Goal: Task Accomplishment & Management: Use online tool/utility

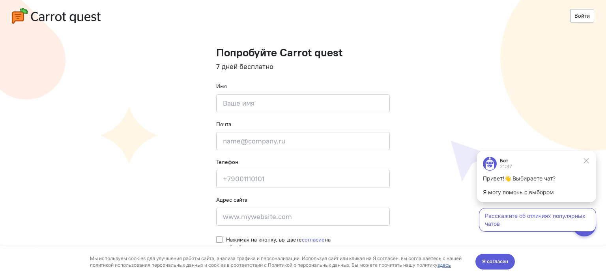
scroll to position [6, 0]
click at [486, 262] on span "Я согласен" at bounding box center [495, 262] width 26 height 8
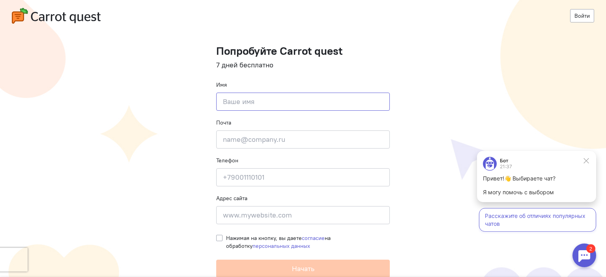
click at [233, 105] on input at bounding box center [302, 102] width 173 height 18
type input "Евгений"
click at [252, 148] on input "email" at bounding box center [302, 140] width 173 height 18
type input "pupes2006@yandex.ru"
click at [254, 176] on input at bounding box center [302, 177] width 173 height 18
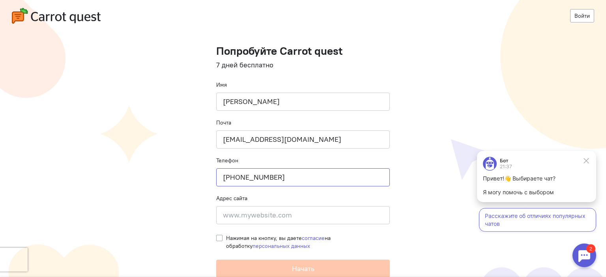
type input "+79235002253"
click at [278, 215] on input at bounding box center [302, 215] width 173 height 18
click at [262, 214] on input at bounding box center [302, 215] width 173 height 18
paste input "https://cst-society.ru/"
type input "https://cst-society.ru/"
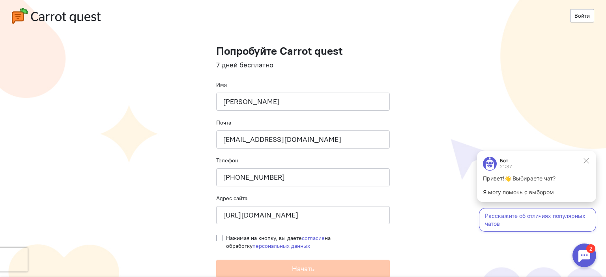
click at [162, 191] on cq-registration "Войти Попробуйте Carrot quest 7 дней бесплатно Имя Евгений Почта pupes2006@yand…" at bounding box center [303, 136] width 606 height 284
click at [216, 241] on div "Нажимая на кнопку, вы даете согласие на обработку персональных данных" at bounding box center [302, 240] width 173 height 20
click at [226, 239] on label "Нажимая на кнопку, вы даете согласие на обработку персональных данных" at bounding box center [308, 242] width 164 height 16
click at [216, 239] on input "Нажимая на кнопку, вы даете согласие на обработку персональных данных" at bounding box center [219, 237] width 6 height 7
checkbox input "true"
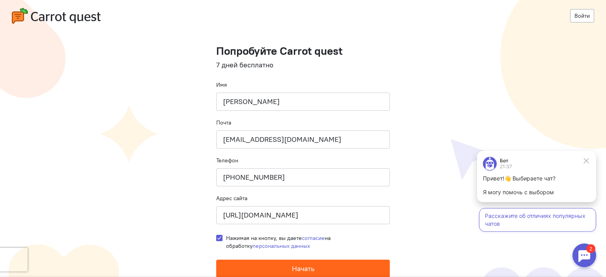
click at [296, 268] on span "Начать" at bounding box center [303, 268] width 22 height 9
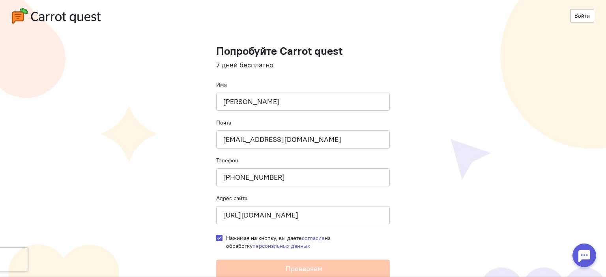
scroll to position [0, 0]
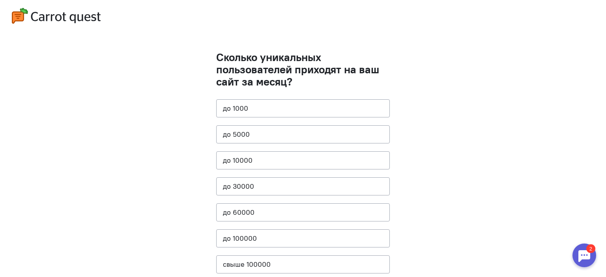
click at [187, 116] on cq-questions "Сколько уникальных пользователей приходят на ваш сайт за месяц? до [DATE] до 50…" at bounding box center [303, 158] width 606 height 317
click at [224, 133] on button "до 5000" at bounding box center [302, 134] width 173 height 18
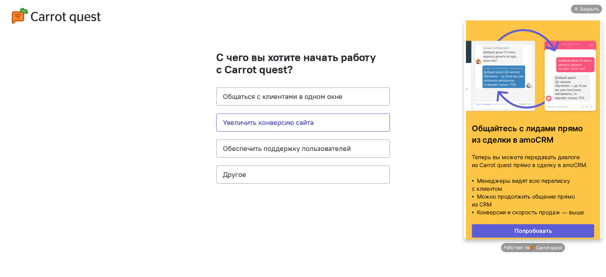
click at [261, 127] on button "Увеличить конверсию сайта" at bounding box center [302, 123] width 173 height 18
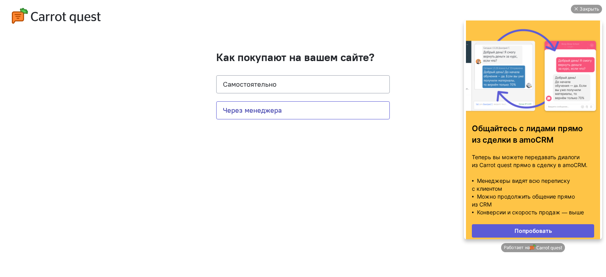
click at [246, 111] on button "Через менеджера" at bounding box center [302, 110] width 173 height 18
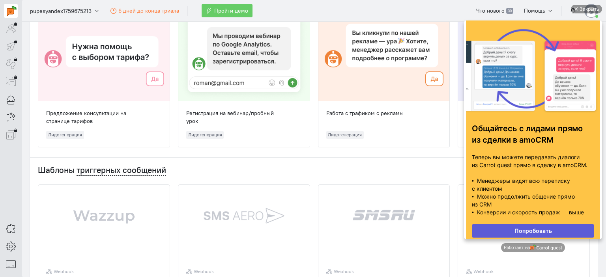
scroll to position [39, 0]
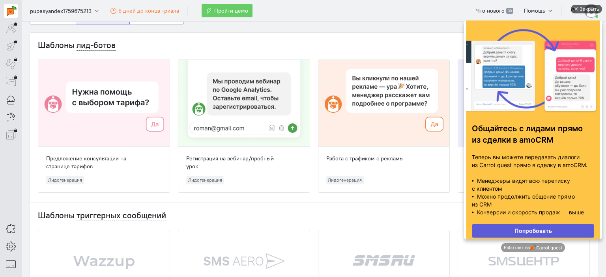
click at [583, 9] on div "Закрыть" at bounding box center [589, 9] width 20 height 9
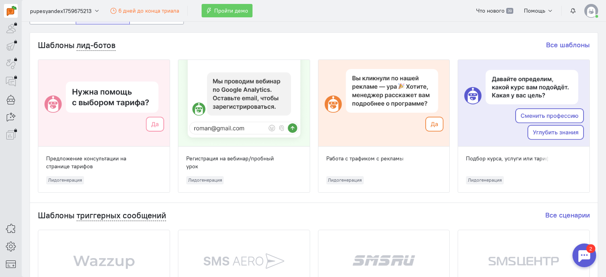
scroll to position [0, 0]
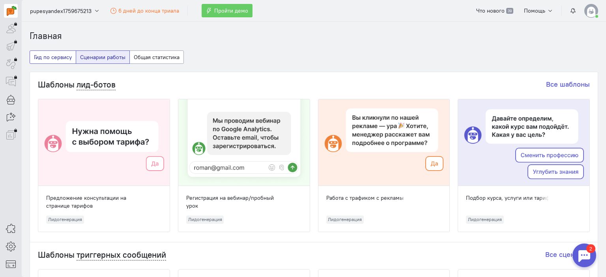
click at [48, 56] on button "Гид по сервису" at bounding box center [53, 56] width 47 height 13
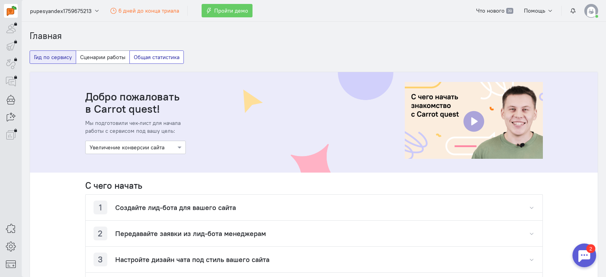
click at [156, 58] on button "Общая статистика" at bounding box center [156, 56] width 54 height 13
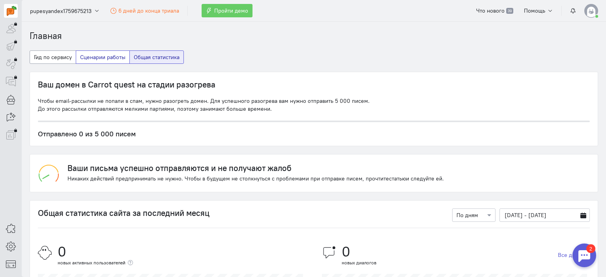
click at [107, 61] on button "Сценарии работы" at bounding box center [103, 56] width 54 height 13
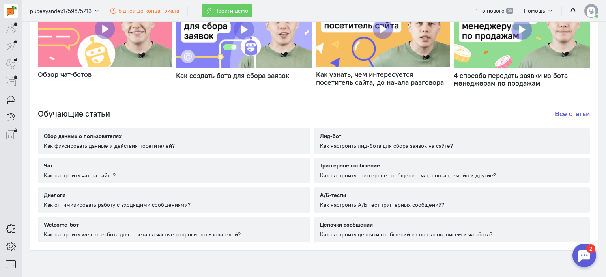
scroll to position [462, 0]
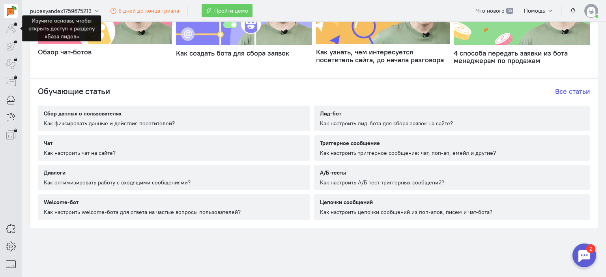
click at [10, 28] on div at bounding box center [11, 29] width 14 height 14
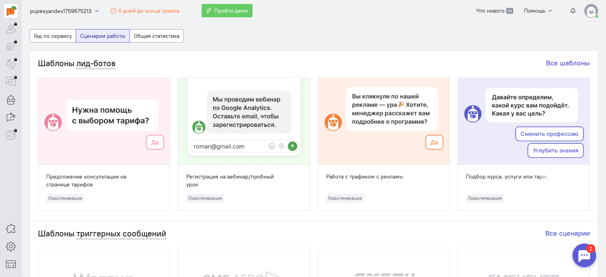
scroll to position [39, 0]
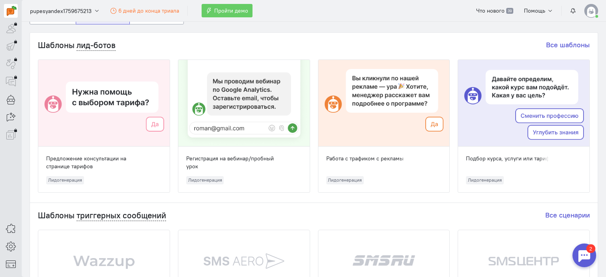
click at [104, 118] on div at bounding box center [103, 103] width 131 height 87
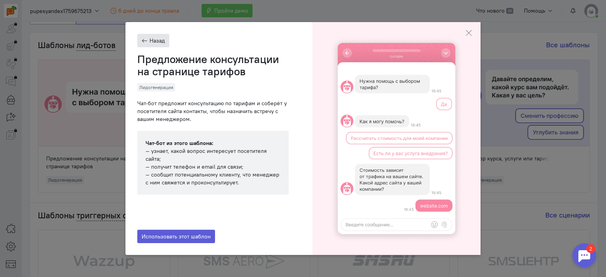
click at [147, 41] on button "Назад" at bounding box center [153, 40] width 32 height 13
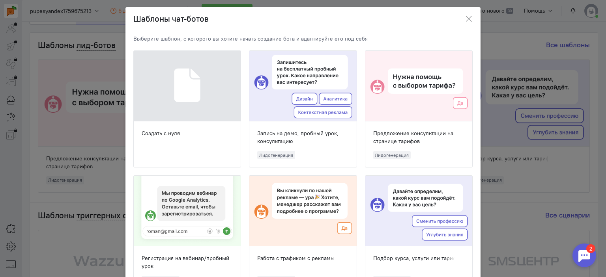
scroll to position [0, 0]
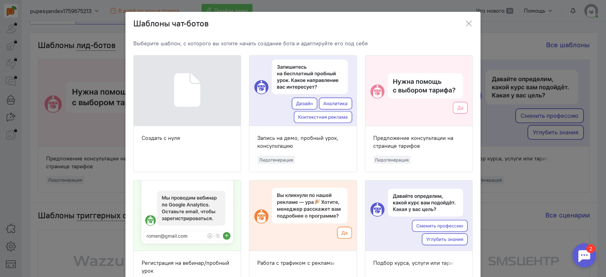
click at [289, 93] on div at bounding box center [302, 91] width 107 height 71
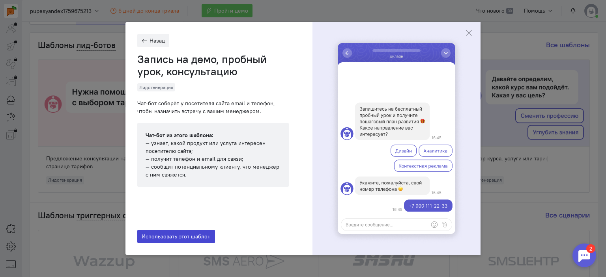
click at [192, 238] on span "Использовать этот шаблон" at bounding box center [176, 236] width 69 height 7
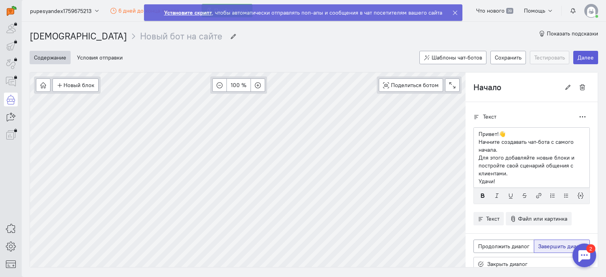
click at [136, 52] on cq-wizard "Содержание Условия отправки Шаблоны чат-ботов Сохранить Тестировать Далее Новый…" at bounding box center [314, 155] width 568 height 225
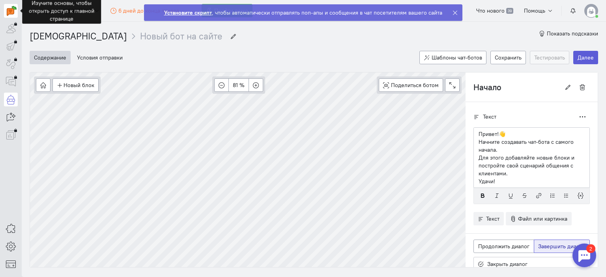
click at [12, 8] on img at bounding box center [12, 11] width 10 height 10
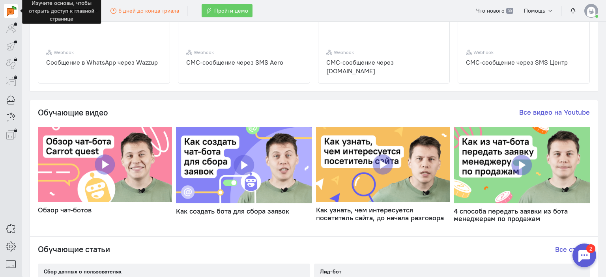
scroll to position [355, 0]
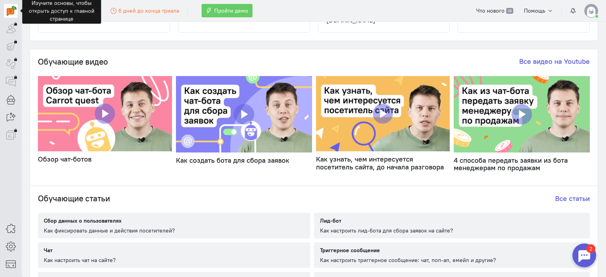
click at [102, 113] on img at bounding box center [105, 113] width 134 height 75
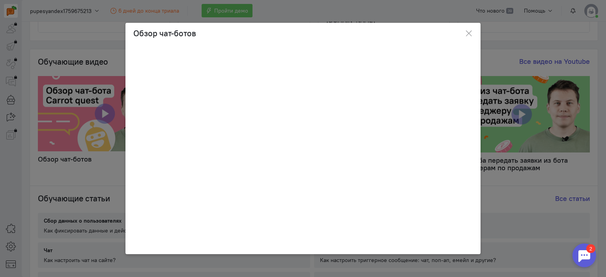
drag, startPoint x: 263, startPoint y: 247, endPoint x: 248, endPoint y: 250, distance: 15.3
click at [262, 247] on div at bounding box center [302, 248] width 355 height 12
click at [467, 32] on icon "button" at bounding box center [468, 34] width 8 height 8
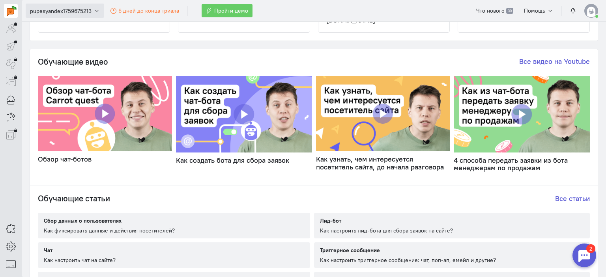
click at [94, 11] on icon "button" at bounding box center [97, 11] width 6 height 6
click at [73, 12] on span "pupesyandex1759675213" at bounding box center [61, 11] width 62 height 8
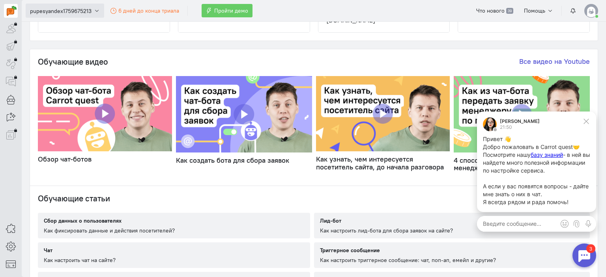
scroll to position [0, 0]
click at [586, 119] on icon at bounding box center [585, 121] width 7 height 7
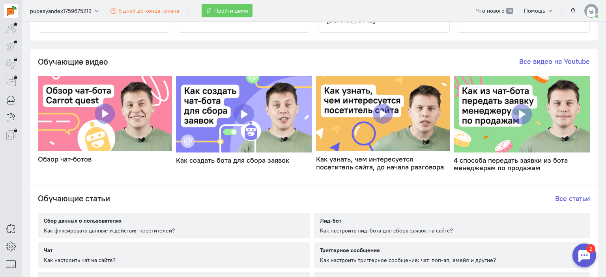
click at [586, 253] on div "2" at bounding box center [590, 248] width 9 height 9
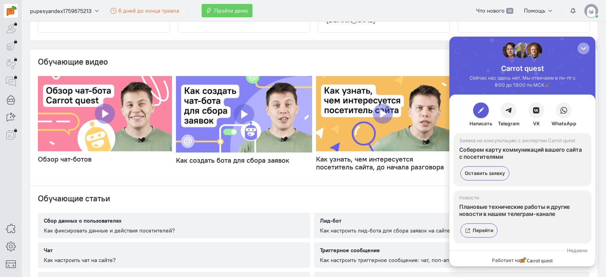
click at [585, 48] on div "button" at bounding box center [583, 49] width 8 height 8
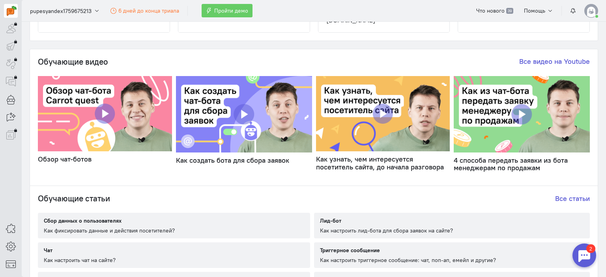
click at [238, 107] on img at bounding box center [244, 114] width 136 height 76
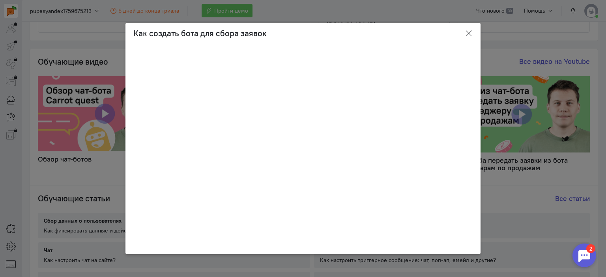
click at [468, 34] on icon "button" at bounding box center [468, 34] width 8 height 8
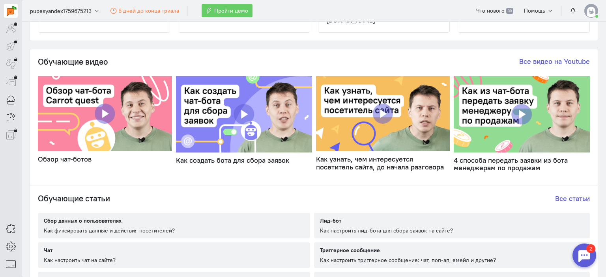
click at [377, 112] on img at bounding box center [383, 113] width 134 height 75
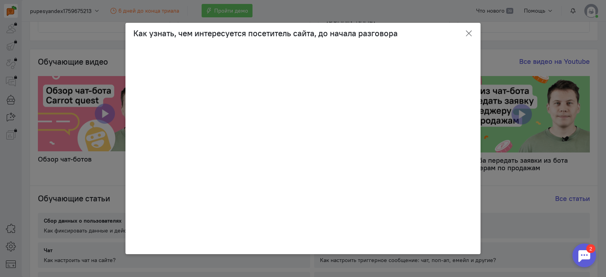
click at [472, 31] on icon "button" at bounding box center [468, 34] width 8 height 8
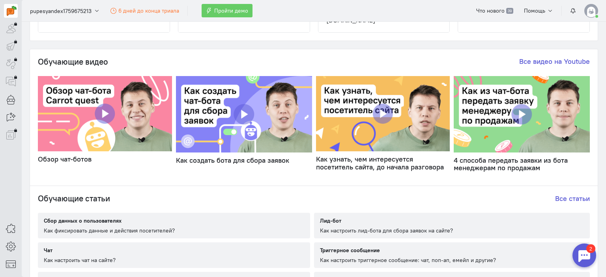
click at [516, 112] on img at bounding box center [521, 114] width 136 height 76
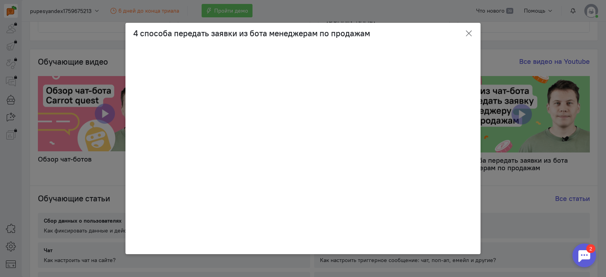
click at [465, 32] on icon "button" at bounding box center [468, 34] width 8 height 8
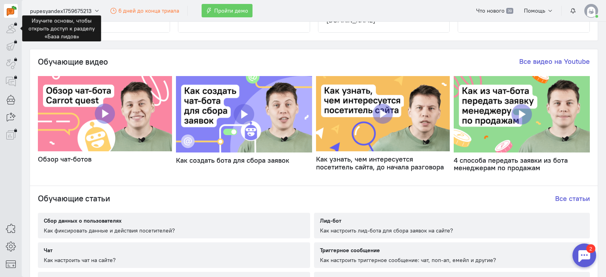
click at [13, 25] on div at bounding box center [11, 29] width 14 height 14
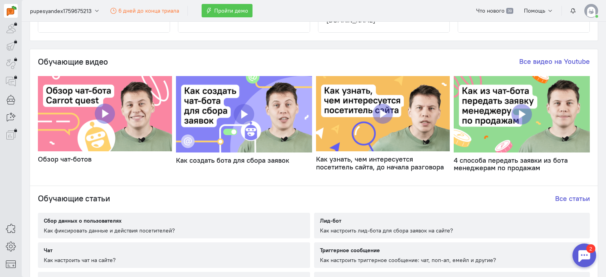
click at [232, 13] on span "Пройти демо" at bounding box center [231, 10] width 34 height 7
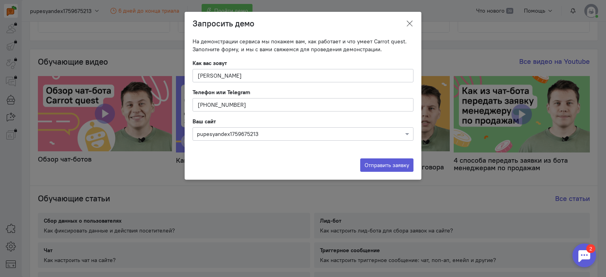
click at [410, 24] on icon at bounding box center [409, 24] width 8 height 8
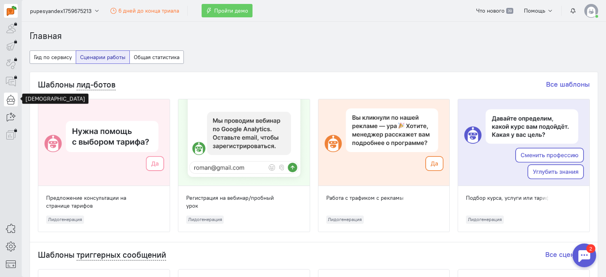
click at [8, 102] on icon at bounding box center [11, 99] width 10 height 9
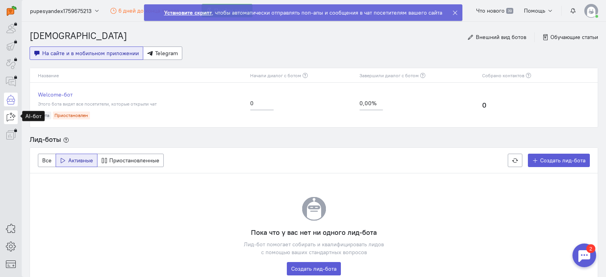
click at [11, 116] on icon at bounding box center [11, 116] width 10 height 9
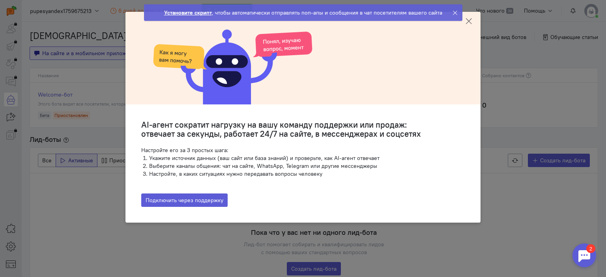
click at [471, 20] on icon at bounding box center [468, 21] width 8 height 8
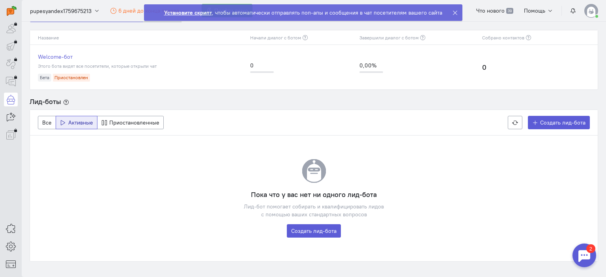
scroll to position [76, 0]
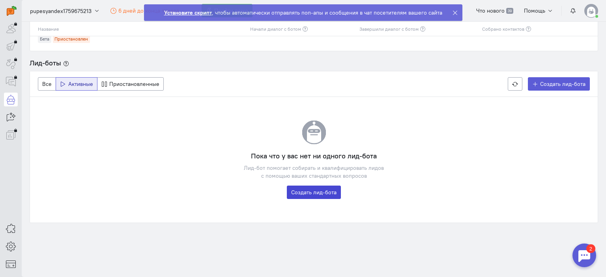
click at [311, 193] on link "Создать лид-бота" at bounding box center [314, 192] width 54 height 13
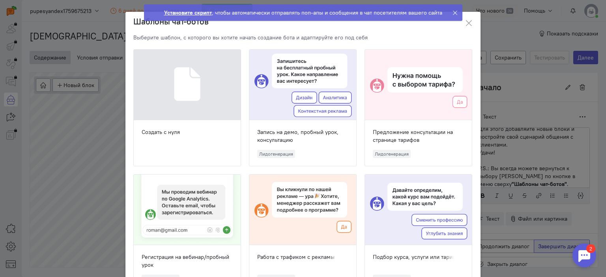
click at [167, 101] on div at bounding box center [187, 85] width 107 height 71
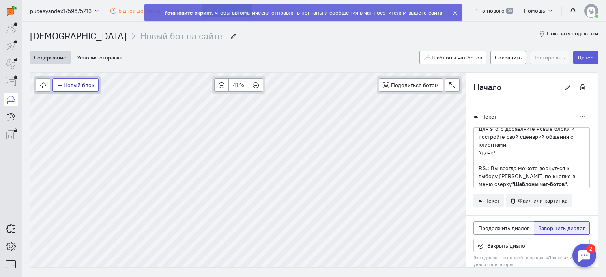
click at [72, 86] on button "Новый блок" at bounding box center [75, 84] width 46 height 13
click at [76, 84] on button "Новый блок" at bounding box center [75, 84] width 46 height 13
click at [43, 84] on icon "button" at bounding box center [43, 85] width 6 height 6
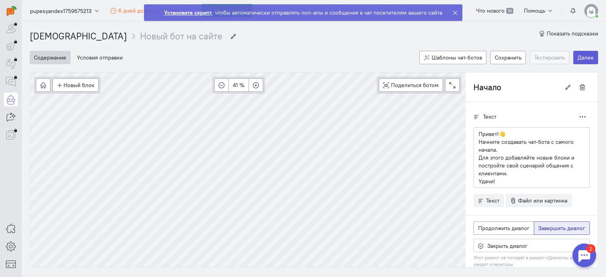
scroll to position [31, 0]
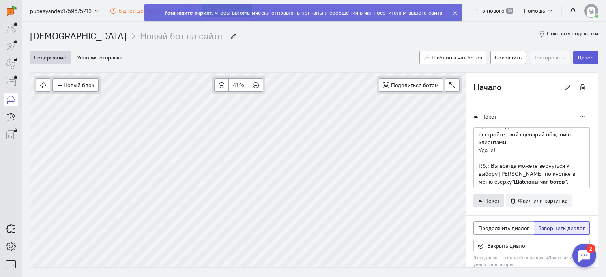
click at [477, 202] on icon "button" at bounding box center [480, 201] width 6 height 6
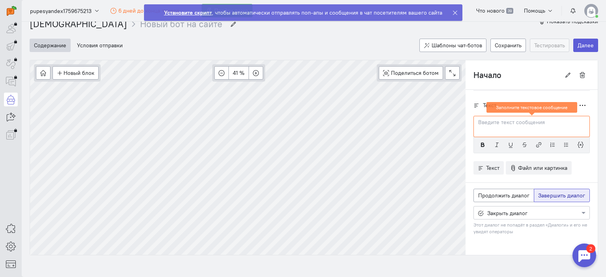
scroll to position [18, 0]
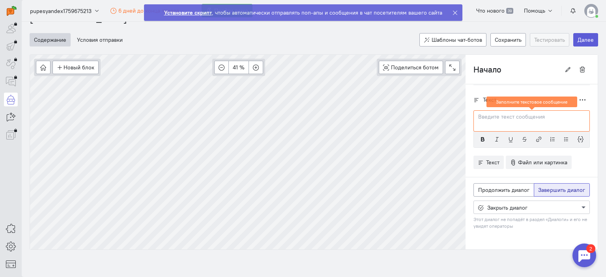
click at [580, 206] on span at bounding box center [584, 207] width 10 height 8
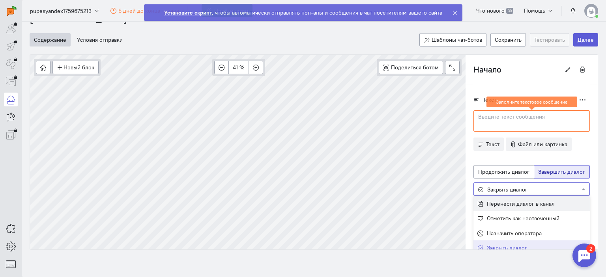
scroll to position [95, 0]
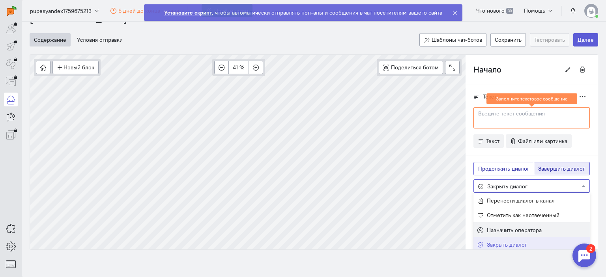
click at [497, 166] on span "Продолжить диалог" at bounding box center [503, 168] width 51 height 7
click at [483, 166] on input "Продолжить диалог" at bounding box center [480, 167] width 5 height 5
radio input "true"
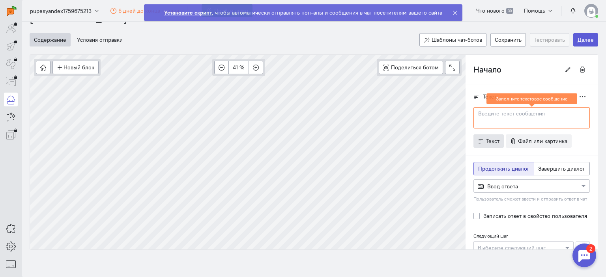
radio input "false"
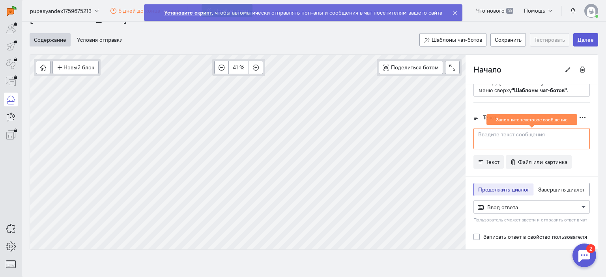
click at [579, 204] on span at bounding box center [584, 207] width 10 height 8
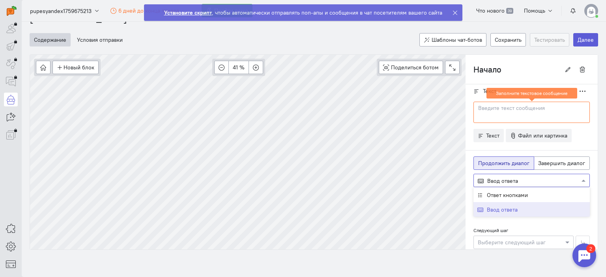
scroll to position [114, 0]
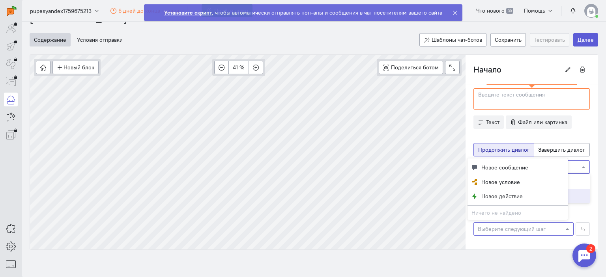
click at [563, 230] on span at bounding box center [568, 229] width 10 height 8
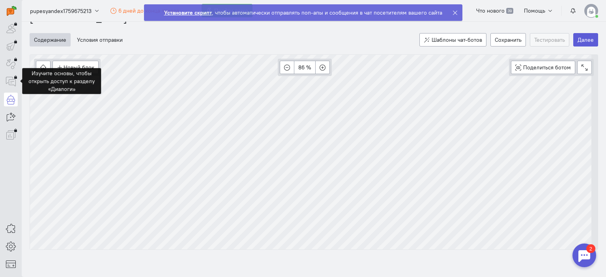
click at [11, 83] on div at bounding box center [11, 82] width 14 height 14
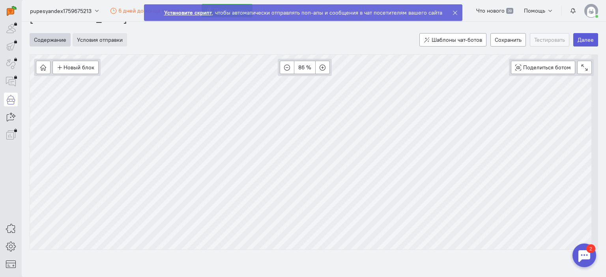
click at [87, 37] on button "Условия отправки" at bounding box center [100, 39] width 54 height 13
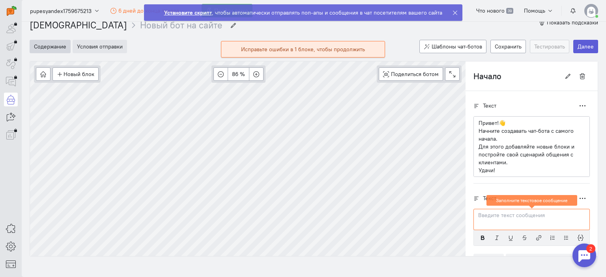
scroll to position [29, 0]
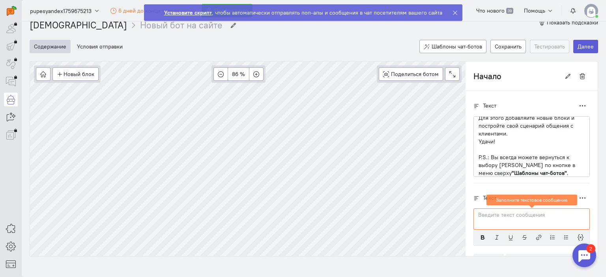
click at [52, 47] on button "Содержание" at bounding box center [50, 46] width 41 height 13
click at [443, 50] on link "Шаблоны чат-ботов" at bounding box center [452, 46] width 67 height 13
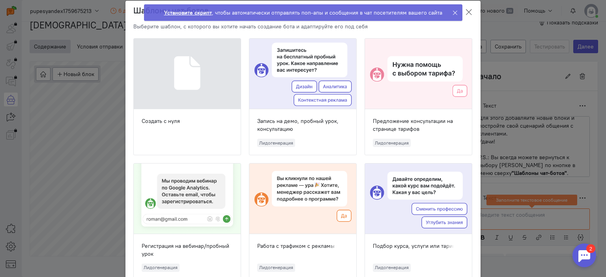
scroll to position [0, 0]
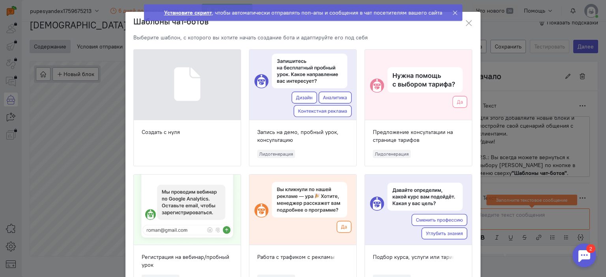
click at [298, 81] on div at bounding box center [302, 85] width 107 height 71
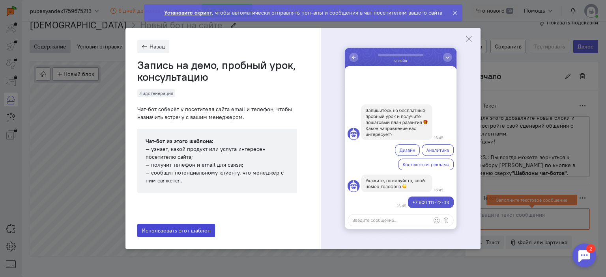
click at [191, 230] on span "Использовать этот шаблон" at bounding box center [176, 230] width 69 height 7
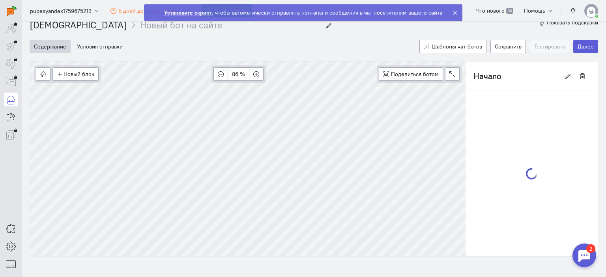
type input "Запись на демо, пробный урок, консультацию"
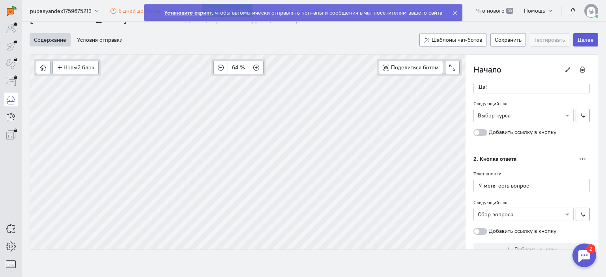
scroll to position [257, 0]
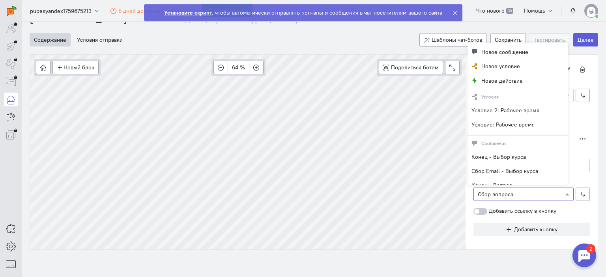
click at [563, 190] on span at bounding box center [568, 194] width 10 height 8
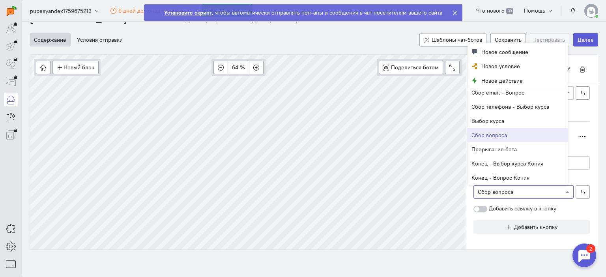
scroll to position [239, 0]
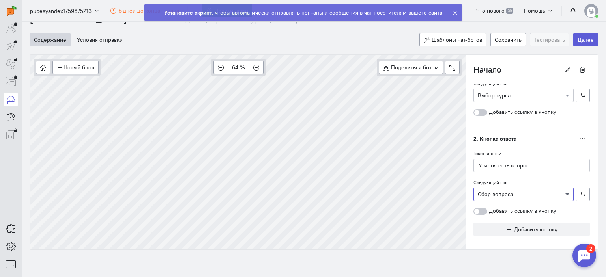
click at [563, 192] on span at bounding box center [568, 194] width 10 height 8
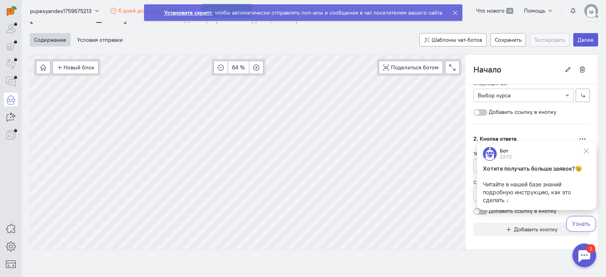
scroll to position [0, 0]
click at [585, 149] on icon at bounding box center [585, 150] width 7 height 7
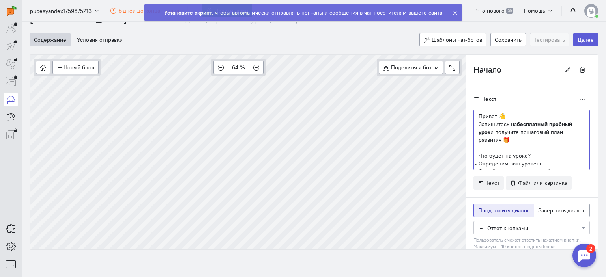
click at [490, 127] on p "Запишитесь на бесплатный пробный урок и получите пошаговый план развития 🎁" at bounding box center [531, 132] width 106 height 24
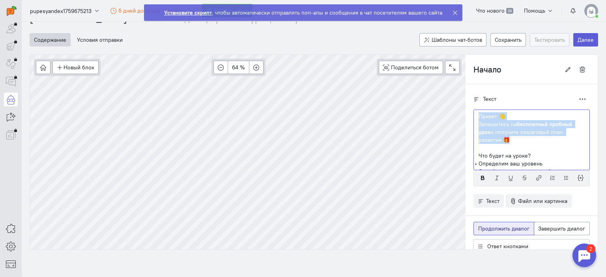
drag, startPoint x: 472, startPoint y: 113, endPoint x: 517, endPoint y: 137, distance: 50.8
click at [517, 137] on div "Привет 👋 Запишитесь на бесплатный пробный урок и получите пошаговый план развит…" at bounding box center [531, 140] width 116 height 61
click at [492, 122] on p "Запишитесь на бесплатный пробный урок и получите пошаговый план развития 🎁" at bounding box center [531, 132] width 106 height 24
drag, startPoint x: 472, startPoint y: 114, endPoint x: 504, endPoint y: 113, distance: 32.7
click at [504, 113] on div "Привет 👋 Запишитесь на бесплатный пробный урок и получите пошаговый план развит…" at bounding box center [531, 140] width 116 height 61
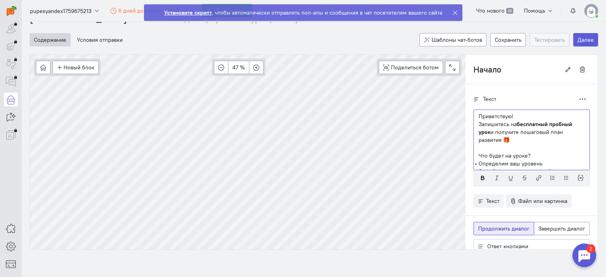
click at [506, 114] on p "Приветствую!" at bounding box center [531, 116] width 106 height 8
drag, startPoint x: 473, startPoint y: 123, endPoint x: 504, endPoint y: 140, distance: 35.3
click at [504, 140] on p "Запишитесь на бесплатный пробный урок и получите пошаговый план развития 🎁" at bounding box center [531, 132] width 106 height 24
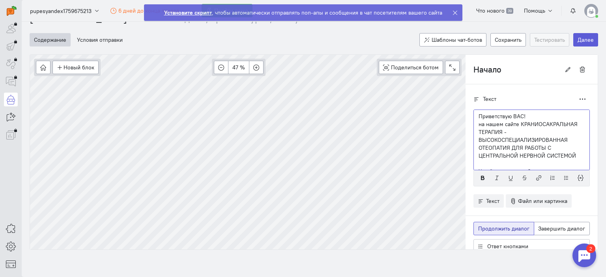
click at [513, 123] on p "на нашем сайте КРАНИОСАКРАЛЬНАЯ ТЕРАПИЯ - ВЫСОКОСПЕЦИАЛИЗИРОВАННАЯ ОТЕОПАТИЯ ДЛ…" at bounding box center [531, 139] width 106 height 39
click at [518, 119] on p "Приветствую ВАС!" at bounding box center [531, 116] width 106 height 8
click at [512, 123] on p "на нашем сайте" at bounding box center [531, 124] width 106 height 8
click at [520, 114] on p "Приветствую ВАС!" at bounding box center [531, 116] width 106 height 8
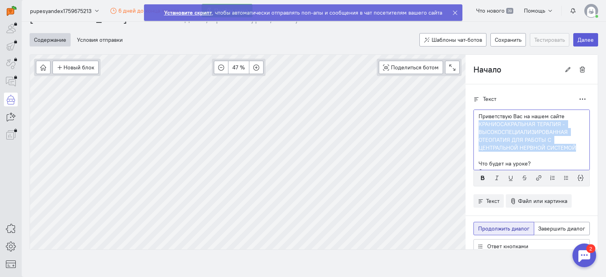
drag, startPoint x: 471, startPoint y: 123, endPoint x: 570, endPoint y: 149, distance: 102.4
click at [570, 149] on div "Приветствую Вас на нашем сайте КРАНИОСАКРАЛЬНАЯ ТЕРАПИЯ - ВЫСОКОСПЕЦИАЛИЗИРОВАН…" at bounding box center [531, 140] width 116 height 61
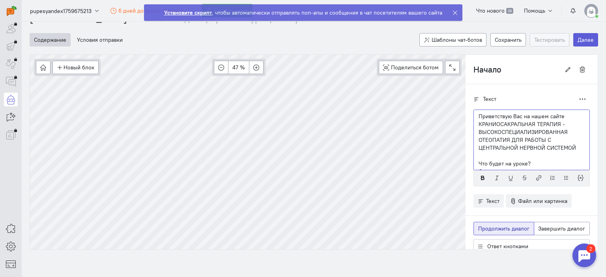
click at [525, 121] on p "КРАНИОСАКРАЛЬНАЯ ТЕРАПИЯ - ВЫСОКОСПЕЦИАЛИЗИРОВАННАЯ ОТЕОПАТИЯ ДЛЯ РАБОТЫ С ЦЕНТ…" at bounding box center [531, 136] width 106 height 32
drag, startPoint x: 522, startPoint y: 121, endPoint x: 530, endPoint y: 124, distance: 7.5
click at [530, 124] on p "КРАНИОСАКРАЛЬНАЯ ТЕРАПИЯ - ВЫСОКОСПЕЦИАЛИЗИРОВАННАЯ ОТЕОПАТИЯ ДЛЯ РАБОТЫ С ЦЕНТ…" at bounding box center [531, 136] width 106 height 32
click at [555, 123] on p "КРАНИОСАКРАЛЬНОЙ ТЕРАПИЯ - ВЫСОКОСПЕЦИАЛИЗИРОВАННАЯ ОТЕОПАТИЯ ДЛЯ РАБОТЫ С ЦЕНТ…" at bounding box center [531, 136] width 106 height 32
click at [528, 131] on p "КРАНИОСАКРАЛЬНОЙ ТЕРАПИИ - ВЫСОКОСПЕЦИАЛИЗИРОВАННАЯ ОТЕОПАТИЯ ДЛЯ РАБОТЫ С ЦЕНТ…" at bounding box center [531, 136] width 106 height 32
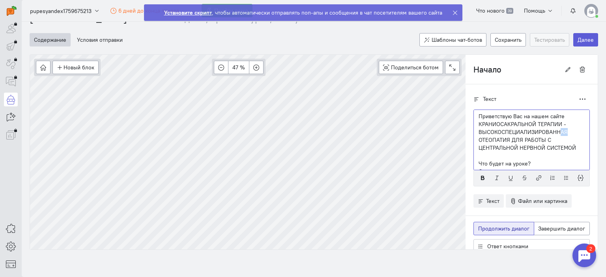
drag, startPoint x: 554, startPoint y: 129, endPoint x: 561, endPoint y: 130, distance: 6.7
click at [561, 130] on p "КРАНИОСАКРАЛЬНОЙ ТЕРАПИИ - ВЫСОКОСПЕЦИАЛИЗИРОВАННАЯ ОТЕОПАТИЯ ДЛЯ РАБОТЫ С ЦЕНТ…" at bounding box center [531, 136] width 106 height 32
click at [556, 139] on p "КРАНИОСАКРАЛЬНОЙ ТЕРАПИИ - ВЫСОКОСПЕЦИАЛИЗИРОВАННОЙ ОТЕОПАТИЯ ДЛЯ РАБОТЫ С ЦЕНТ…" at bounding box center [531, 136] width 106 height 32
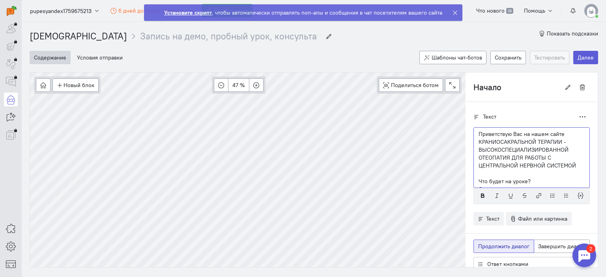
click at [570, 163] on p "КРАНИОСАКРАЛЬНОЙ ТЕРАПИИ - ВЫСОКОСПЕЦИАЛИЗИРОВАННОЙ ОТЕОПАТИЯ ДЛЯ РАБОТЫ С ЦЕНТ…" at bounding box center [531, 154] width 106 height 32
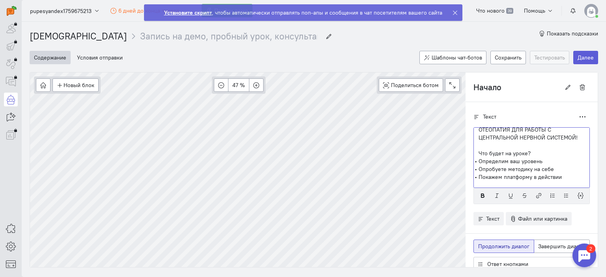
scroll to position [39, 0]
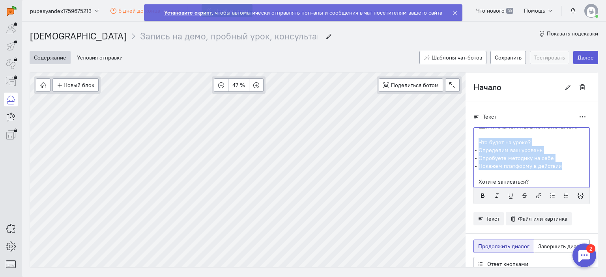
drag, startPoint x: 471, startPoint y: 138, endPoint x: 553, endPoint y: 165, distance: 86.7
click at [553, 165] on div "Приветствую Вас на нашем сайте КРАНИОСАКРАЛЬНОЙ ТЕРАПИИ - ВЫСОКОСПЕЦИАЛИЗИРОВАН…" at bounding box center [531, 157] width 116 height 61
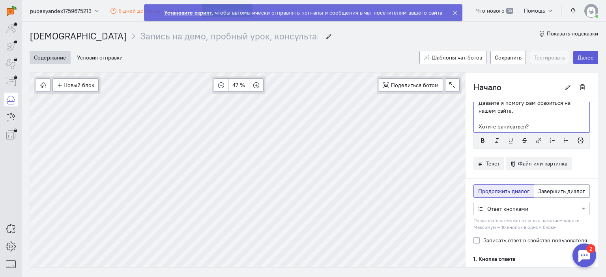
scroll to position [39, 0]
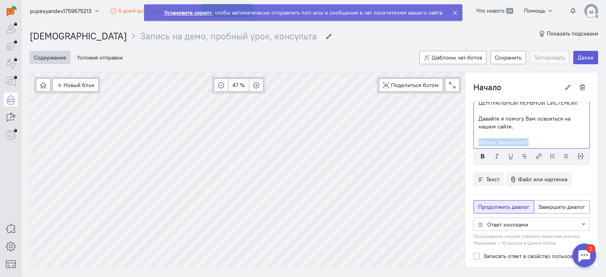
drag, startPoint x: 472, startPoint y: 140, endPoint x: 521, endPoint y: 138, distance: 49.3
click at [521, 138] on p "Хотите записаться?" at bounding box center [531, 142] width 106 height 8
click at [497, 54] on button "Сохранить" at bounding box center [507, 57] width 35 height 13
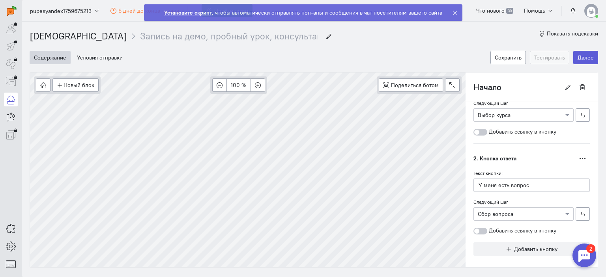
scroll to position [239, 0]
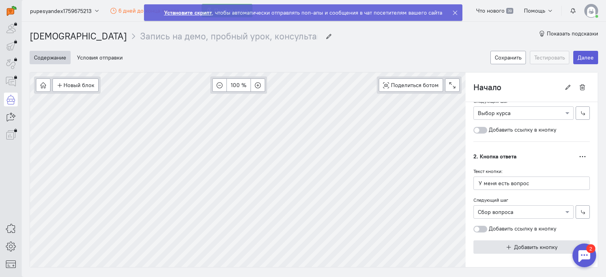
click at [525, 244] on span "Добавить кнопку" at bounding box center [535, 247] width 43 height 7
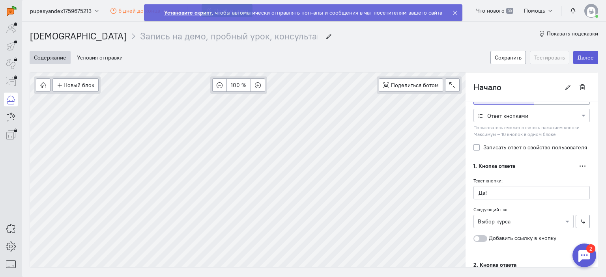
scroll to position [140, 0]
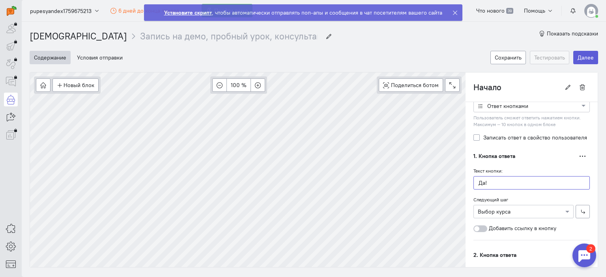
click at [483, 181] on input "Да!" at bounding box center [531, 182] width 116 height 13
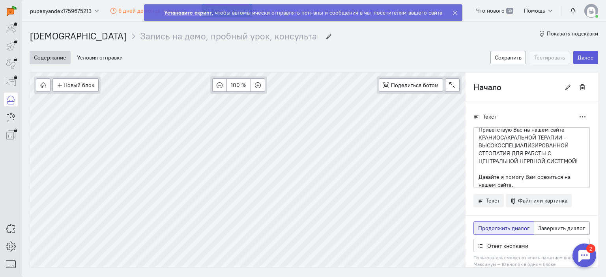
scroll to position [0, 0]
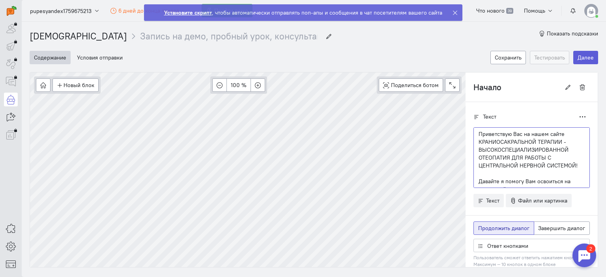
click at [548, 141] on p "КРАНИОСАКРАЛЬНОЙ ТЕРАПИИ - ВЫСОКОСПЕЦИАЛИЗИРОВАННОЙ ОТЕОПАТИЯ ДЛЯ РАБОТЫ С ЦЕНТ…" at bounding box center [531, 154] width 106 height 32
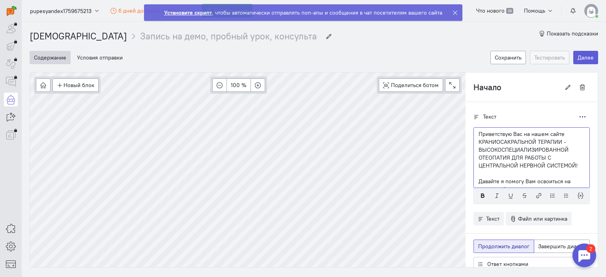
click at [557, 140] on p "КРАНИОСАКРАЛЬНОЙ ТЕРАПИИ - ВЫСОКОСПЕЦИАЛИЗИРОВАННОЙ ОТЕОПАТИЯ ДЛЯ РАБОТЫ С ЦЕНТ…" at bounding box center [531, 154] width 106 height 32
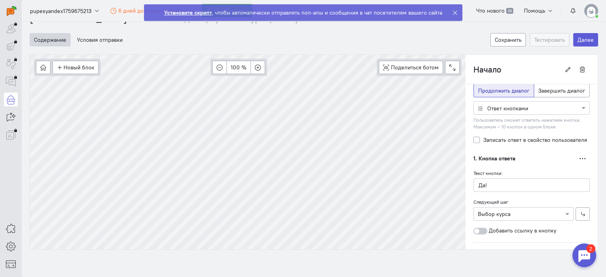
scroll to position [143, 0]
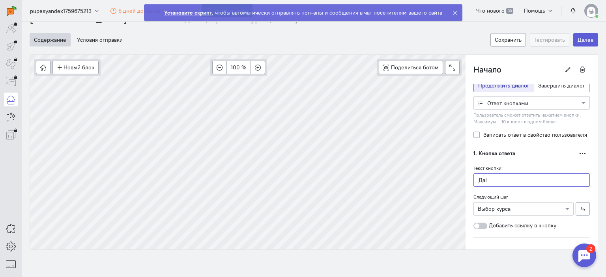
drag, startPoint x: 490, startPoint y: 178, endPoint x: 470, endPoint y: 177, distance: 20.1
click at [473, 177] on input "Да!" at bounding box center [531, 179] width 116 height 13
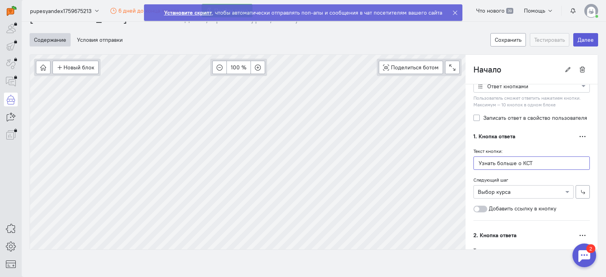
scroll to position [164, 0]
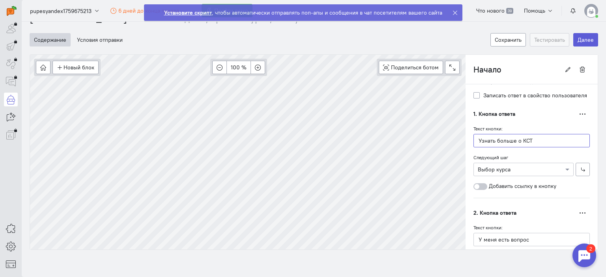
type input "Узнать больше о КСТ"
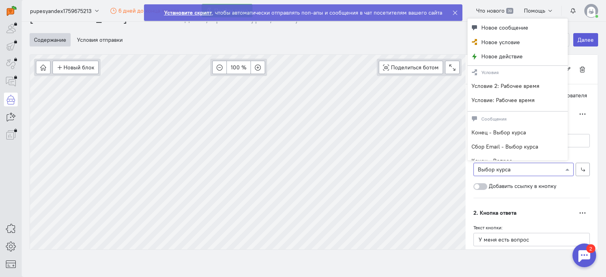
click at [509, 170] on div at bounding box center [523, 169] width 99 height 8
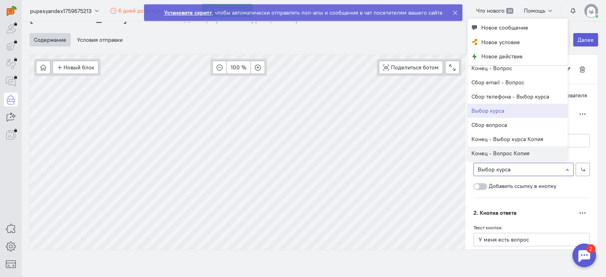
click at [508, 170] on div at bounding box center [523, 169] width 99 height 8
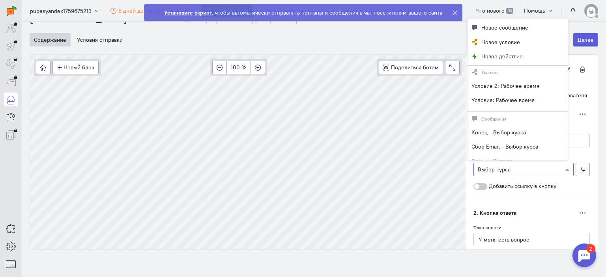
click at [557, 166] on div at bounding box center [523, 169] width 99 height 8
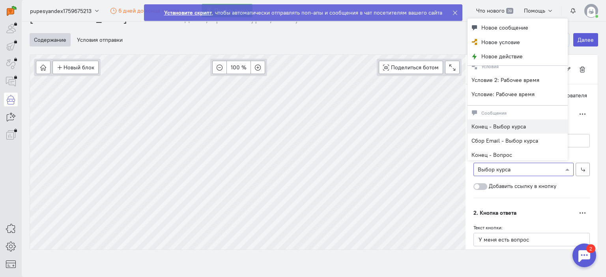
scroll to position [0, 0]
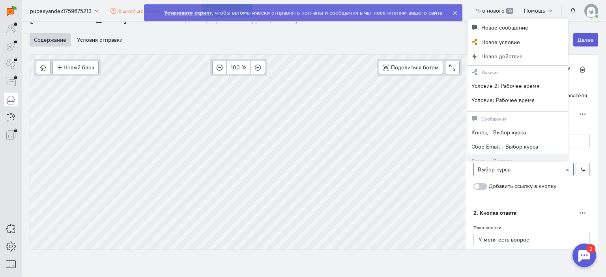
click at [568, 184] on div "Добавить ссылку в кнопку" at bounding box center [531, 186] width 116 height 8
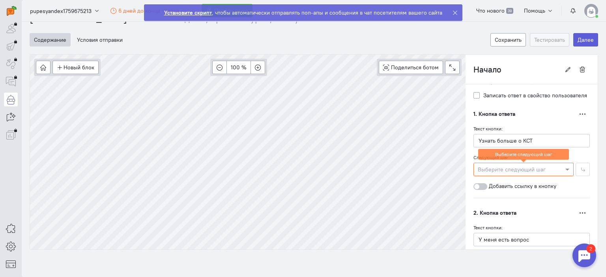
click at [477, 186] on div at bounding box center [480, 186] width 14 height 7
click at [0, 0] on input "Добавить ссылку в кнопку" at bounding box center [0, 0] width 0 height 0
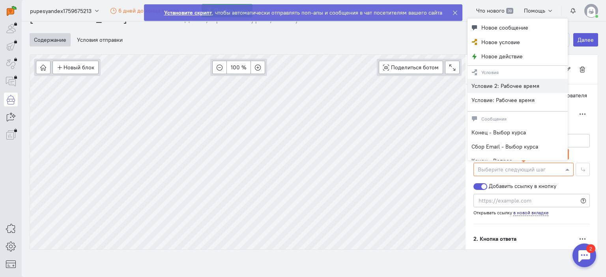
click at [563, 167] on span at bounding box center [568, 170] width 10 height 8
click at [489, 53] on span "Новое действие" at bounding box center [501, 56] width 41 height 8
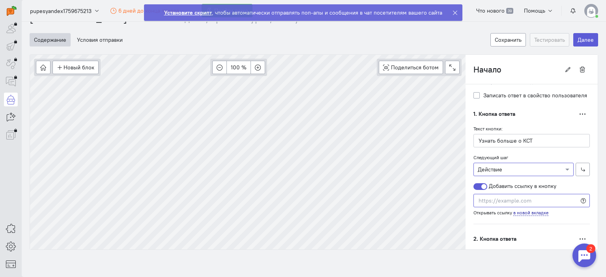
click at [520, 198] on input "text" at bounding box center [531, 200] width 116 height 13
click at [496, 199] on input "text" at bounding box center [531, 200] width 116 height 13
paste input "[URL][DOMAIN_NAME]"
type input "[URL][DOMAIN_NAME]"
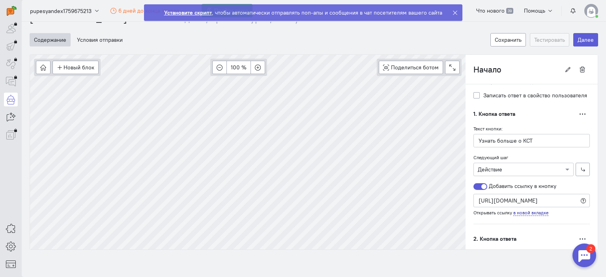
click at [553, 214] on cq-branch-action-container "1. Кнопка ответа Переместить ниже Дублировать Удалить Текст кнопки: Узнать боль…" at bounding box center [531, 165] width 116 height 117
type input "Действие"
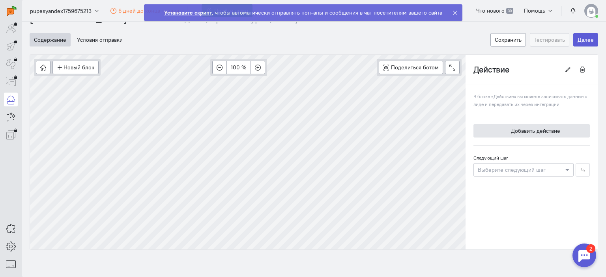
click at [528, 133] on span "Добавить действие" at bounding box center [535, 130] width 49 height 7
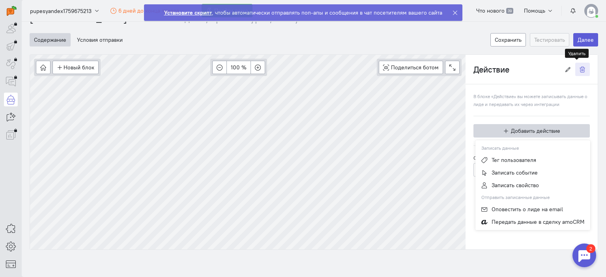
click at [579, 67] on icon "button" at bounding box center [582, 70] width 6 height 6
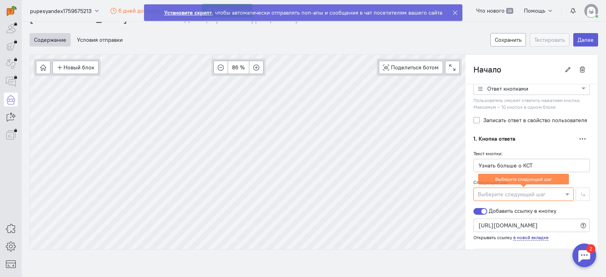
scroll to position [197, 0]
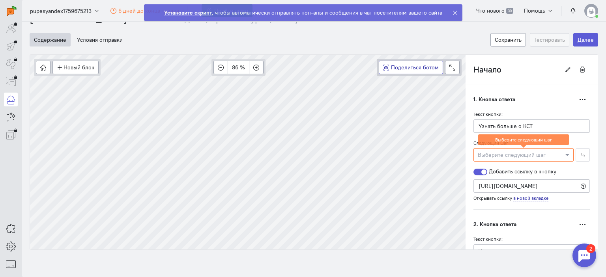
click at [405, 71] on div "Новый блок Сообщение Условие Действия Запись на встречу 86 % Поделиться ботом B…" at bounding box center [247, 67] width 435 height 25
click at [270, 50] on cq-wizard "Содержание Условия отправки Сохранить Тестировать Далее Новый блок Сообщение Ус…" at bounding box center [314, 137] width 568 height 225
click at [563, 153] on span at bounding box center [568, 155] width 10 height 8
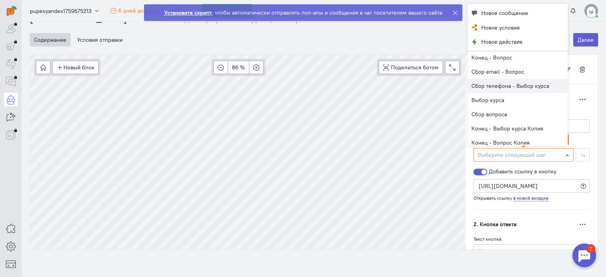
scroll to position [93, 0]
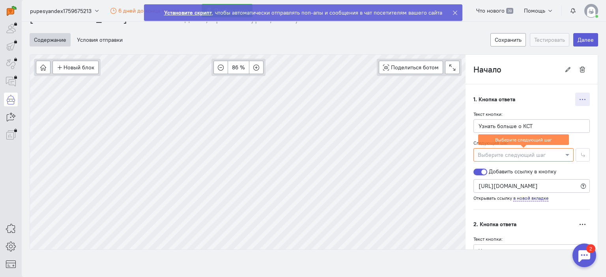
click at [579, 97] on icon "button" at bounding box center [582, 100] width 6 height 6
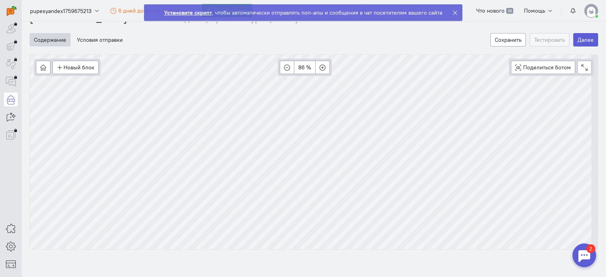
click at [453, 257] on div "[DEMOGRAPHIC_DATA] Запись на демо, пробный урок, консультацию Запись на демо, п…" at bounding box center [314, 141] width 584 height 274
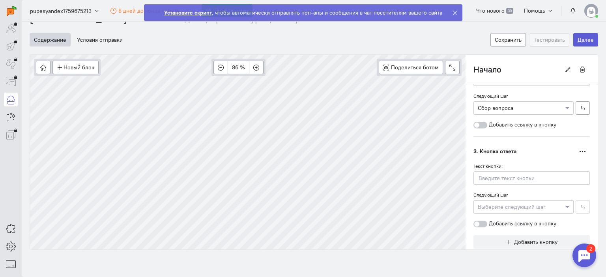
scroll to position [381, 0]
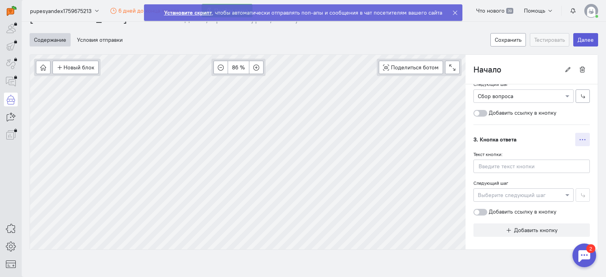
click at [579, 137] on icon "button" at bounding box center [582, 140] width 6 height 6
click at [514, 127] on cq-branch-action-container "3. Кнопка ответа Переместить выше Дублировать Удалить Текст кнопки: Следующий ш…" at bounding box center [531, 174] width 116 height 99
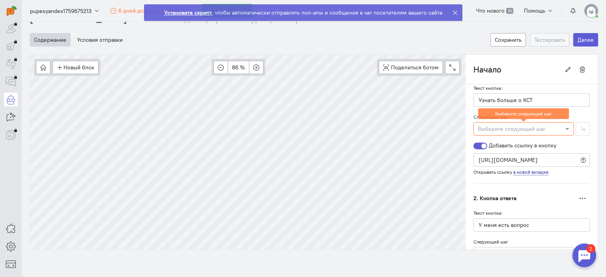
scroll to position [166, 0]
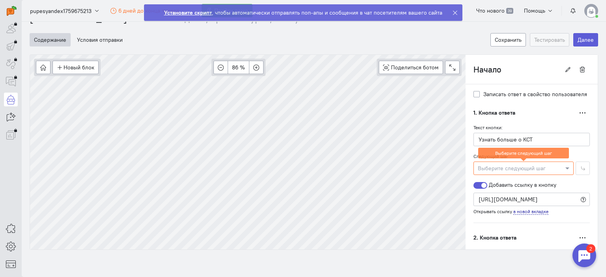
click at [533, 168] on div at bounding box center [523, 168] width 99 height 8
click at [424, 277] on html "superadmin free-trial" at bounding box center [303, 138] width 606 height 277
click at [579, 110] on icon "button" at bounding box center [582, 113] width 6 height 6
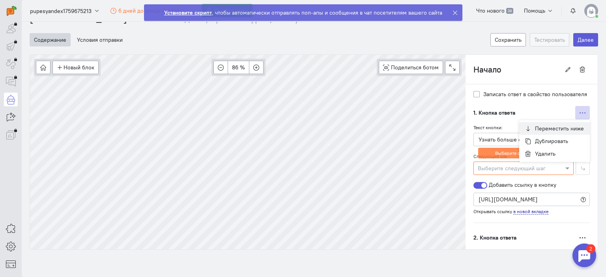
click at [547, 127] on span "Переместить ниже" at bounding box center [559, 128] width 49 height 7
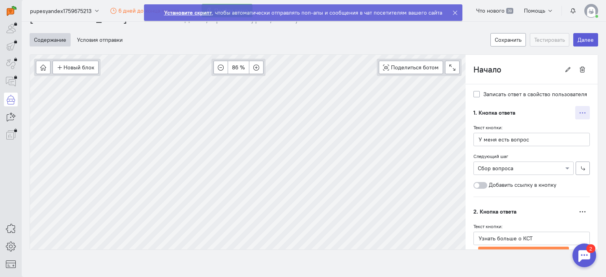
click at [579, 110] on icon "button" at bounding box center [582, 113] width 6 height 6
click at [548, 127] on span "Переместить ниже" at bounding box center [559, 128] width 49 height 7
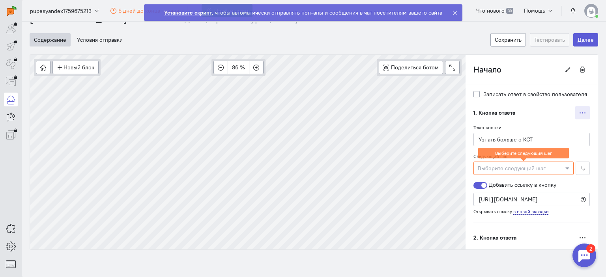
click at [579, 111] on icon "button" at bounding box center [582, 113] width 6 height 6
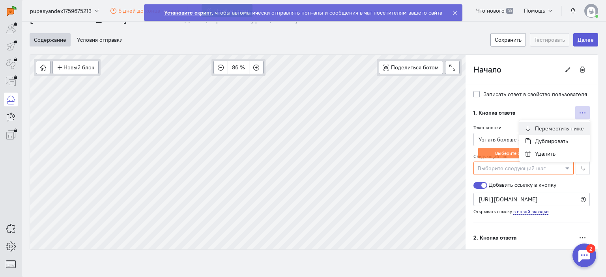
click at [548, 126] on span "Переместить ниже" at bounding box center [559, 128] width 49 height 7
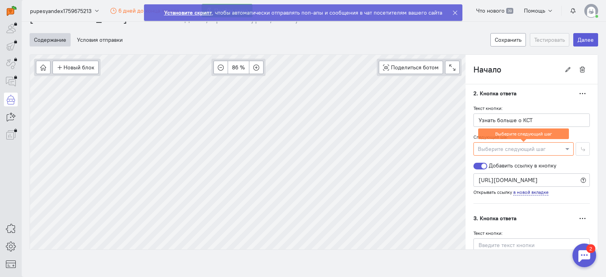
scroll to position [363, 0]
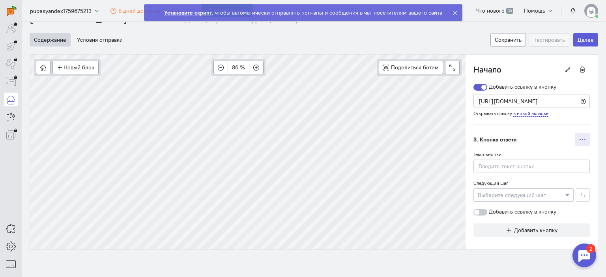
click at [579, 137] on icon "button" at bounding box center [582, 140] width 6 height 6
click at [544, 155] on span "Переместить выше" at bounding box center [559, 155] width 50 height 7
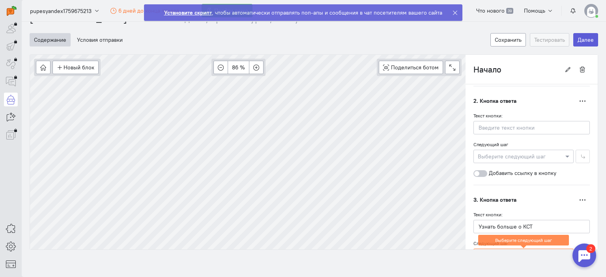
scroll to position [245, 0]
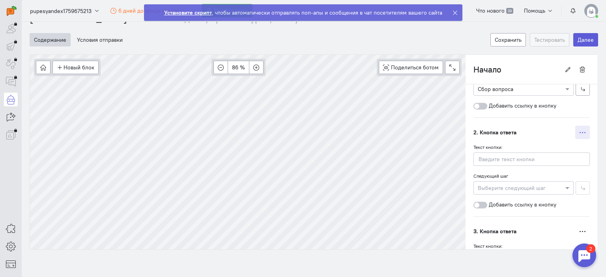
click at [579, 131] on icon "button" at bounding box center [582, 133] width 6 height 6
click at [544, 145] on span "Переместить выше" at bounding box center [559, 148] width 50 height 7
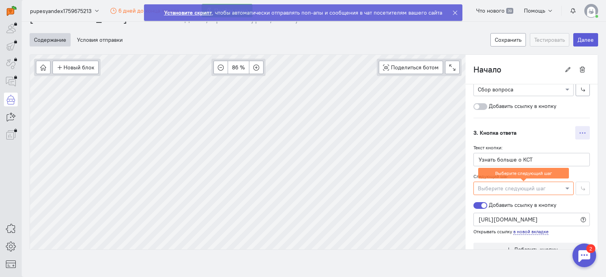
click at [579, 132] on icon "button" at bounding box center [582, 133] width 6 height 6
click at [536, 149] on span "Переместить выше" at bounding box center [559, 148] width 50 height 7
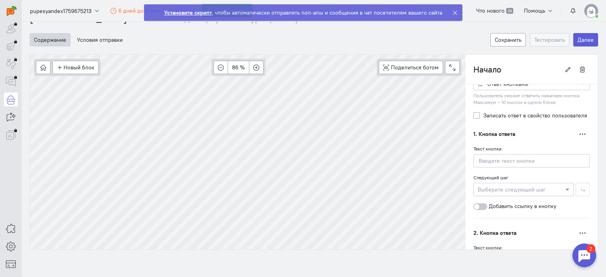
scroll to position [127, 0]
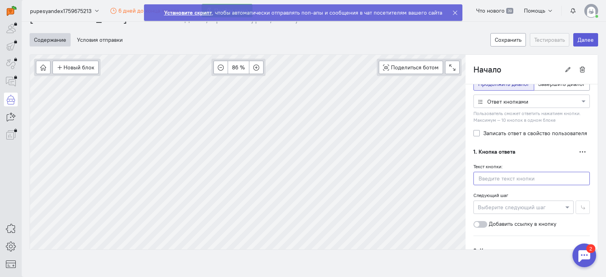
click at [505, 178] on input "text" at bounding box center [531, 178] width 116 height 13
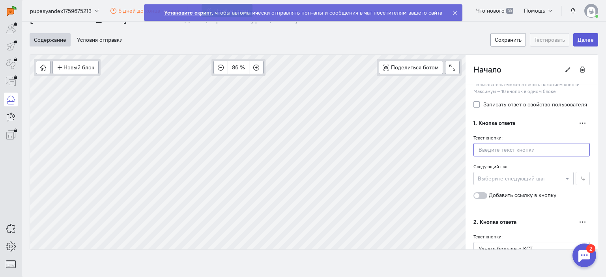
scroll to position [166, 0]
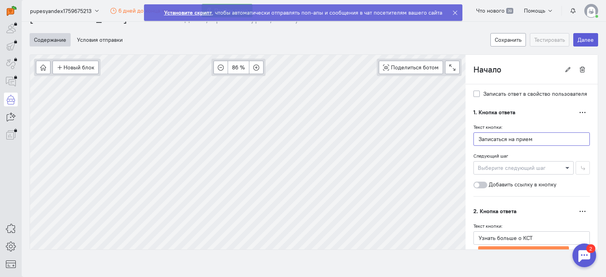
type input "Записаться на прием"
click at [563, 165] on span at bounding box center [568, 168] width 10 height 8
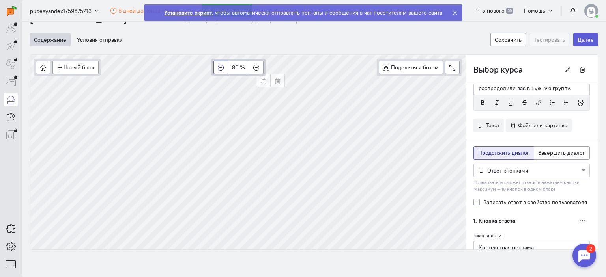
scroll to position [0, 0]
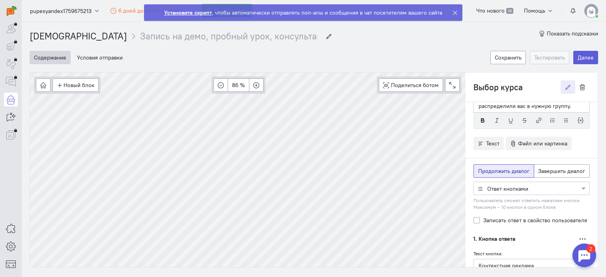
drag, startPoint x: 517, startPoint y: 88, endPoint x: 466, endPoint y: 81, distance: 51.3
click at [466, 81] on div "Выбор курса" at bounding box center [531, 88] width 132 height 30
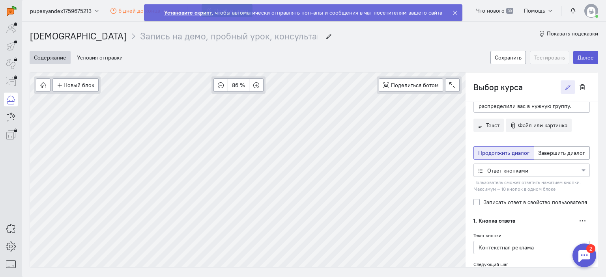
click at [508, 87] on input "Выбор курса" at bounding box center [516, 86] width 87 height 13
drag, startPoint x: 516, startPoint y: 87, endPoint x: 494, endPoint y: 90, distance: 22.6
click at [494, 90] on input "Выбор курса" at bounding box center [516, 86] width 87 height 13
type input "Выбор города"
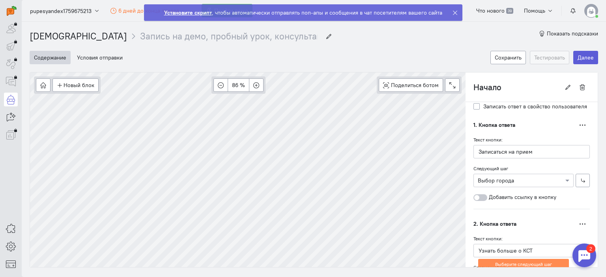
scroll to position [197, 0]
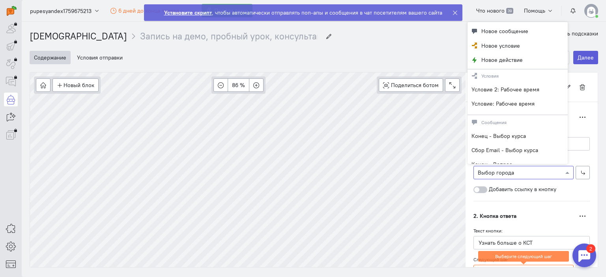
click at [563, 170] on span at bounding box center [568, 173] width 10 height 8
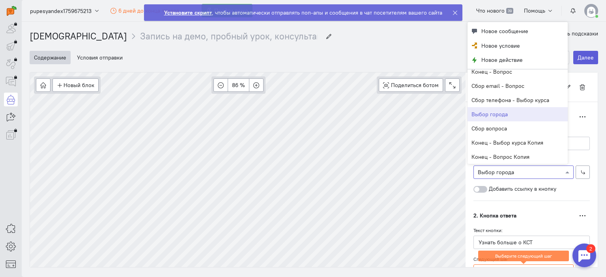
scroll to position [179, 0]
click at [511, 113] on div "Выбор города" at bounding box center [517, 114] width 100 height 14
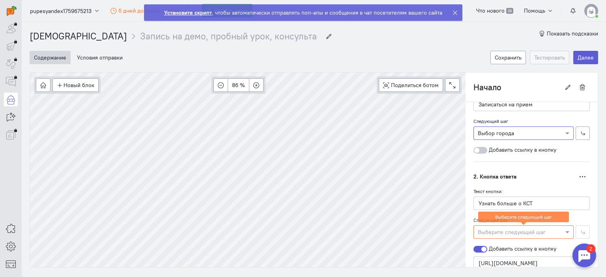
scroll to position [140, 0]
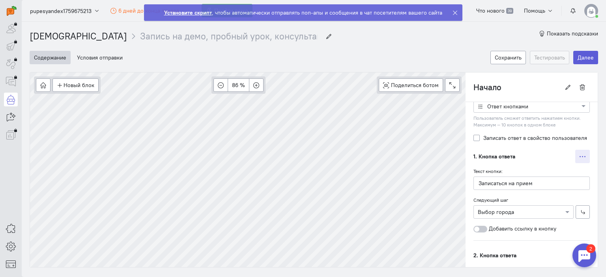
click at [579, 154] on icon "button" at bounding box center [582, 157] width 6 height 6
click at [465, 194] on div "Текст Дублировать Приветствую Вас на нашем сайте КРАНИОСАКРАЛЬНОЙ ТЕРАПИИ (КСТ)…" at bounding box center [531, 228] width 132 height 531
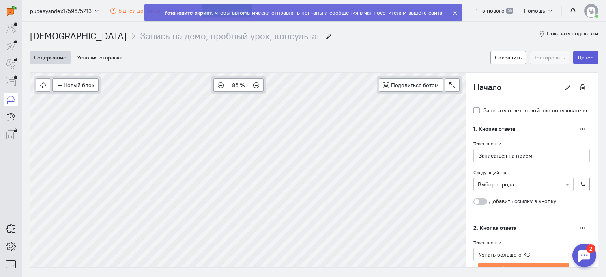
scroll to position [179, 0]
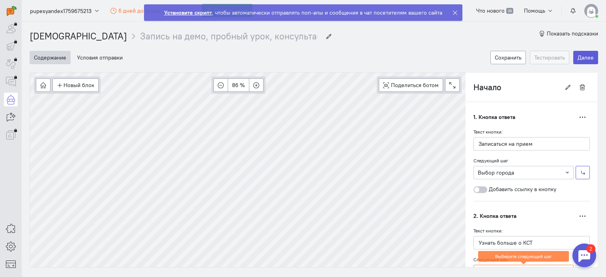
click at [580, 170] on icon "button" at bounding box center [583, 173] width 6 height 6
type input "Выбор города"
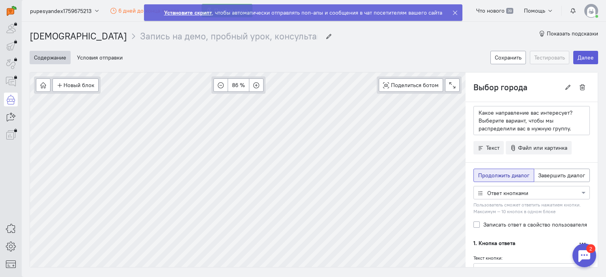
scroll to position [0, 0]
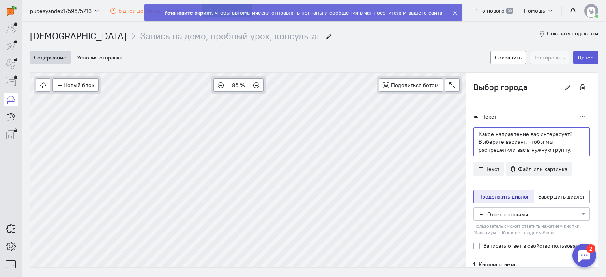
click at [491, 138] on p "Какое направление вас интересует? Выберите вариант, чтобы мы распределили вас в…" at bounding box center [531, 142] width 106 height 24
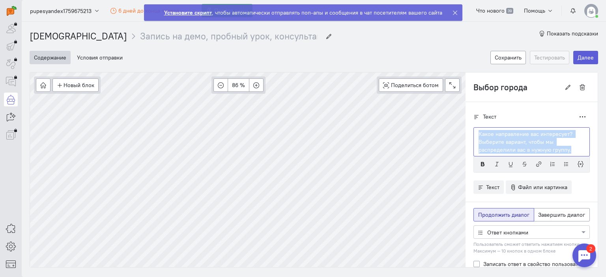
drag, startPoint x: 472, startPoint y: 132, endPoint x: 566, endPoint y: 148, distance: 95.7
click at [566, 148] on p "Какое направление вас интересует? Выберите вариант, чтобы мы распределили вас в…" at bounding box center [531, 142] width 106 height 24
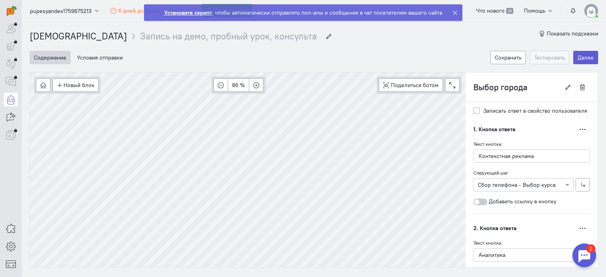
scroll to position [158, 0]
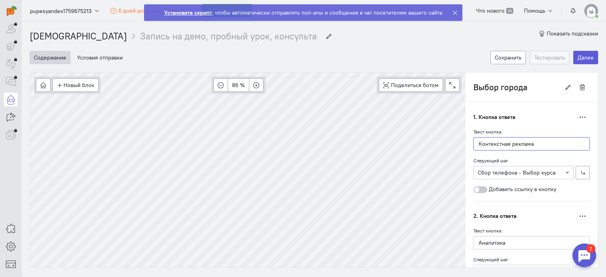
click at [519, 144] on input "Контекстная реклама" at bounding box center [531, 143] width 116 height 13
drag, startPoint x: 535, startPoint y: 142, endPoint x: 470, endPoint y: 144, distance: 64.7
click at [473, 144] on input "Контекстная реклама" at bounding box center [531, 143] width 116 height 13
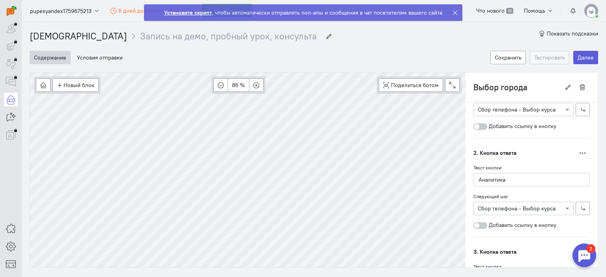
scroll to position [218, 0]
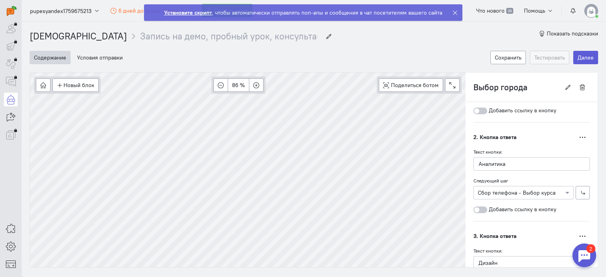
type input "[GEOGRAPHIC_DATA]"
click at [512, 162] on input "Аналитика" at bounding box center [531, 163] width 116 height 13
type input "[PERSON_NAME]"
type input "[GEOGRAPHIC_DATA]"
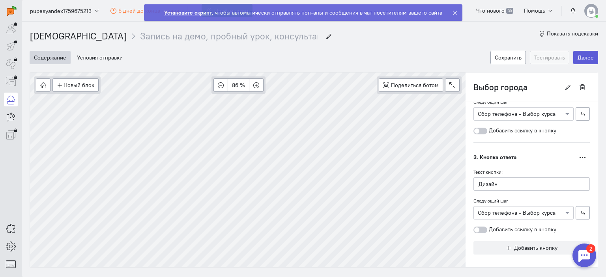
scroll to position [298, 0]
click at [579, 154] on icon "button" at bounding box center [582, 157] width 6 height 6
click at [541, 185] on span "Дублировать" at bounding box center [550, 185] width 33 height 7
click at [490, 182] on input "Дизайн" at bounding box center [531, 183] width 116 height 13
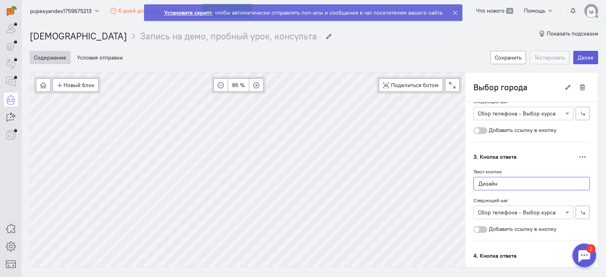
click at [490, 182] on input "Дизайн" at bounding box center [531, 183] width 116 height 13
type input "[GEOGRAPHIC_DATA]"
click at [473, 190] on div "Текст кнопки: [GEOGRAPHIC_DATA] Следующий шаг Выберите следующий шаг × Сбор тел…" at bounding box center [531, 200] width 116 height 65
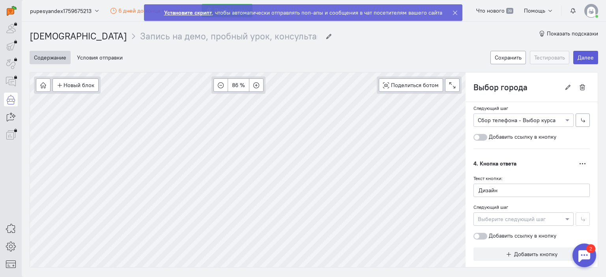
scroll to position [396, 0]
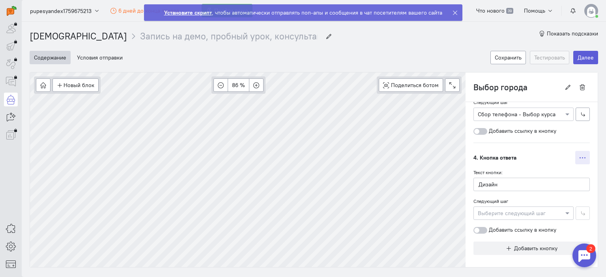
click at [579, 155] on icon "button" at bounding box center [582, 158] width 6 height 6
click at [541, 184] on span "Дублировать" at bounding box center [550, 186] width 33 height 7
click at [489, 183] on input "Дизайн" at bounding box center [531, 184] width 116 height 13
click at [489, 182] on input "Дизайн" at bounding box center [531, 184] width 116 height 13
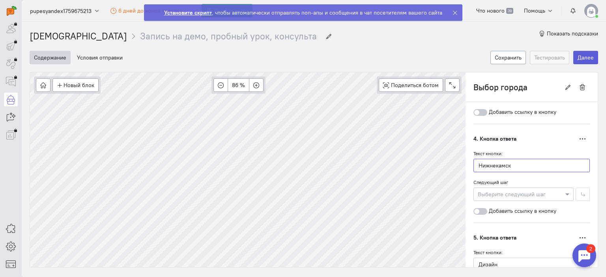
scroll to position [435, 0]
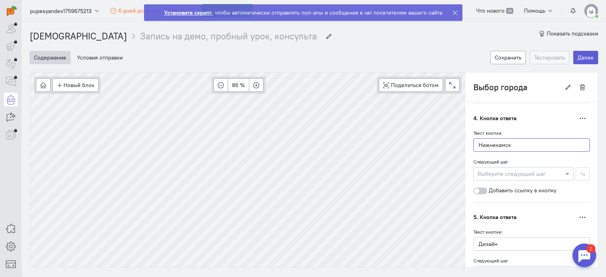
type input "Нижнекамск"
click at [548, 172] on div at bounding box center [523, 174] width 99 height 8
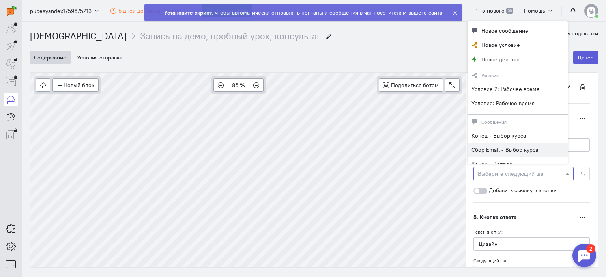
scroll to position [39, 0]
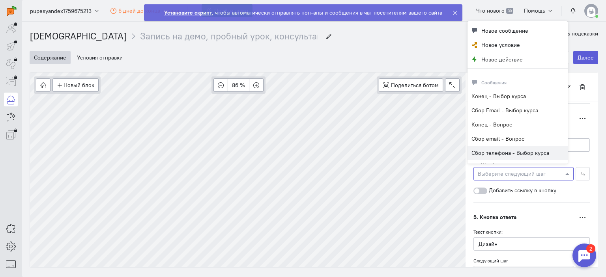
click at [503, 152] on span "Сбор телефона - Выбор курса" at bounding box center [510, 152] width 78 height 7
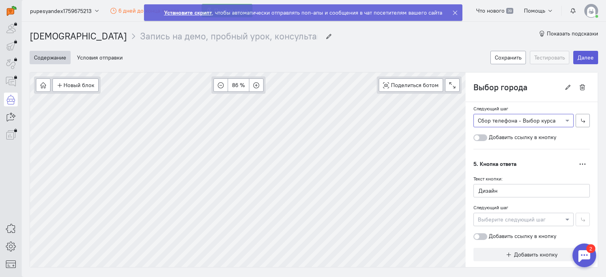
scroll to position [494, 0]
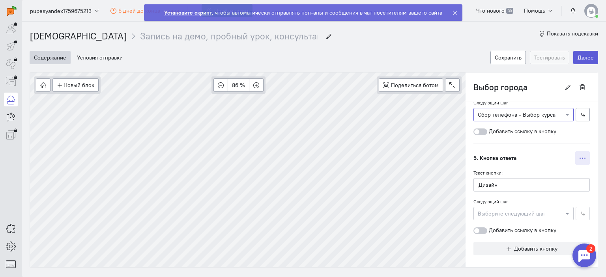
click at [579, 155] on icon "button" at bounding box center [582, 158] width 6 height 6
click at [513, 151] on div "5. Кнопка ответа Переместить выше Дублировать Удалить" at bounding box center [531, 157] width 116 height 13
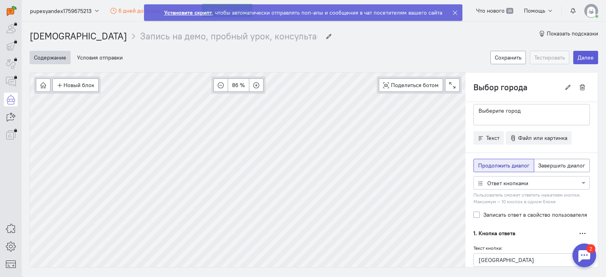
scroll to position [0, 0]
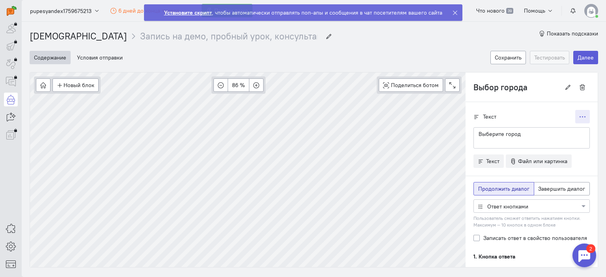
click at [579, 115] on icon "button" at bounding box center [582, 117] width 6 height 6
click at [539, 112] on div "Текст Дублировать" at bounding box center [531, 116] width 116 height 13
type input "Сбор телефона - Выбор курса"
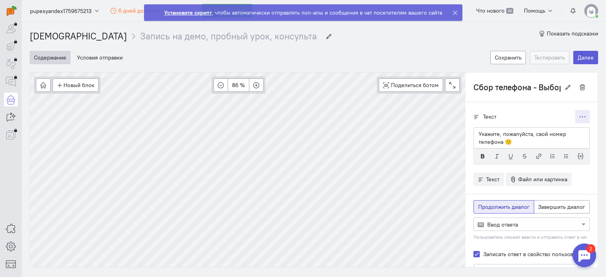
click at [576, 110] on button "button" at bounding box center [582, 116] width 15 height 13
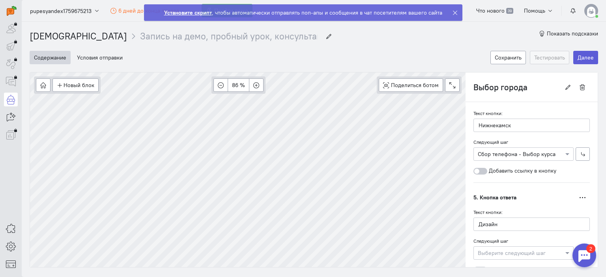
scroll to position [513, 0]
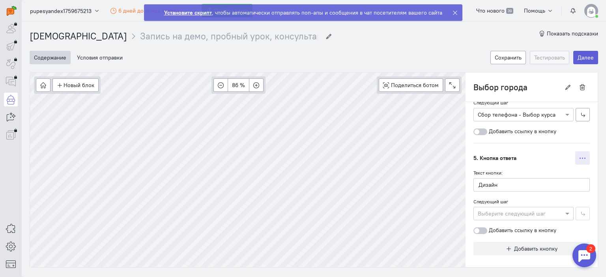
click at [579, 155] on icon "button" at bounding box center [582, 158] width 6 height 6
click at [543, 196] on span "Удалить" at bounding box center [544, 199] width 21 height 7
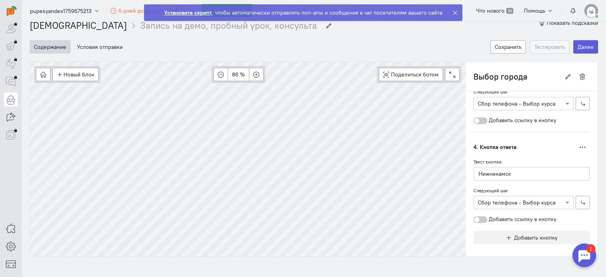
scroll to position [18, 0]
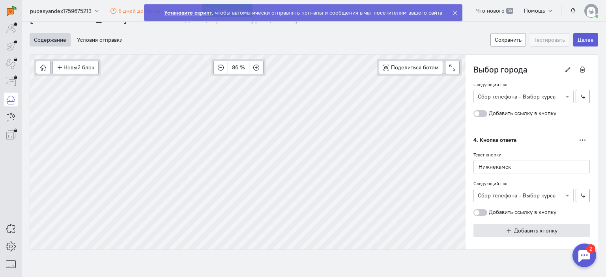
click at [521, 229] on span "Добавить кнопку" at bounding box center [535, 230] width 43 height 7
click at [504, 166] on input "text" at bounding box center [531, 166] width 116 height 13
click at [533, 134] on div "5. Кнопка ответа Переместить выше Дублировать Удалить" at bounding box center [531, 140] width 116 height 13
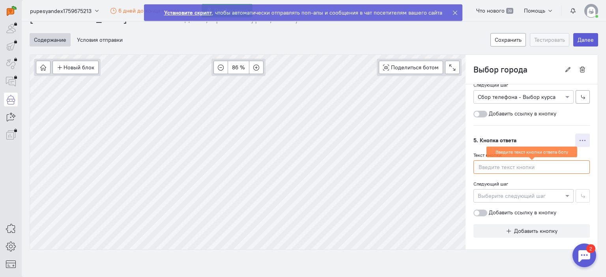
click at [575, 134] on button "button" at bounding box center [582, 140] width 15 height 13
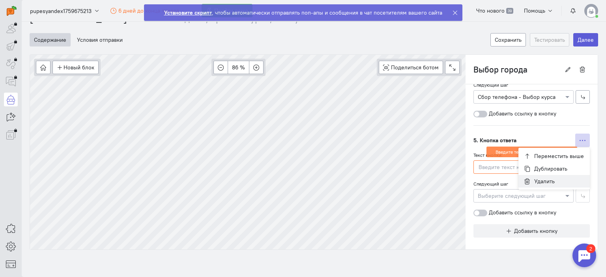
click at [544, 178] on span "Удалить" at bounding box center [544, 181] width 21 height 7
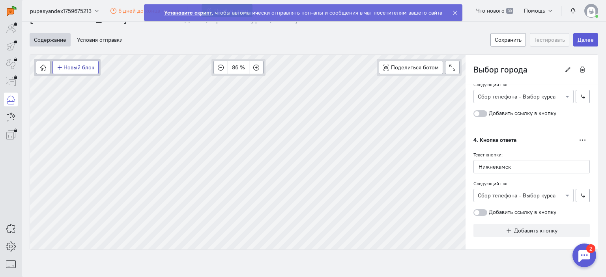
click at [75, 65] on button "Новый блок" at bounding box center [75, 67] width 46 height 13
click at [76, 105] on span "Действия" at bounding box center [81, 108] width 24 height 7
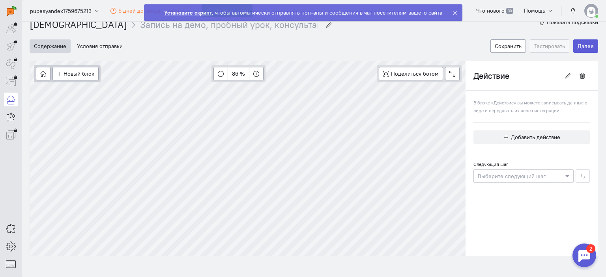
scroll to position [18, 0]
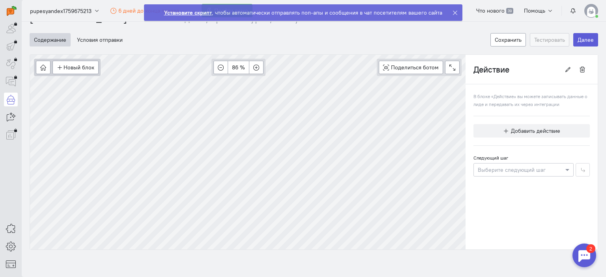
click at [499, 96] on span "В блоке «Действие» вы можете записывать данные о лиде и передавать их через инт…" at bounding box center [530, 100] width 114 height 14
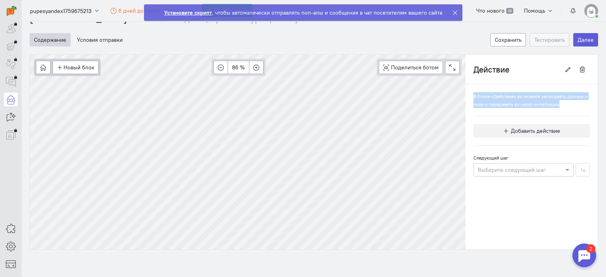
drag, startPoint x: 467, startPoint y: 94, endPoint x: 565, endPoint y: 105, distance: 98.1
click at [565, 105] on cq-block-action-editor "В блоке «Действие» вы можете записывать данные о лиде и передавать их через инт…" at bounding box center [531, 134] width 116 height 84
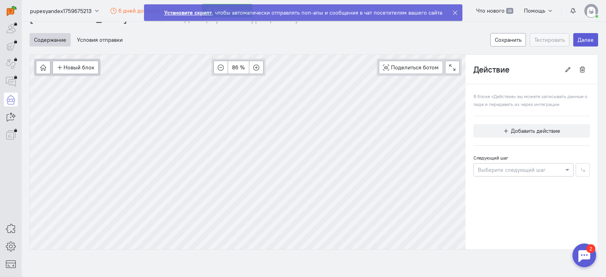
click at [502, 68] on input "Действие" at bounding box center [516, 69] width 87 height 13
drag, startPoint x: 504, startPoint y: 68, endPoint x: 468, endPoint y: 64, distance: 36.1
click at [473, 64] on input "Действие" at bounding box center [516, 69] width 87 height 13
click at [495, 93] on span "В блоке «Действие» вы можете записывать данные о лиде и передавать их через инт…" at bounding box center [530, 100] width 114 height 14
click at [493, 101] on span "В блоке «Действие» вы можете записывать данные о лиде и передавать их через инт…" at bounding box center [530, 100] width 114 height 14
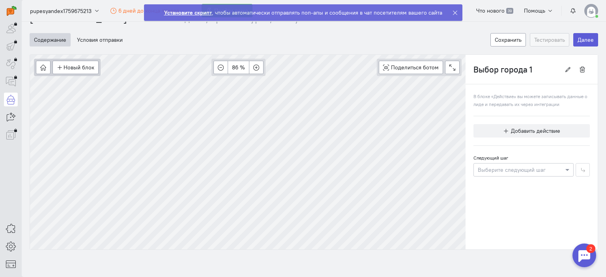
click at [476, 66] on input "Выбор города 1" at bounding box center [516, 69] width 87 height 13
type input "ввод города"
click at [516, 132] on span "Добавить действие" at bounding box center [535, 130] width 49 height 7
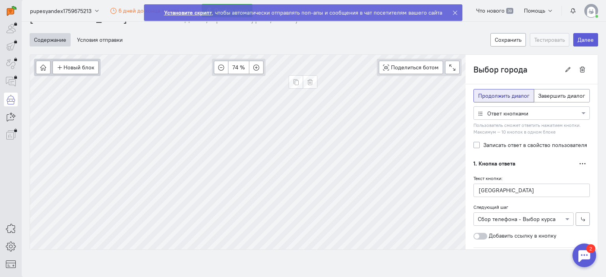
scroll to position [17, 0]
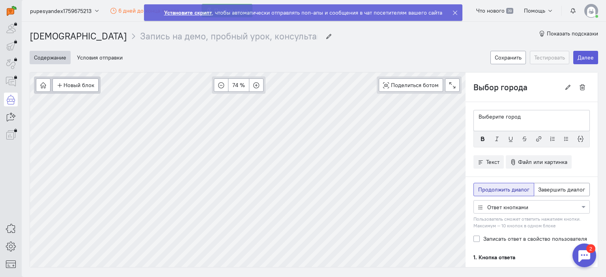
click at [524, 88] on input "Выбор города" at bounding box center [516, 86] width 87 height 13
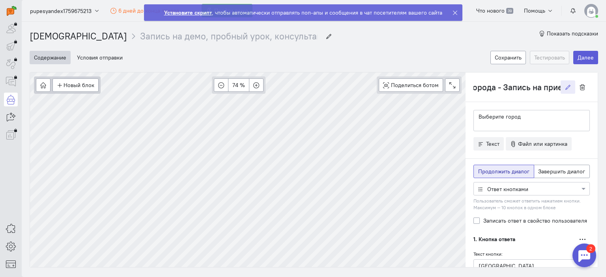
scroll to position [0, 37]
type input "Выбор города - Запись на прием"
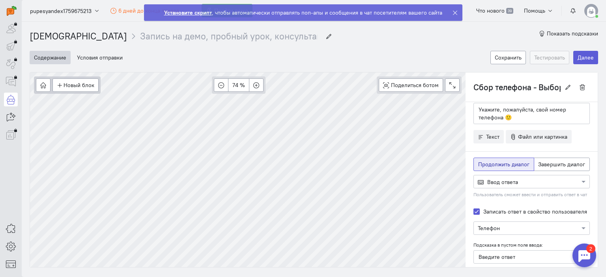
scroll to position [0, 0]
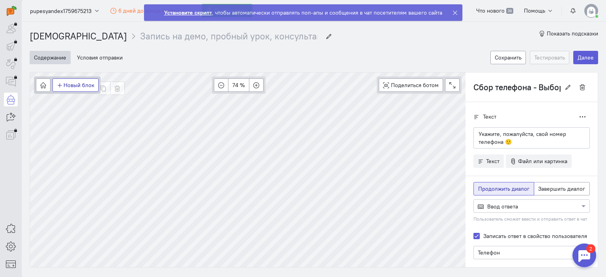
click at [72, 86] on button "Новый блок" at bounding box center [75, 84] width 46 height 13
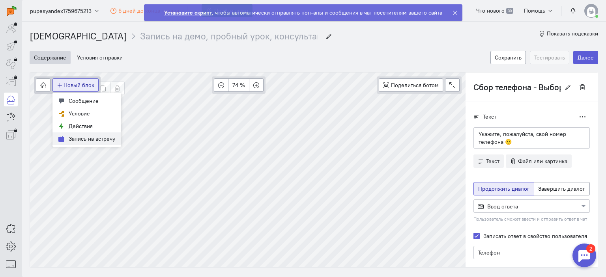
click at [76, 140] on span "Запись на встречу" at bounding box center [92, 138] width 47 height 7
type input "Запись на встречу"
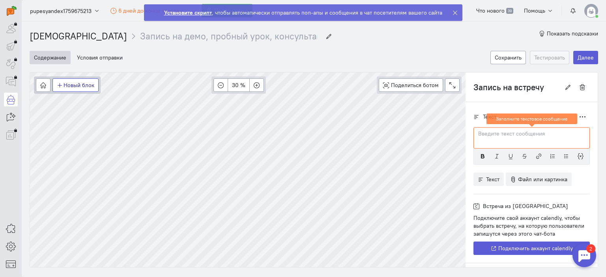
click at [78, 88] on button "Новый блок" at bounding box center [75, 84] width 46 height 13
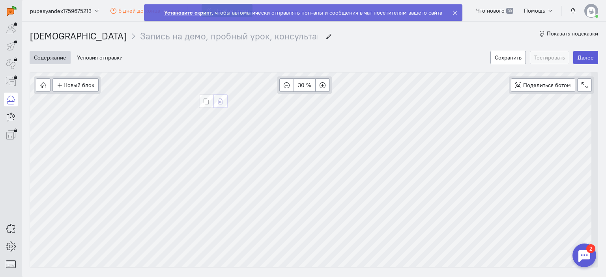
click at [219, 103] on icon "button" at bounding box center [220, 102] width 6 height 6
click at [259, 127] on button "button" at bounding box center [263, 128] width 15 height 13
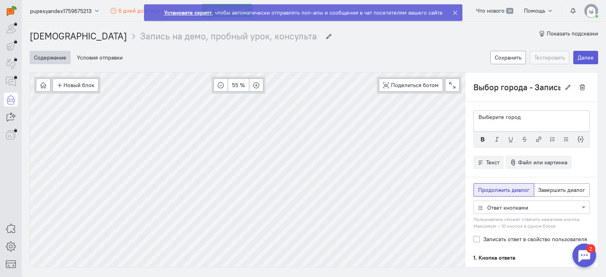
scroll to position [39, 0]
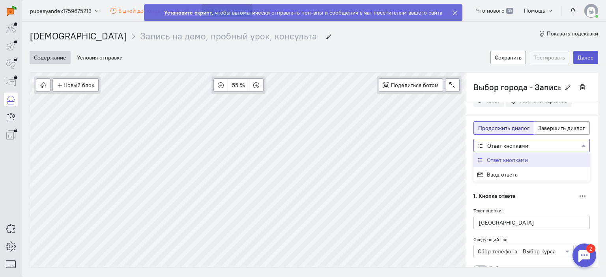
click at [509, 144] on div at bounding box center [532, 145] width 116 height 8
click at [494, 157] on span "Ответ кнопками" at bounding box center [507, 160] width 41 height 7
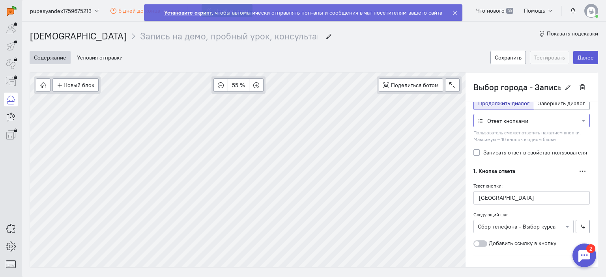
scroll to position [100, 0]
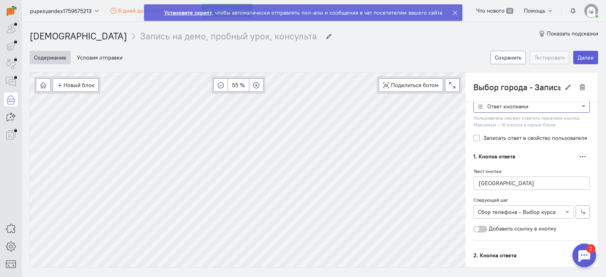
click at [483, 137] on label "Записать ответ в свойство пользователя" at bounding box center [535, 138] width 104 height 8
click at [473, 137] on input "Записать ответ в свойство пользователя" at bounding box center [476, 137] width 6 height 7
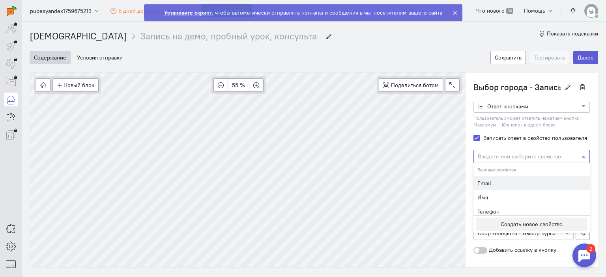
click at [513, 155] on input "text" at bounding box center [523, 156] width 92 height 8
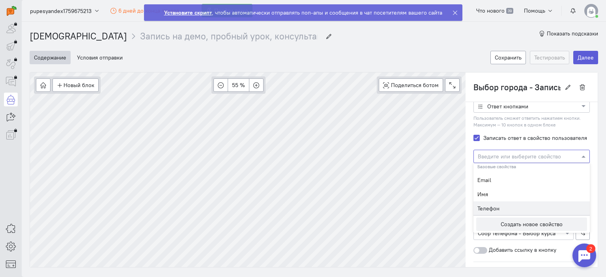
click at [491, 211] on div "Телефон" at bounding box center [531, 208] width 116 height 14
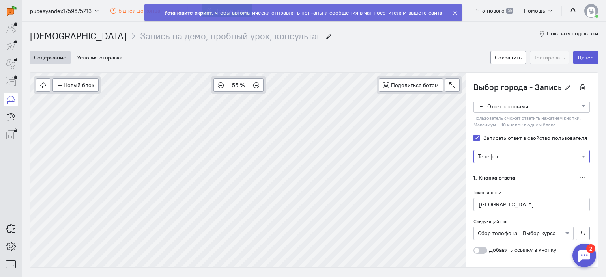
click at [505, 153] on input "text" at bounding box center [523, 156] width 92 height 8
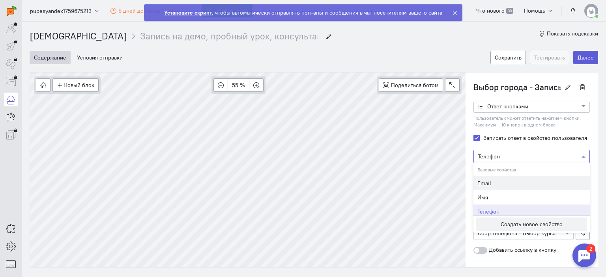
click at [493, 168] on span "Базовые свойства" at bounding box center [496, 170] width 39 height 6
click at [483, 135] on label "Записать ответ в свойство пользователя" at bounding box center [535, 138] width 104 height 8
click at [473, 135] on input "Записать ответ в свойство пользователя" at bounding box center [476, 137] width 6 height 7
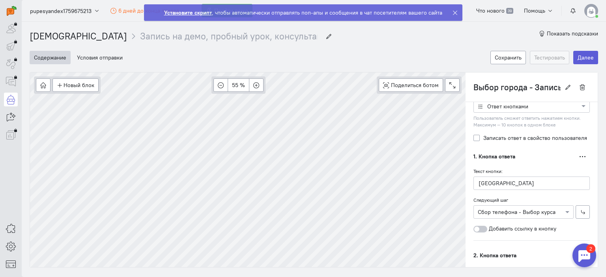
click at [483, 135] on label "Записать ответ в свойство пользователя" at bounding box center [535, 138] width 104 height 8
click at [473, 135] on input "Записать ответ в свойство пользователя" at bounding box center [476, 137] width 6 height 7
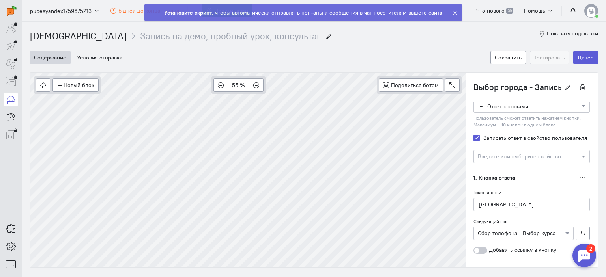
click at [483, 135] on label "Записать ответ в свойство пользователя" at bounding box center [535, 138] width 104 height 8
click at [473, 135] on input "Записать ответ в свойство пользователя" at bounding box center [476, 137] width 6 height 7
checkbox input "false"
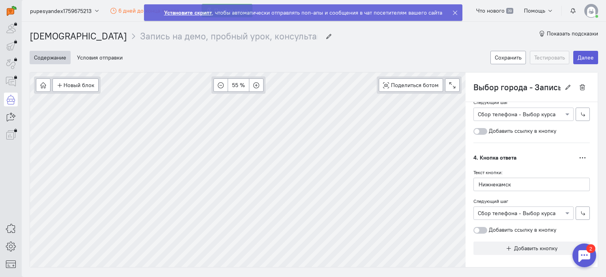
scroll to position [396, 0]
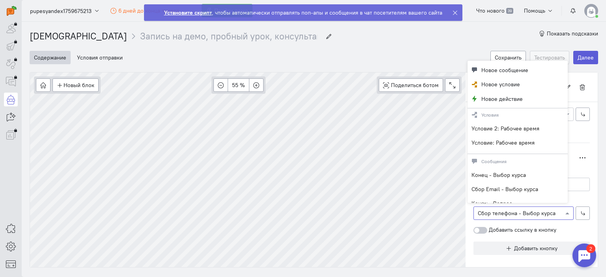
click at [563, 209] on span at bounding box center [568, 213] width 10 height 8
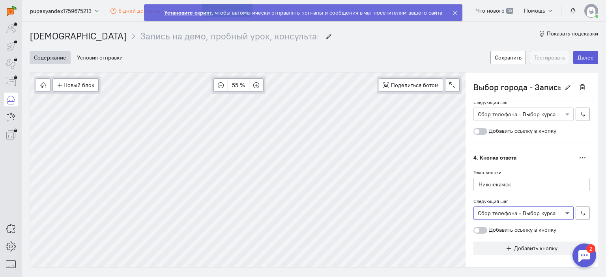
click at [563, 209] on span at bounding box center [568, 213] width 10 height 8
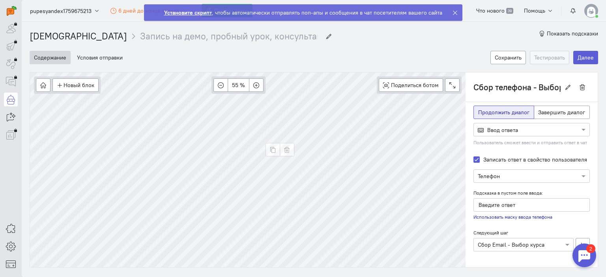
scroll to position [36, 0]
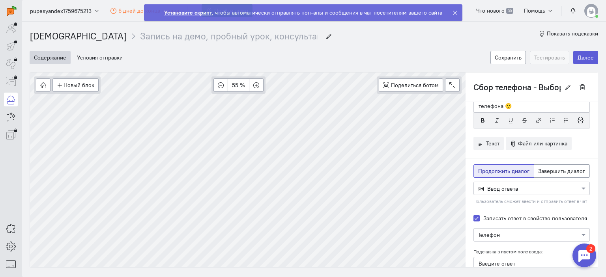
click at [544, 89] on input "Сбор телефона - Выбор курса" at bounding box center [516, 86] width 87 height 13
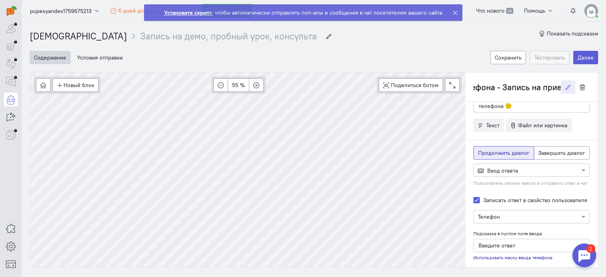
scroll to position [0, 42]
type input "Сбор телефона - Запись на прием"
click at [465, 111] on div "Текст Дублировать Укажите, пожалуйста, свой номер телефона 🙂" at bounding box center [531, 187] width 132 height 242
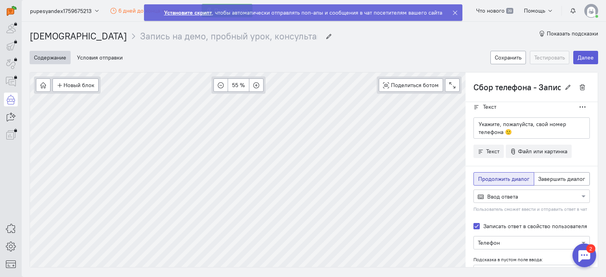
scroll to position [0, 0]
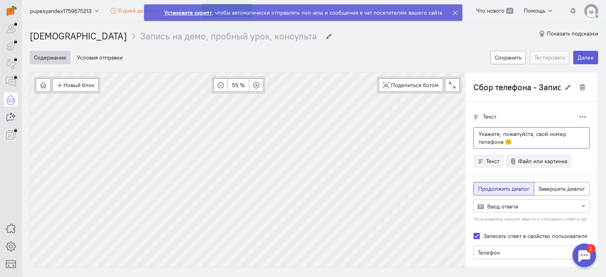
click at [527, 141] on p "Укажите, пожалуйста, свой номер телефона 🙂" at bounding box center [531, 138] width 106 height 16
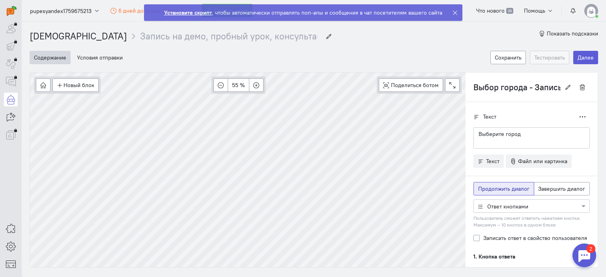
click at [473, 115] on icon at bounding box center [476, 117] width 6 height 6
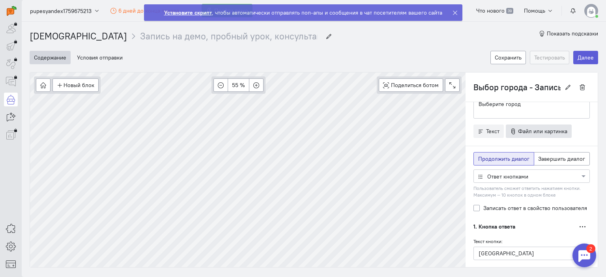
scroll to position [39, 0]
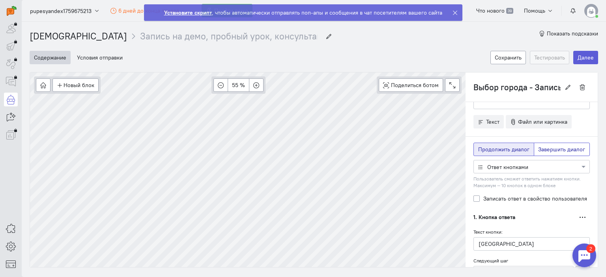
click at [552, 147] on span "Завершить диалог" at bounding box center [561, 149] width 47 height 7
click at [543, 147] on input "Завершить диалог" at bounding box center [540, 147] width 5 height 5
radio input "true"
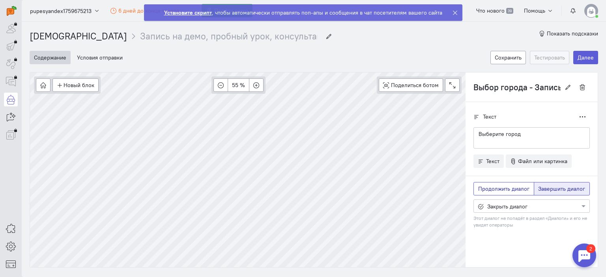
click at [500, 187] on span "Продолжить диалог" at bounding box center [503, 188] width 51 height 7
click at [483, 187] on input "Продолжить диалог" at bounding box center [480, 187] width 5 height 5
radio input "true"
radio input "false"
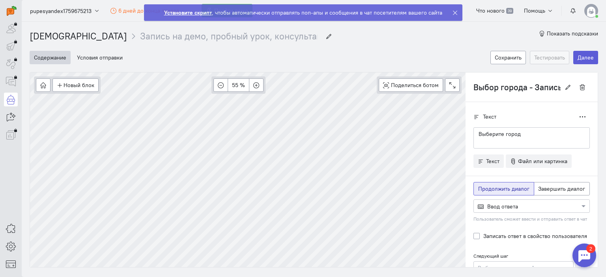
click at [495, 185] on span "Продолжить диалог" at bounding box center [503, 188] width 51 height 7
click at [483, 185] on input "Продолжить диалог" at bounding box center [480, 187] width 5 height 5
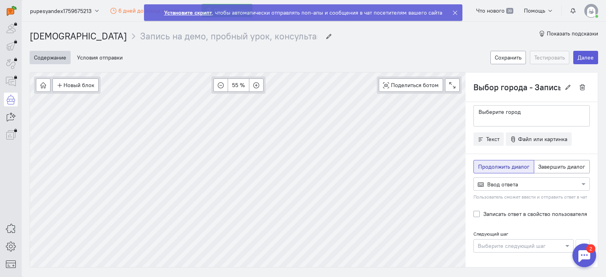
scroll to position [18, 0]
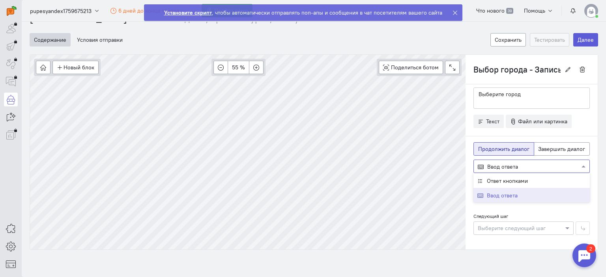
click at [517, 163] on div at bounding box center [532, 166] width 116 height 8
click at [509, 181] on span "Ответ кнопками" at bounding box center [507, 180] width 41 height 7
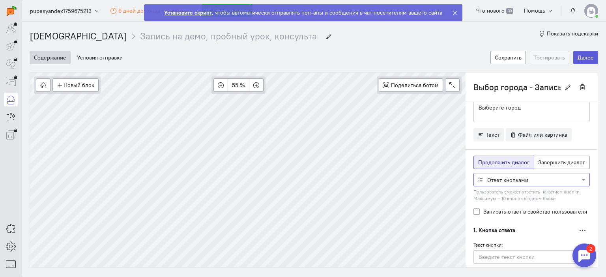
scroll to position [39, 0]
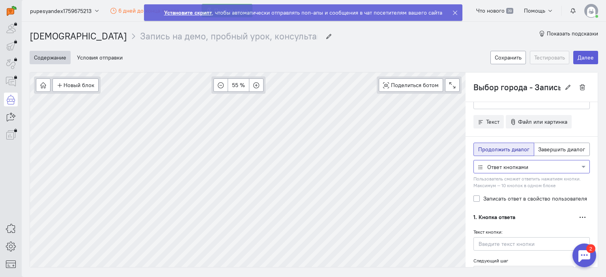
click at [508, 166] on div at bounding box center [532, 166] width 116 height 8
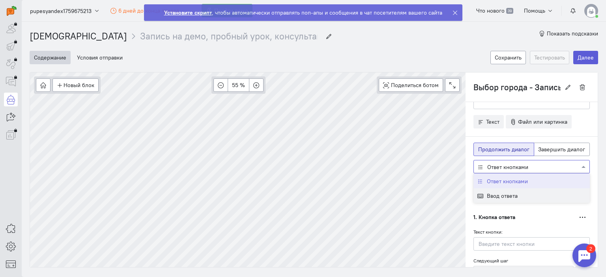
click at [494, 194] on span "Ввод ответа" at bounding box center [502, 195] width 31 height 7
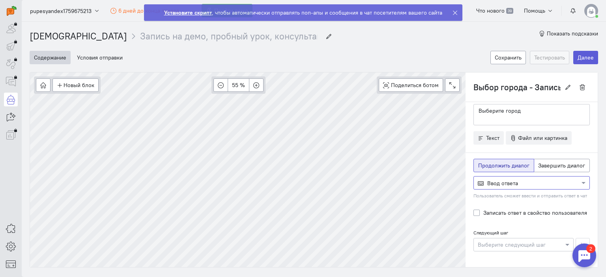
scroll to position [22, 0]
click at [76, 87] on button "Новый блок" at bounding box center [75, 84] width 46 height 13
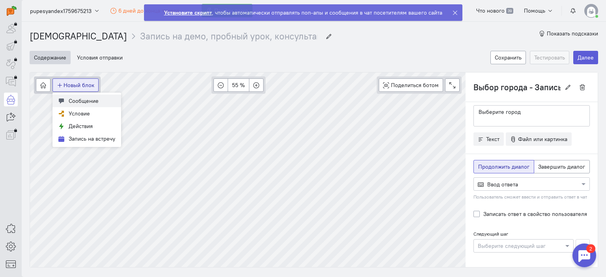
click at [74, 102] on span "Сообщение" at bounding box center [84, 100] width 30 height 7
type input "Новый блок"
radio input "false"
radio input "true"
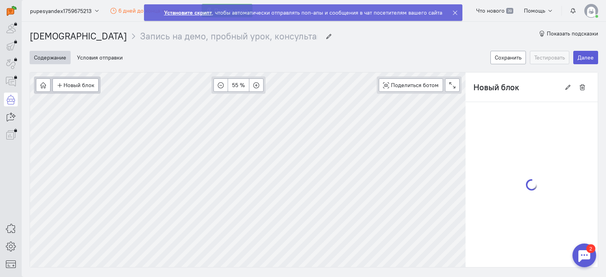
scroll to position [0, 0]
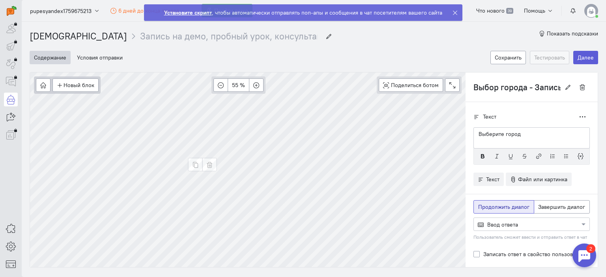
type input "Новый блок"
radio input "false"
radio input "true"
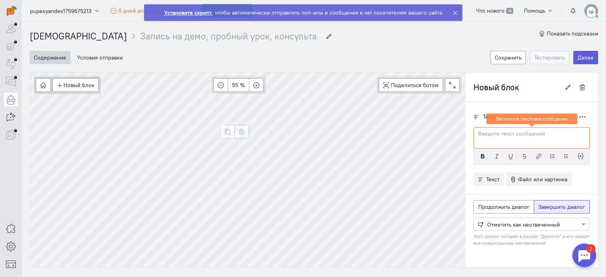
type input "Выбор города - Запись на прием"
radio input "true"
radio input "false"
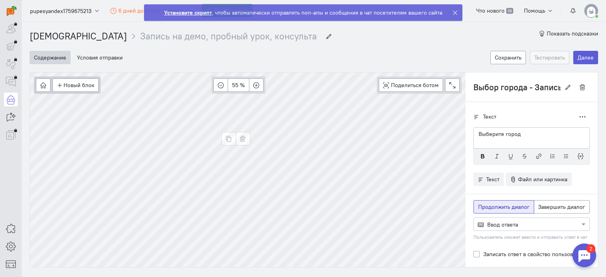
type input "Новый блок"
radio input "false"
radio input "true"
click at [504, 223] on div at bounding box center [532, 224] width 116 height 8
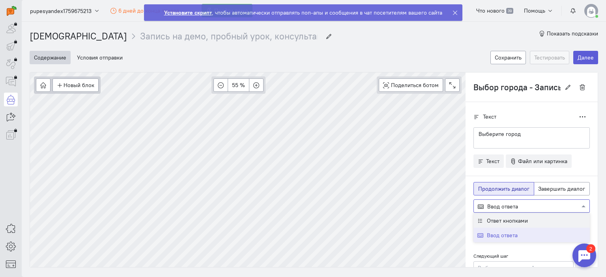
click at [502, 220] on span "Ответ кнопками" at bounding box center [507, 220] width 41 height 7
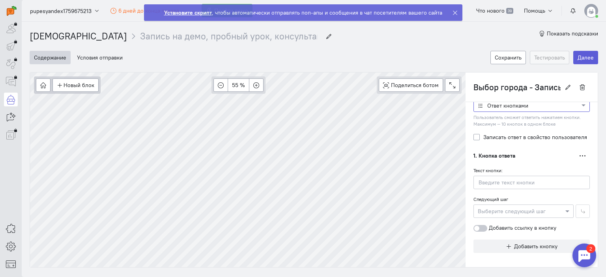
scroll to position [18, 0]
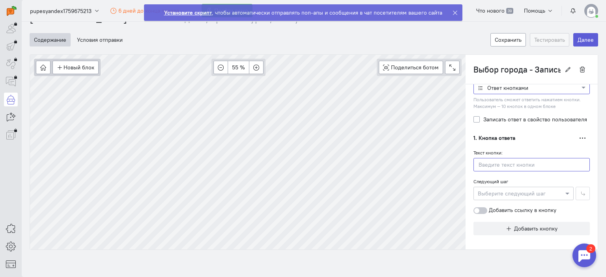
click at [494, 162] on input "text" at bounding box center [531, 164] width 116 height 13
type input "[GEOGRAPHIC_DATA]"
click at [510, 192] on div at bounding box center [523, 193] width 99 height 8
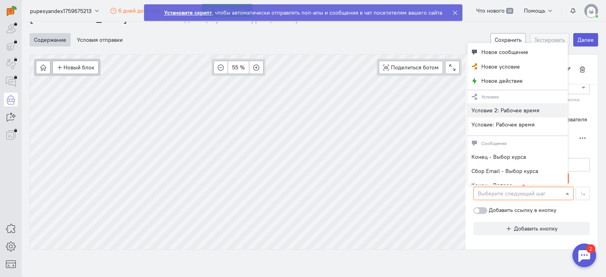
click at [563, 190] on span at bounding box center [568, 194] width 10 height 8
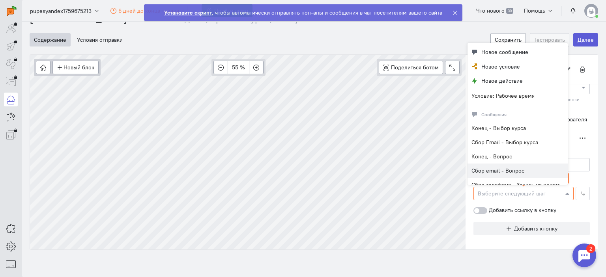
scroll to position [39, 0]
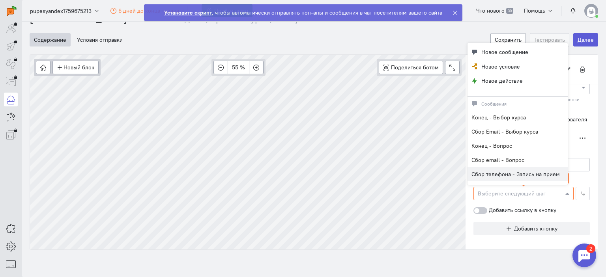
click at [518, 172] on span "Сбор телефона - Запись на прием" at bounding box center [515, 174] width 88 height 7
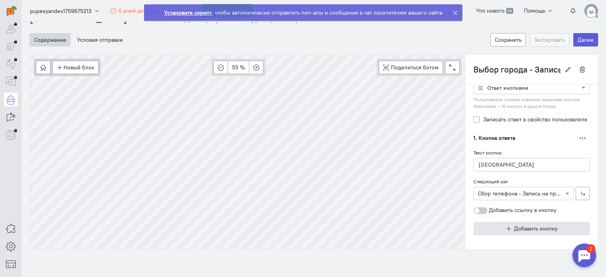
click at [519, 228] on span "Добавить кнопку" at bounding box center [535, 228] width 43 height 7
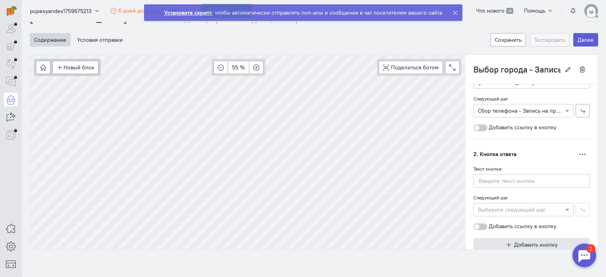
scroll to position [199, 0]
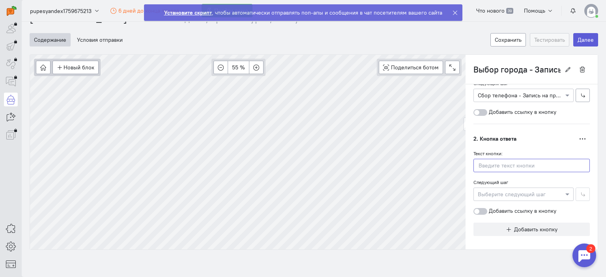
drag, startPoint x: 494, startPoint y: 168, endPoint x: 496, endPoint y: 164, distance: 5.3
click at [494, 168] on input "text" at bounding box center [531, 165] width 116 height 13
click at [507, 164] on input "text" at bounding box center [531, 165] width 116 height 13
type input "[GEOGRAPHIC_DATA]"
click at [552, 183] on div "Следующий шаг Выберите следующий шаг" at bounding box center [531, 189] width 116 height 23
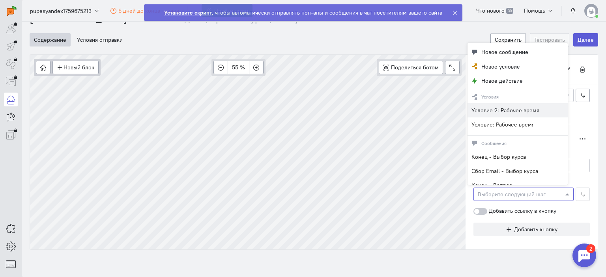
click at [563, 191] on span at bounding box center [568, 194] width 10 height 8
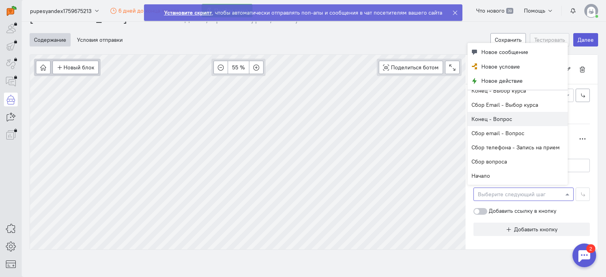
scroll to position [79, 0]
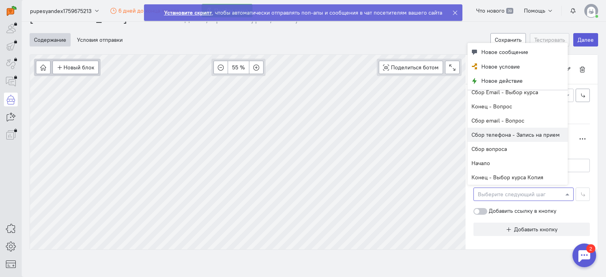
click at [528, 134] on span "Сбор телефона - Запись на прием" at bounding box center [515, 134] width 88 height 7
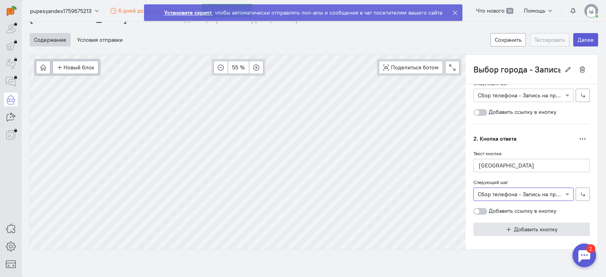
click at [520, 230] on button "Добавить кнопку" at bounding box center [531, 229] width 116 height 13
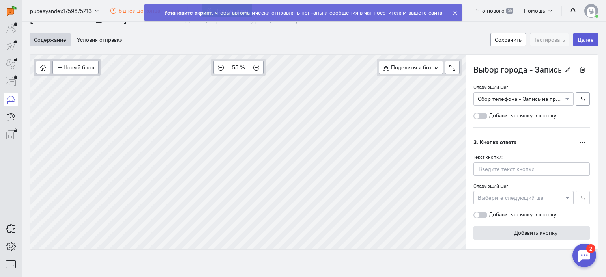
scroll to position [298, 0]
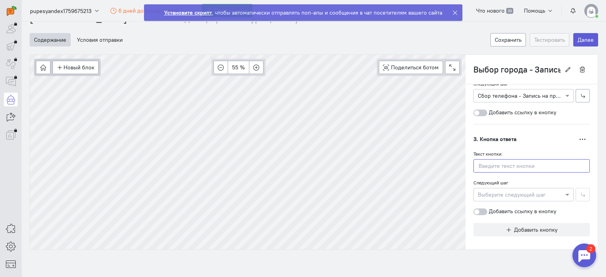
click at [504, 163] on input "text" at bounding box center [531, 165] width 116 height 13
type input "[GEOGRAPHIC_DATA]"
click at [549, 192] on div at bounding box center [523, 194] width 99 height 8
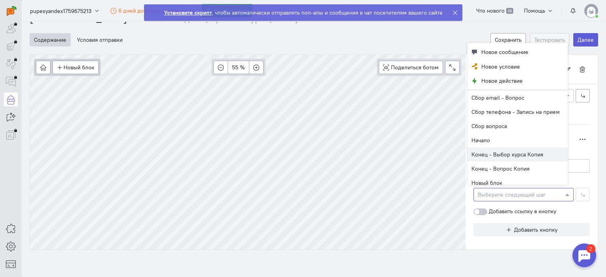
scroll to position [107, 0]
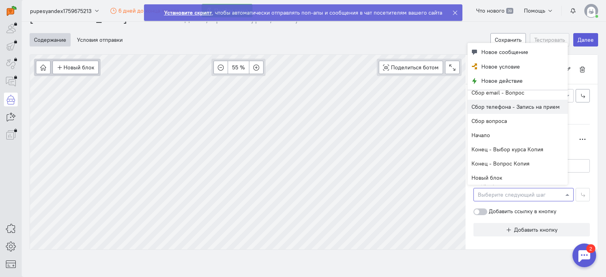
click at [519, 110] on span "Сбор телефона - Запись на прием" at bounding box center [515, 106] width 88 height 7
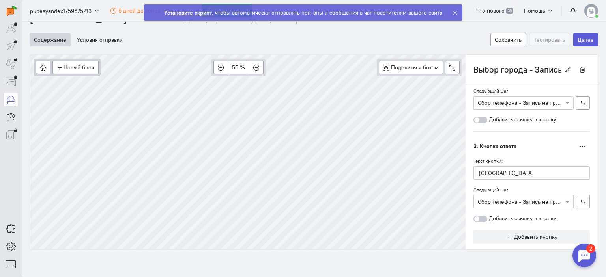
scroll to position [298, 0]
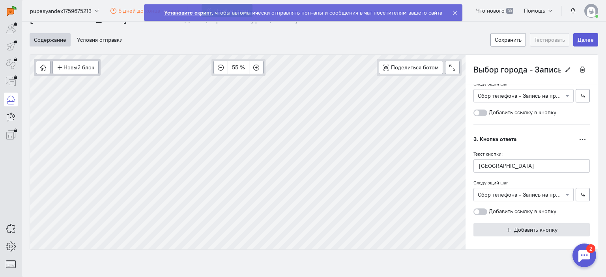
click at [522, 237] on div at bounding box center [531, 241] width 116 height 8
click at [521, 231] on button "Добавить кнопку" at bounding box center [531, 229] width 116 height 13
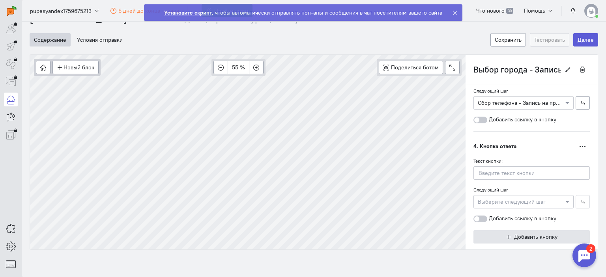
scroll to position [396, 0]
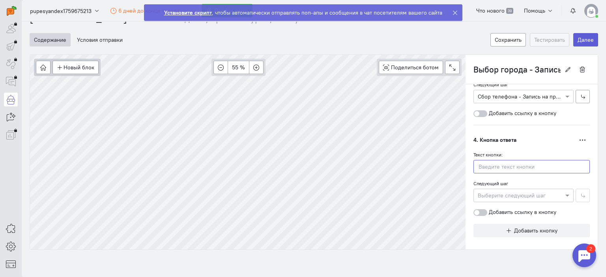
click at [509, 162] on input "text" at bounding box center [531, 166] width 116 height 13
type input "Нижнекамск"
click at [536, 191] on div at bounding box center [523, 195] width 99 height 8
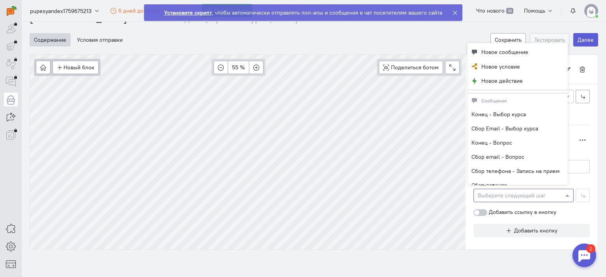
scroll to position [79, 0]
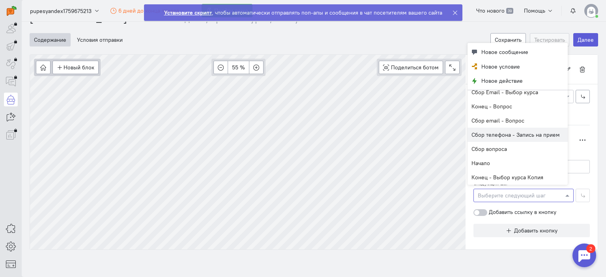
click at [521, 138] on span "Сбор телефона - Запись на прием" at bounding box center [515, 134] width 88 height 7
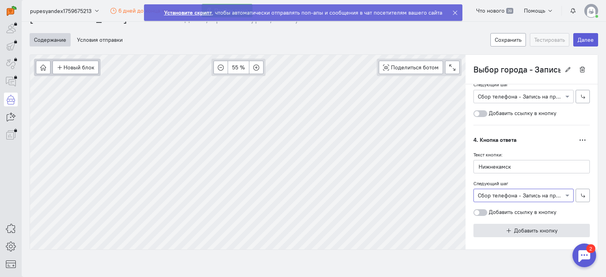
click at [496, 225] on button "Добавить кнопку" at bounding box center [531, 230] width 116 height 13
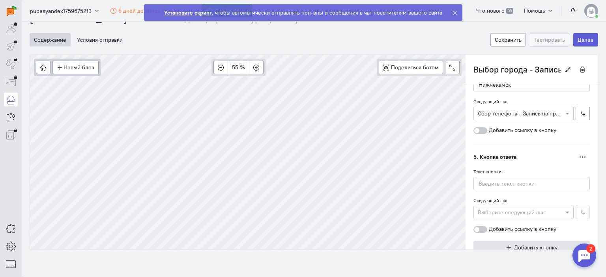
scroll to position [494, 0]
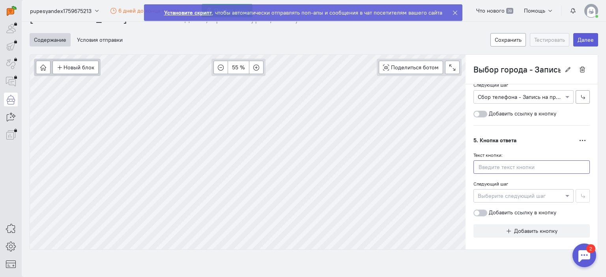
click at [496, 160] on input "text" at bounding box center [531, 166] width 116 height 13
type input "Другой город"
type input "Новый блок"
radio input "false"
radio input "true"
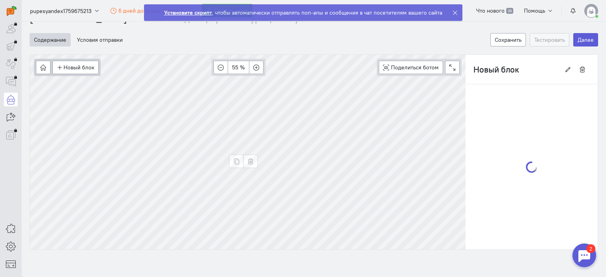
scroll to position [0, 0]
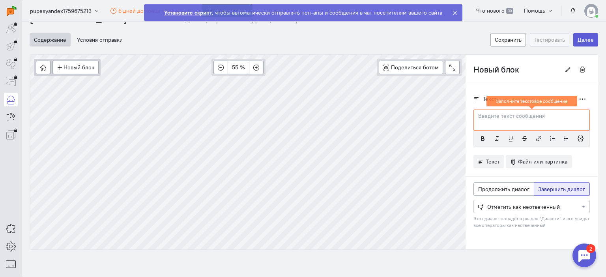
click at [495, 71] on input "Новый блок" at bounding box center [516, 69] width 87 height 13
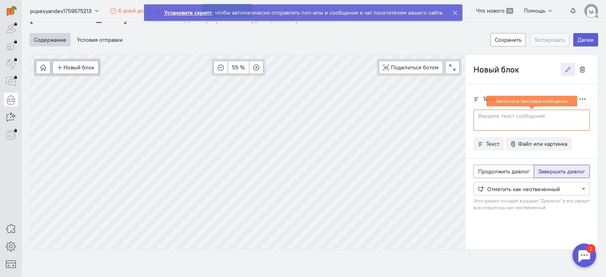
click at [495, 71] on input "Новый блок" at bounding box center [516, 69] width 87 height 13
type input "Свой город - запись на прием"
click at [477, 90] on div "Текст Дублировать Заполните текстовое сообщение" at bounding box center [531, 158] width 132 height 148
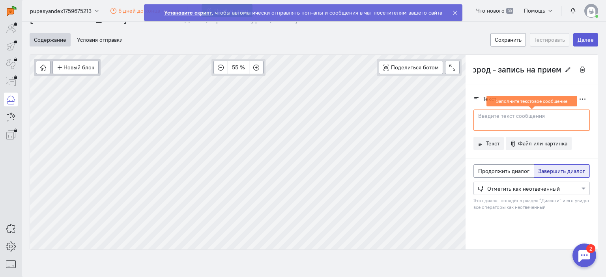
scroll to position [0, 0]
click at [513, 115] on p at bounding box center [531, 116] width 106 height 8
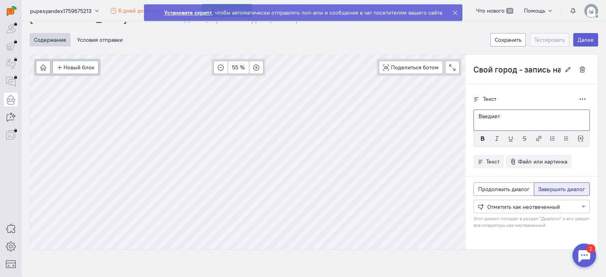
click at [478, 115] on p "Введиет" at bounding box center [531, 116] width 106 height 8
click at [509, 122] on div "[DEMOGRAPHIC_DATA]" at bounding box center [531, 120] width 116 height 21
click at [487, 116] on p "[DEMOGRAPHIC_DATA]" at bounding box center [531, 116] width 106 height 8
click at [478, 116] on p "[DEMOGRAPHIC_DATA]" at bounding box center [531, 116] width 106 height 8
drag, startPoint x: 487, startPoint y: 115, endPoint x: 492, endPoint y: 115, distance: 4.7
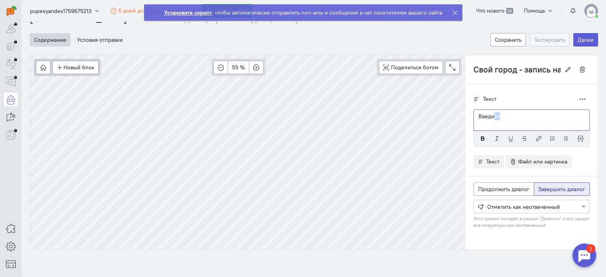
click at [492, 115] on p "Введиет" at bounding box center [531, 116] width 106 height 8
click at [500, 186] on span "Продолжить диалог" at bounding box center [503, 189] width 51 height 7
click at [483, 186] on input "Продолжить диалог" at bounding box center [480, 187] width 5 height 5
radio input "true"
radio input "false"
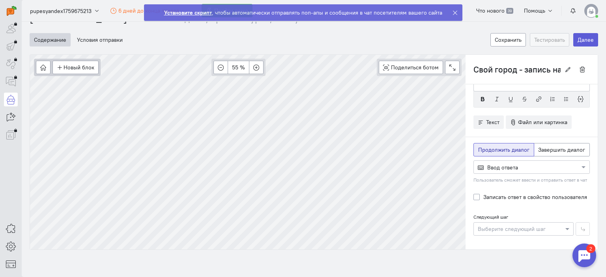
scroll to position [39, 0]
click at [489, 196] on label "Записать ответ в свойство пользователя" at bounding box center [535, 197] width 104 height 8
click at [479, 196] on input "Записать ответ в свойство пользователя" at bounding box center [476, 196] width 6 height 7
checkbox input "true"
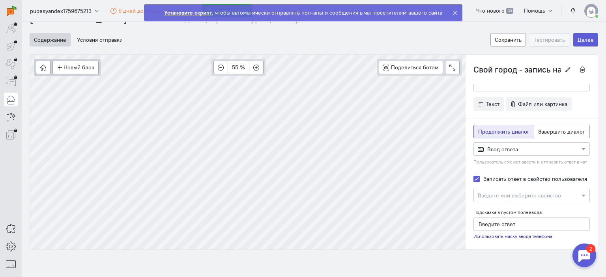
click at [506, 196] on input "text" at bounding box center [523, 195] width 92 height 8
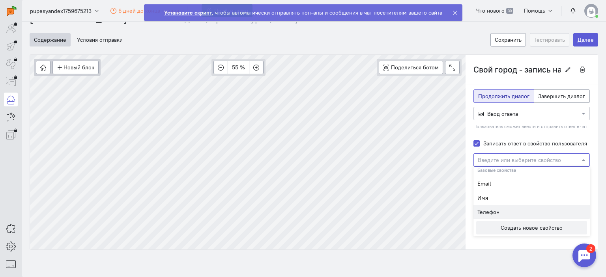
scroll to position [3, 0]
click at [508, 229] on button "Создать новое свойство" at bounding box center [531, 227] width 111 height 13
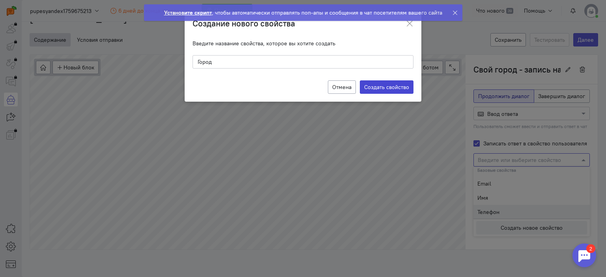
type input "Город"
click at [388, 90] on label "Создать свойство" at bounding box center [387, 86] width 54 height 13
click at [0, 0] on input "Создать свойство" at bounding box center [0, 0] width 0 height 0
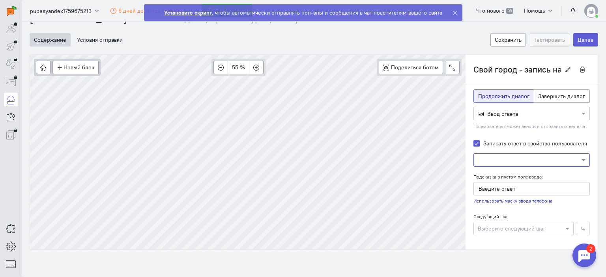
click at [517, 156] on input "text" at bounding box center [523, 160] width 92 height 8
click at [518, 157] on input "text" at bounding box center [523, 160] width 92 height 8
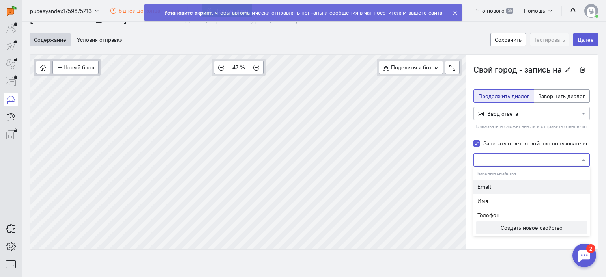
click at [508, 174] on span "Базовые свойства" at bounding box center [496, 173] width 39 height 6
click at [586, 145] on div "Текст Дублировать Укажите Ваш город" at bounding box center [531, 130] width 132 height 242
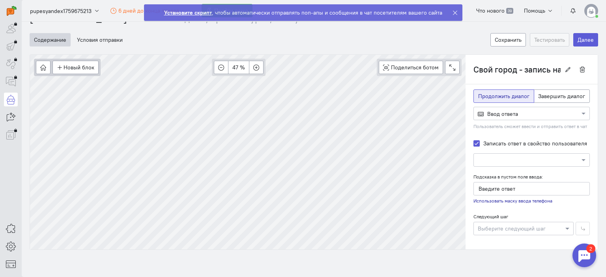
click at [500, 200] on small "Использовать маску ввода телефона" at bounding box center [512, 201] width 79 height 7
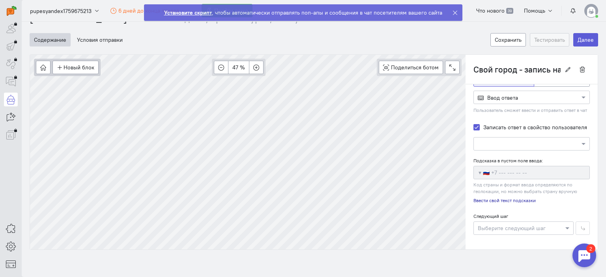
scroll to position [52, 0]
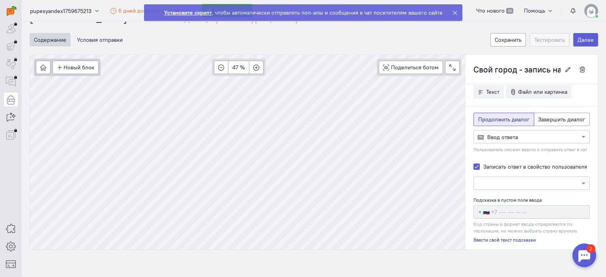
click at [524, 155] on div "Продолжить диалог Завершить диалог Выберите действие из списка Ввод ответа Поль…" at bounding box center [531, 136] width 116 height 46
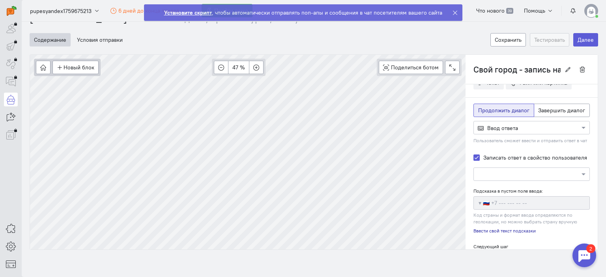
click at [515, 127] on div at bounding box center [532, 127] width 116 height 8
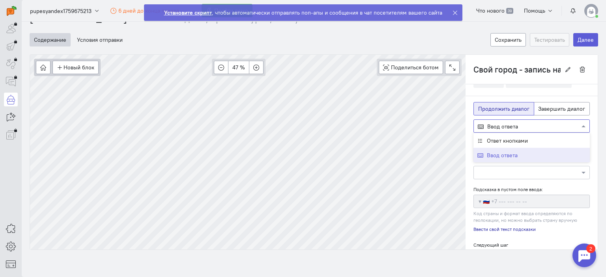
scroll to position [61, 0]
click at [509, 157] on span "Ввод ответа" at bounding box center [502, 156] width 31 height 7
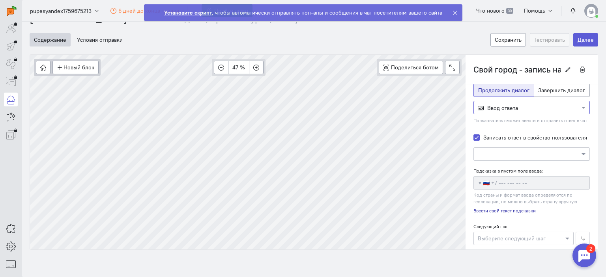
scroll to position [91, 0]
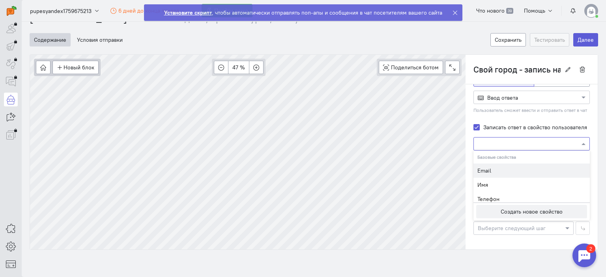
click at [538, 142] on input "text" at bounding box center [523, 144] width 92 height 8
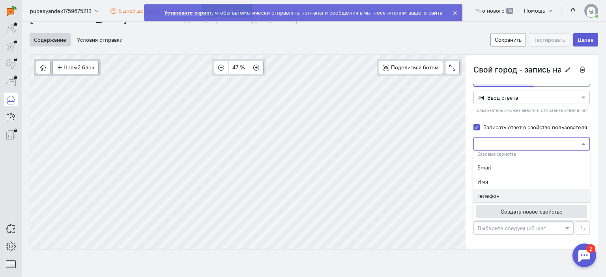
click at [533, 210] on button "Создать новое свойство" at bounding box center [531, 211] width 111 height 13
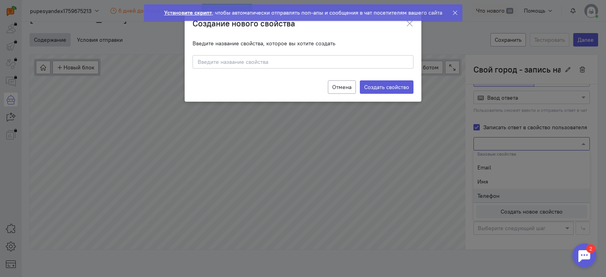
click at [452, 11] on icon at bounding box center [455, 13] width 6 height 6
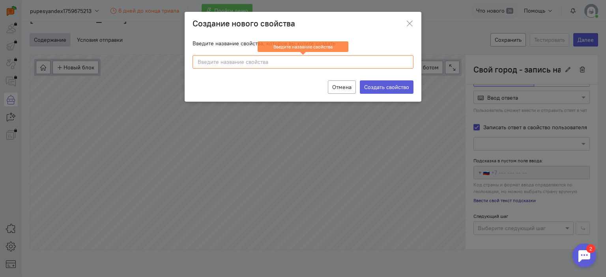
click at [303, 58] on input at bounding box center [302, 61] width 221 height 13
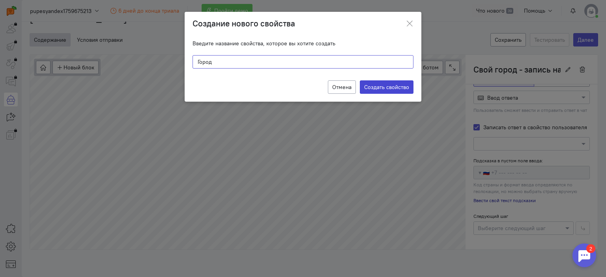
type input "Город"
click at [369, 86] on label "Создать свойство" at bounding box center [387, 86] width 54 height 13
click at [0, 0] on input "Создать свойство" at bounding box center [0, 0] width 0 height 0
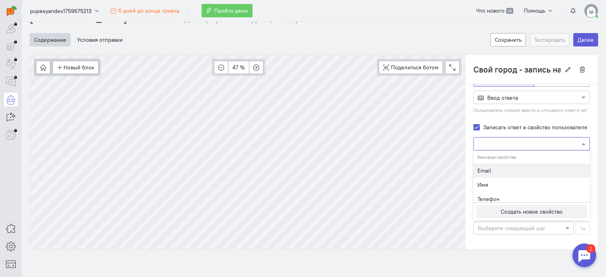
click at [532, 143] on input "text" at bounding box center [523, 144] width 92 height 8
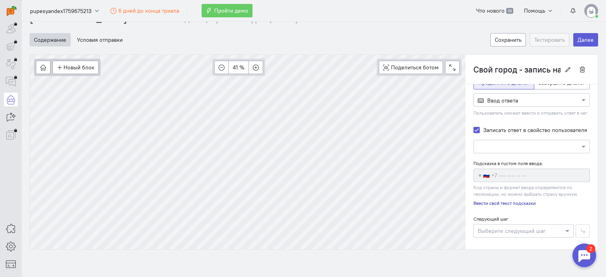
scroll to position [91, 0]
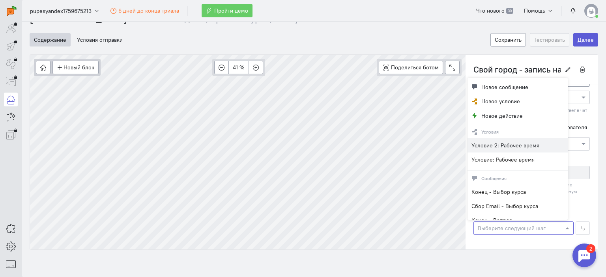
click at [563, 227] on span at bounding box center [568, 228] width 10 height 8
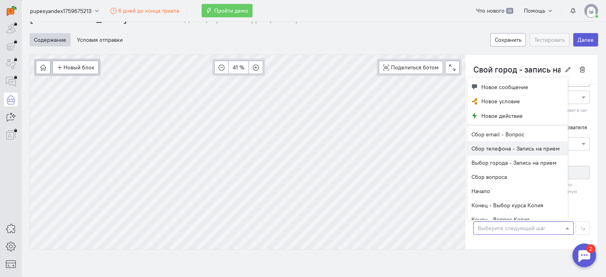
scroll to position [107, 0]
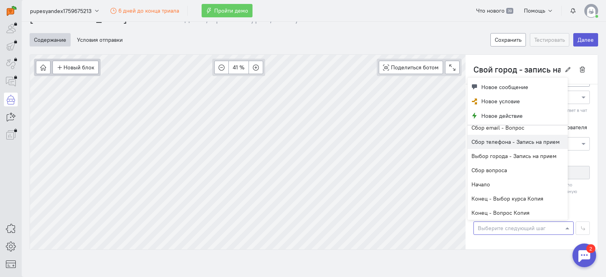
click at [508, 144] on span "Сбор телефона - Запись на прием" at bounding box center [515, 141] width 88 height 7
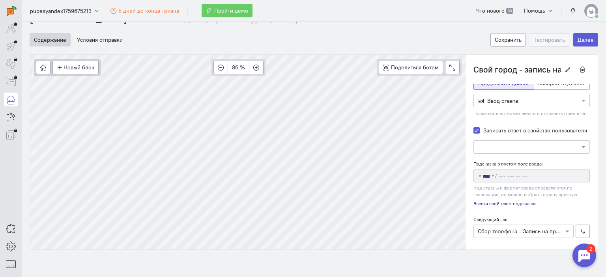
scroll to position [109, 0]
click at [486, 162] on label "Подсказка в пустом поле ввода:" at bounding box center [507, 161] width 69 height 7
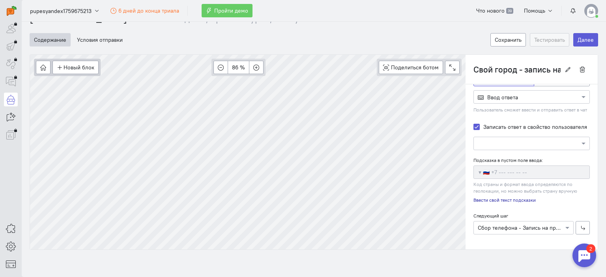
scroll to position [91, 0]
click at [487, 159] on label "Подсказка в пустом поле ввода:" at bounding box center [507, 160] width 69 height 7
click at [483, 123] on label "Записать ответ в свойство пользователя" at bounding box center [535, 127] width 104 height 8
click at [473, 123] on input "Записать ответ в свойство пользователя" at bounding box center [476, 126] width 6 height 7
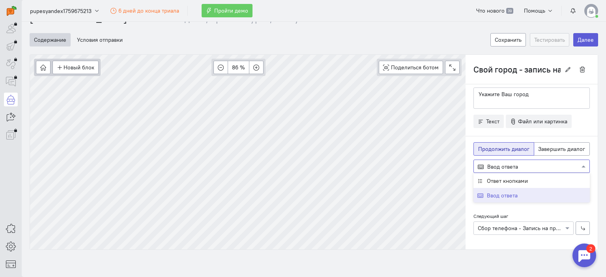
click at [518, 162] on div at bounding box center [532, 166] width 116 height 8
click at [505, 197] on div "Ввод ответа" at bounding box center [531, 195] width 116 height 15
click at [483, 197] on label "Записать ответ в свойство пользователя" at bounding box center [535, 196] width 104 height 8
click at [479, 197] on input "Записать ответ в свойство пользователя" at bounding box center [476, 195] width 6 height 7
checkbox input "true"
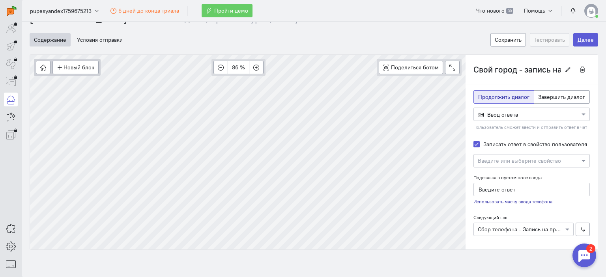
scroll to position [75, 0]
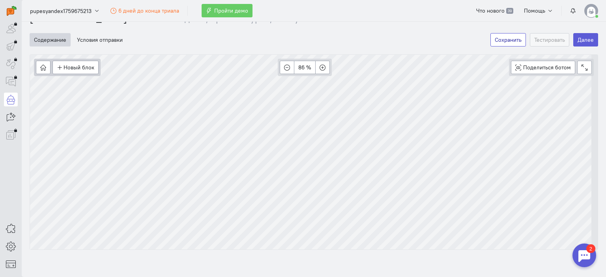
click at [501, 44] on button "Сохранить" at bounding box center [507, 39] width 35 height 13
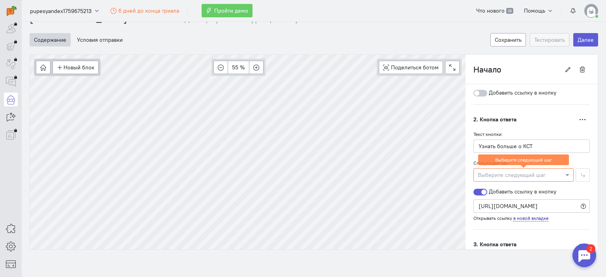
scroll to position [315, 0]
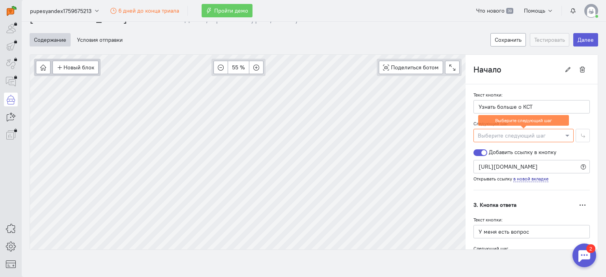
click at [553, 131] on div at bounding box center [523, 135] width 99 height 8
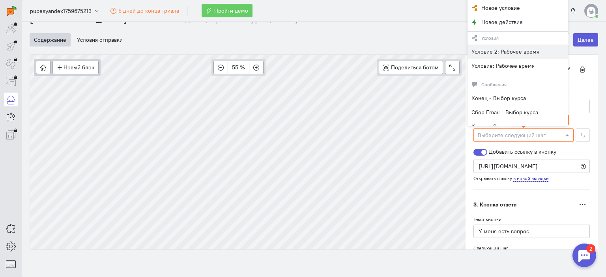
scroll to position [297, 0]
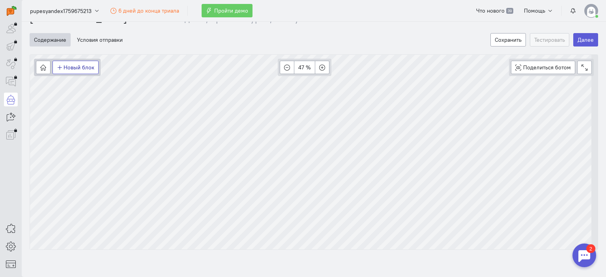
click at [76, 67] on button "Новый блок" at bounding box center [75, 67] width 46 height 13
click at [82, 108] on span "Действия" at bounding box center [81, 108] width 24 height 7
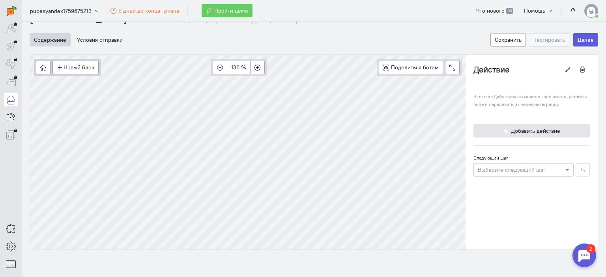
click at [536, 131] on span "Добавить действие" at bounding box center [535, 130] width 49 height 7
click at [246, 129] on button "button" at bounding box center [242, 129] width 15 height 13
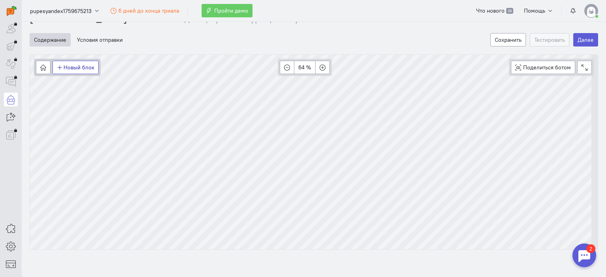
click at [85, 67] on button "Новый блок" at bounding box center [75, 67] width 46 height 13
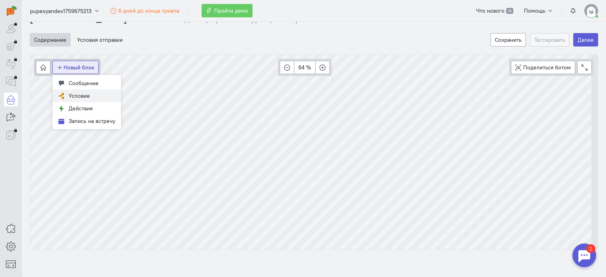
click at [76, 93] on span "Условие" at bounding box center [79, 95] width 21 height 7
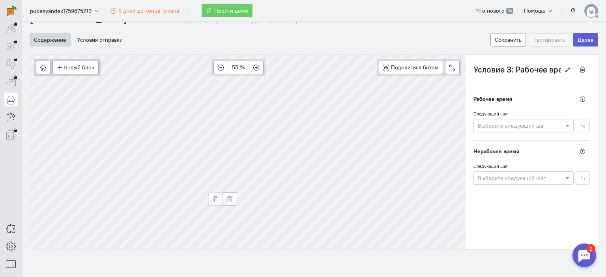
click at [232, 199] on icon "button" at bounding box center [230, 199] width 6 height 6
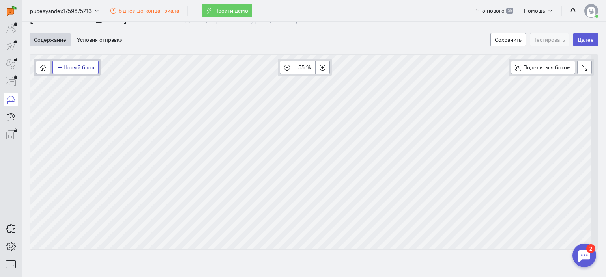
click at [68, 64] on button "Новый блок" at bounding box center [75, 67] width 46 height 13
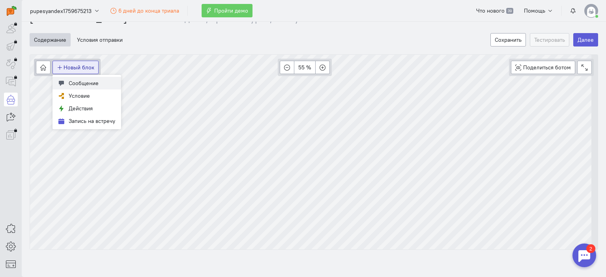
click at [74, 84] on span "Сообщение" at bounding box center [84, 83] width 30 height 7
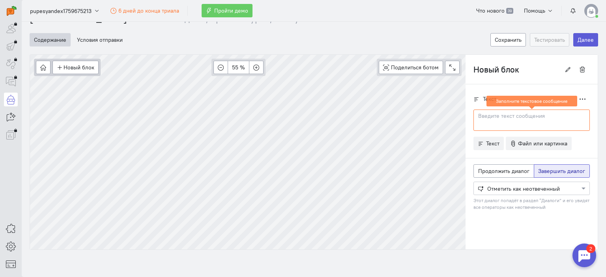
click at [567, 168] on span "Завершить диалог" at bounding box center [561, 171] width 47 height 7
click at [543, 168] on input "Завершить диалог" at bounding box center [540, 169] width 5 height 5
click at [563, 189] on div at bounding box center [532, 188] width 116 height 8
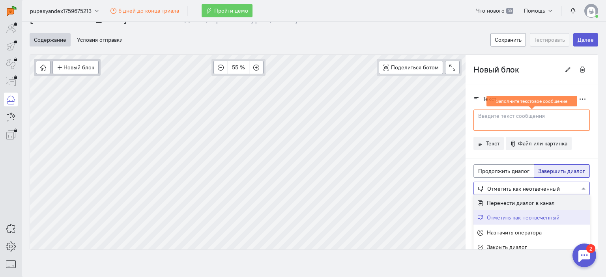
scroll to position [3, 0]
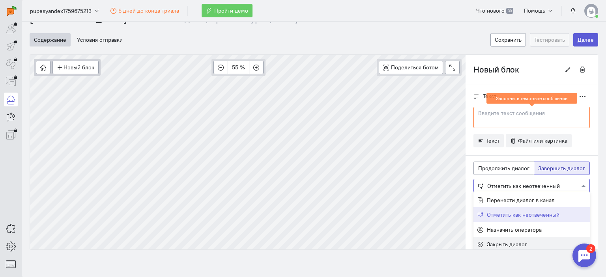
click at [502, 243] on span "Закрыть диалог" at bounding box center [507, 244] width 40 height 7
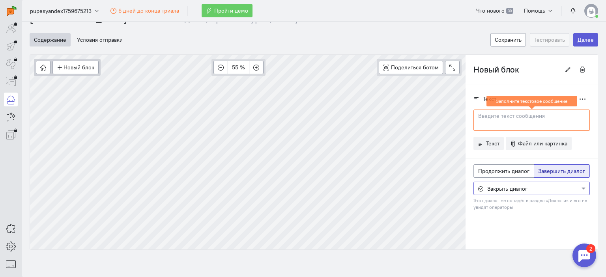
scroll to position [0, 0]
click at [496, 65] on input "Новый блок" at bounding box center [516, 69] width 87 height 13
type input "З"
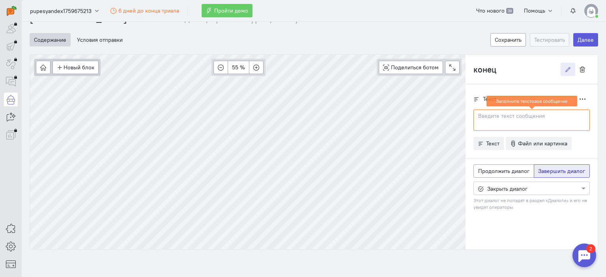
type input "конец"
click at [502, 124] on div at bounding box center [531, 120] width 116 height 21
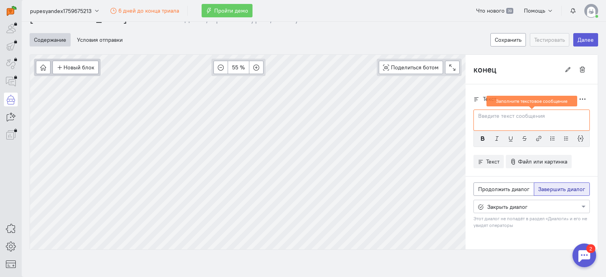
click at [502, 116] on p at bounding box center [531, 116] width 106 height 8
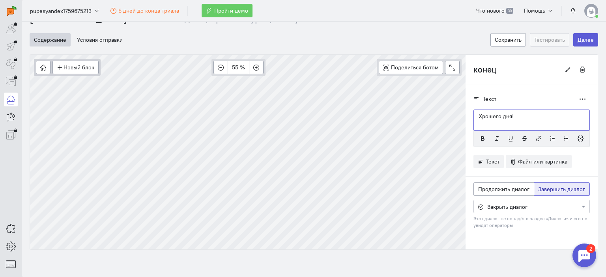
click at [478, 114] on p "Хрошего дня!" at bounding box center [531, 116] width 106 height 8
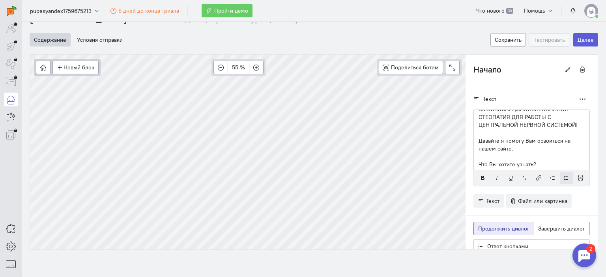
scroll to position [23, 0]
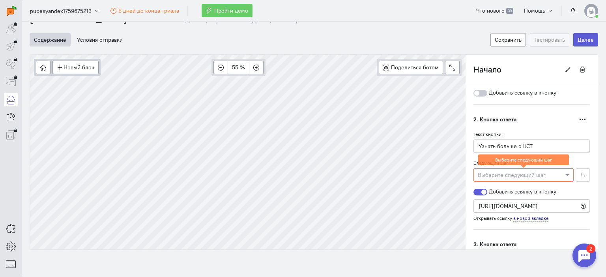
click at [554, 171] on div at bounding box center [523, 175] width 99 height 8
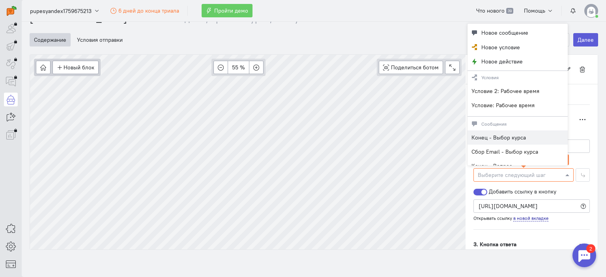
scroll to position [39, 0]
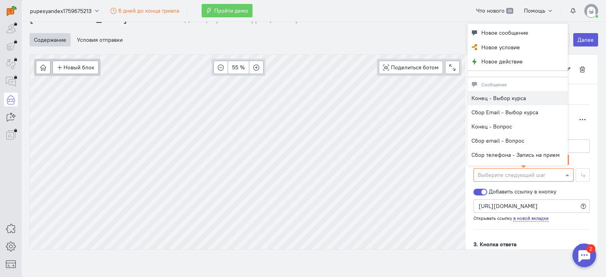
click at [509, 102] on div "Конец - Выбор курса" at bounding box center [517, 98] width 100 height 14
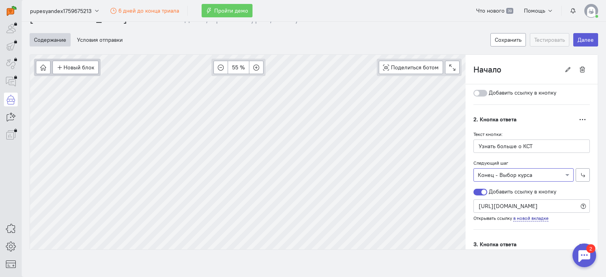
click at [540, 173] on div at bounding box center [523, 175] width 99 height 8
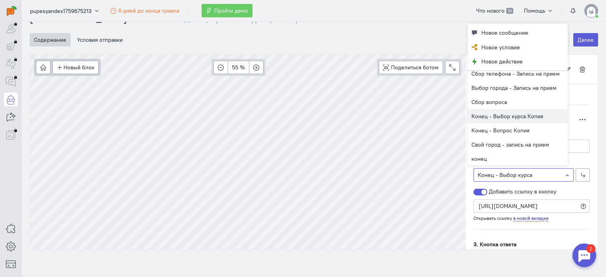
scroll to position [121, 0]
click at [492, 159] on div "конец" at bounding box center [517, 158] width 100 height 14
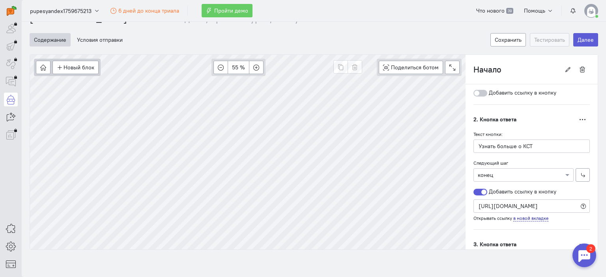
type input "Конец - Выбор курса Копия"
radio input "false"
radio input "true"
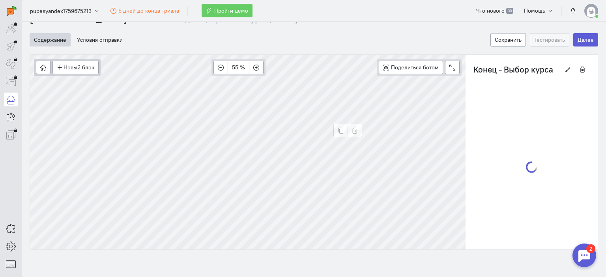
scroll to position [0, 0]
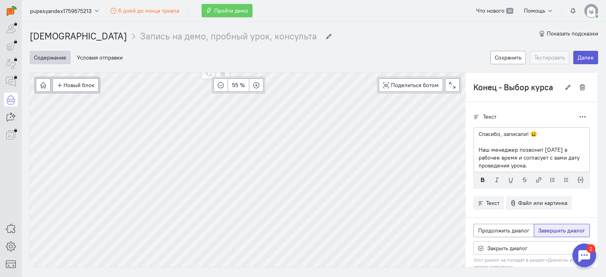
type input "Начало"
radio input "true"
radio input "false"
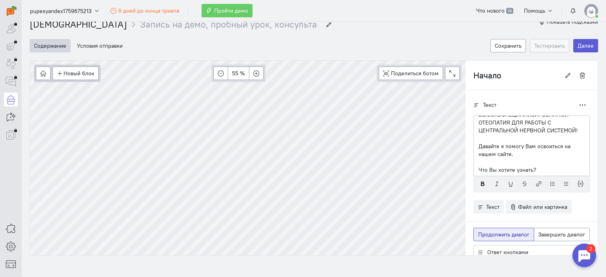
scroll to position [18, 0]
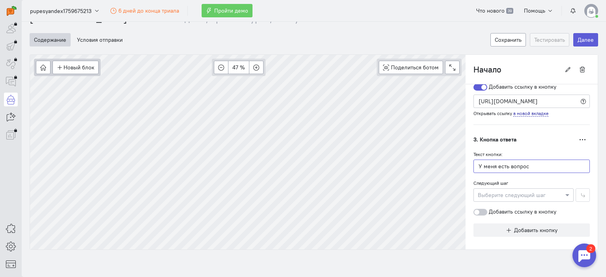
click at [500, 161] on input "У меня есть вопрос" at bounding box center [531, 166] width 116 height 13
drag, startPoint x: 525, startPoint y: 162, endPoint x: 462, endPoint y: 162, distance: 63.1
type input "Узнать о образовании по КСТ"
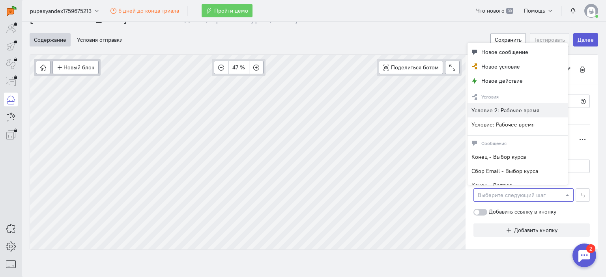
click at [545, 194] on div at bounding box center [523, 195] width 99 height 8
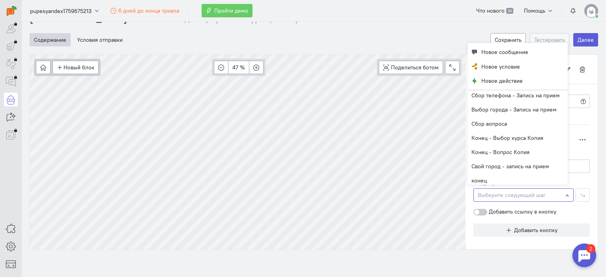
scroll to position [121, 0]
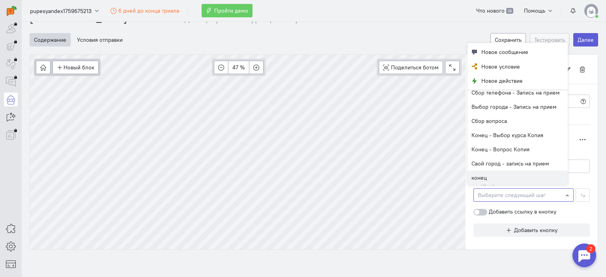
click at [488, 178] on div "конец" at bounding box center [517, 178] width 100 height 14
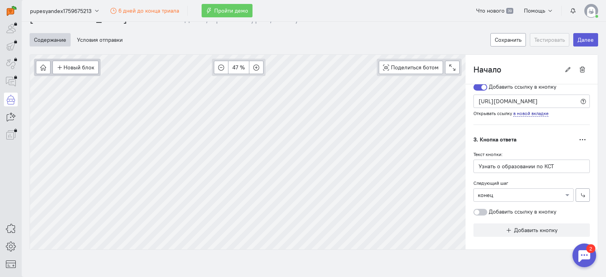
click at [499, 211] on label "Добавить ссылку в кнопку" at bounding box center [514, 212] width 83 height 8
click at [0, 0] on input "Добавить ссылку в кнопку" at bounding box center [0, 0] width 0 height 0
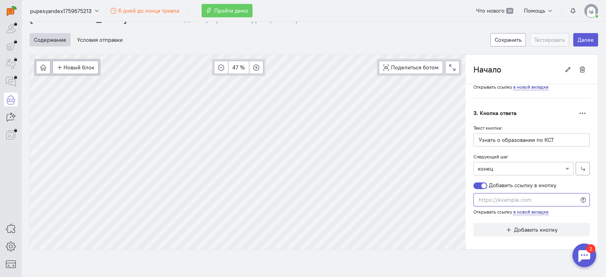
click at [492, 197] on input "text" at bounding box center [531, 199] width 116 height 13
paste input "[URL][DOMAIN_NAME]"
type input "[URL][DOMAIN_NAME]"
click at [476, 241] on div at bounding box center [531, 241] width 116 height 8
click at [503, 41] on button "Сохранить" at bounding box center [507, 39] width 35 height 13
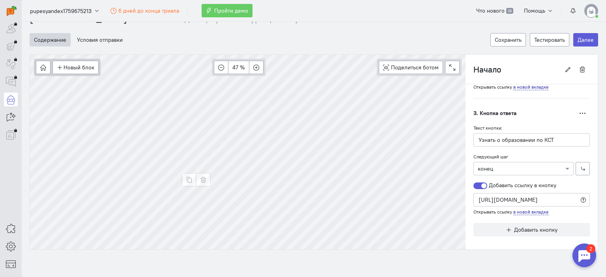
type input "Сбор вопроса"
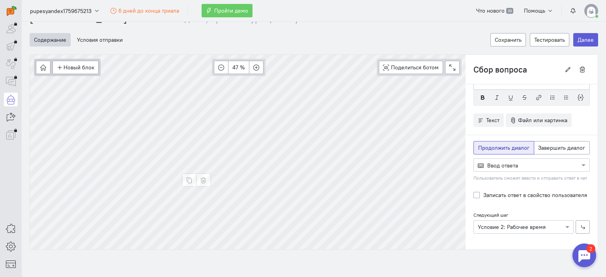
scroll to position [28, 0]
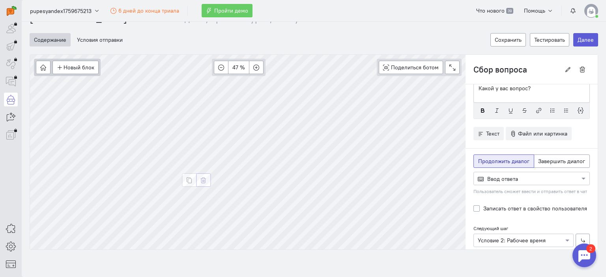
click at [204, 179] on icon "button" at bounding box center [203, 180] width 6 height 6
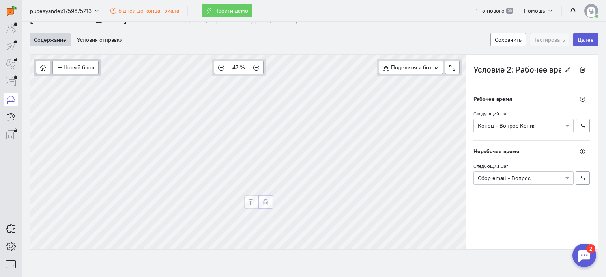
click at [268, 200] on icon "button" at bounding box center [266, 203] width 6 height 6
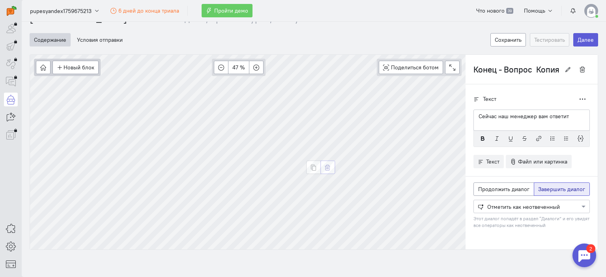
click at [327, 165] on icon "button" at bounding box center [328, 168] width 6 height 6
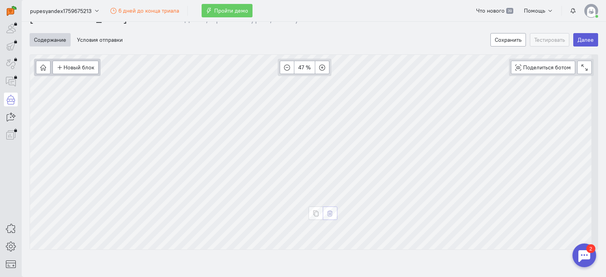
click at [334, 213] on button "button" at bounding box center [330, 213] width 15 height 13
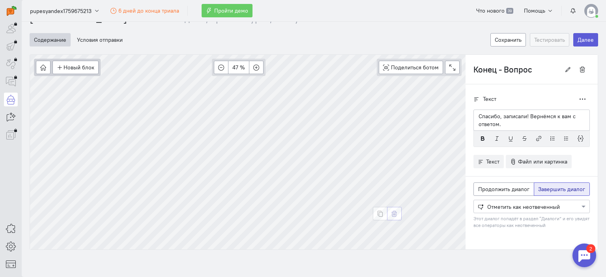
click at [395, 213] on icon "button" at bounding box center [394, 214] width 6 height 6
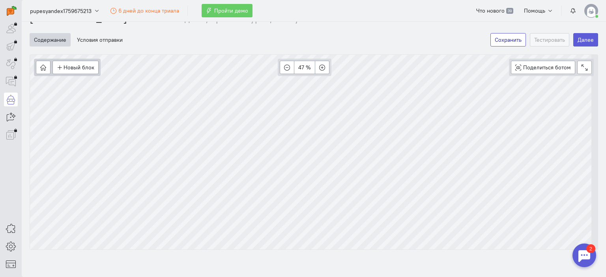
click at [495, 42] on button "Сохранить" at bounding box center [507, 39] width 35 height 13
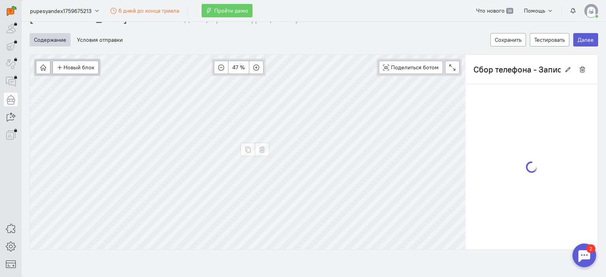
type input "Свой город - запись на прием"
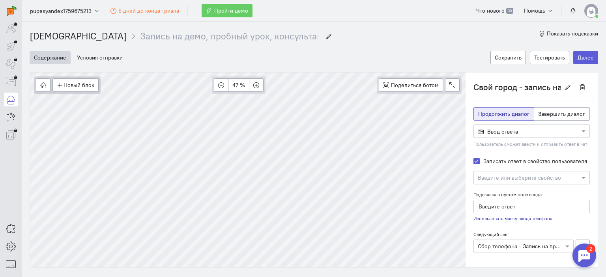
scroll to position [18, 0]
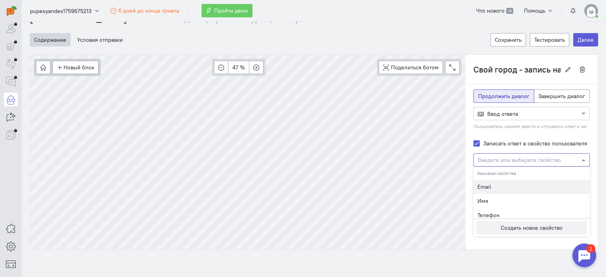
click at [522, 160] on input "text" at bounding box center [523, 160] width 92 height 8
click at [491, 200] on div "Имя" at bounding box center [531, 201] width 116 height 14
type input "Введите имя"
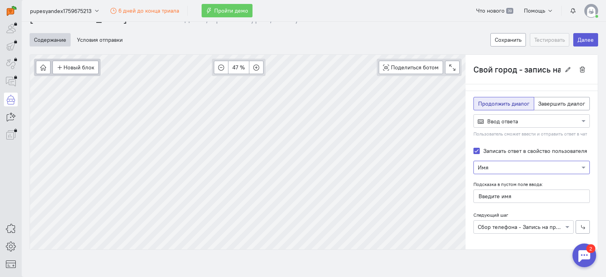
scroll to position [66, 0]
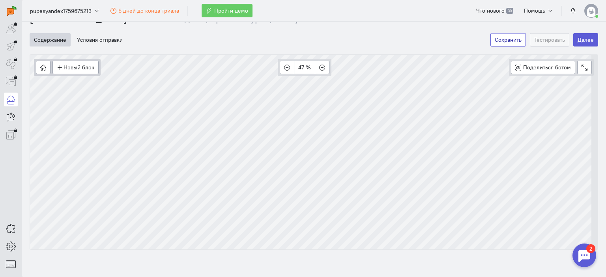
click at [496, 42] on button "Сохранить" at bounding box center [507, 39] width 35 height 13
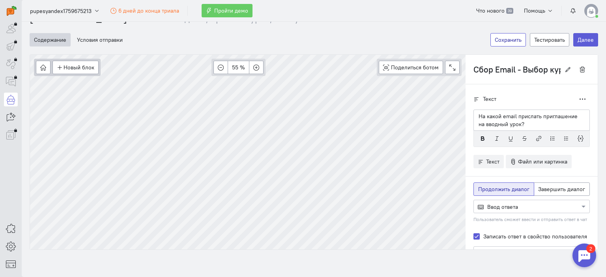
click at [500, 40] on button "Сохранить" at bounding box center [507, 39] width 35 height 13
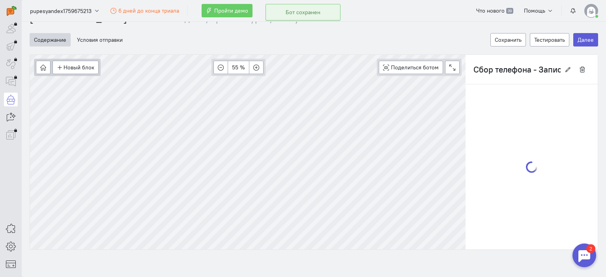
scroll to position [0, 0]
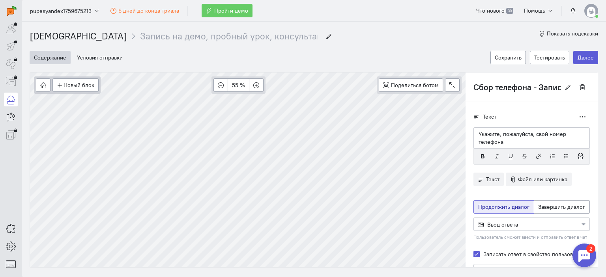
click at [544, 87] on input "Сбор телефона - Запись на прием" at bounding box center [516, 86] width 87 height 13
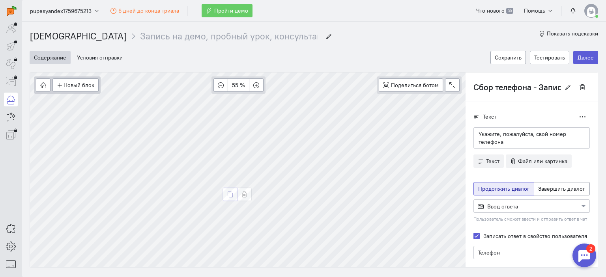
type input "Свой город - запись на прием"
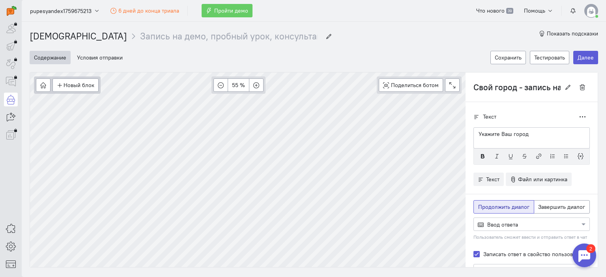
click at [519, 86] on input "Свой город - запись на прием" at bounding box center [516, 86] width 87 height 13
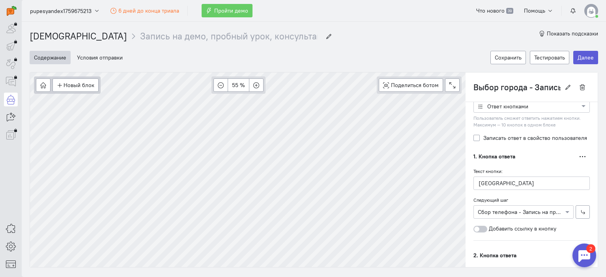
scroll to position [108, 0]
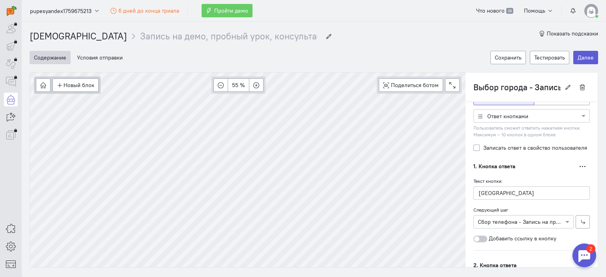
click at [483, 145] on label "Записать ответ в свойство пользователя" at bounding box center [535, 148] width 104 height 8
click at [473, 145] on input "Записать ответ в свойство пользователя" at bounding box center [476, 147] width 6 height 7
checkbox input "true"
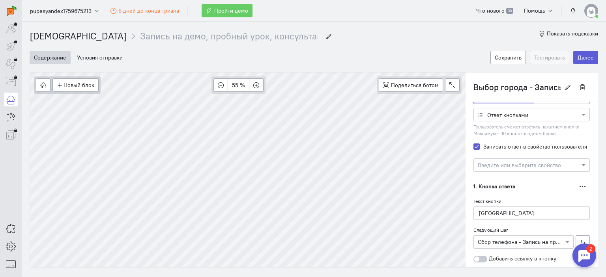
scroll to position [91, 0]
click at [517, 168] on input "text" at bounding box center [523, 166] width 92 height 8
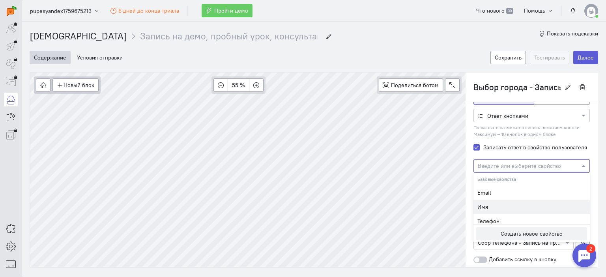
click at [487, 208] on div "Имя" at bounding box center [531, 207] width 116 height 14
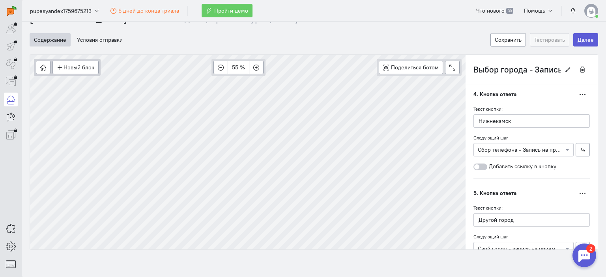
scroll to position [516, 0]
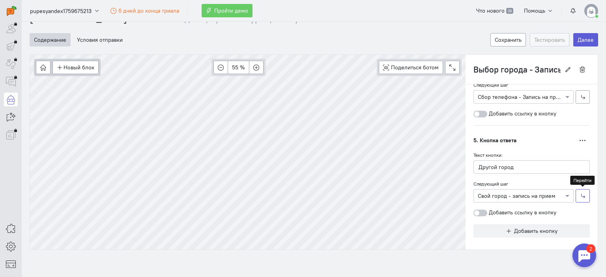
click at [575, 192] on button "button" at bounding box center [582, 195] width 14 height 13
type input "Свой город - запись на прием"
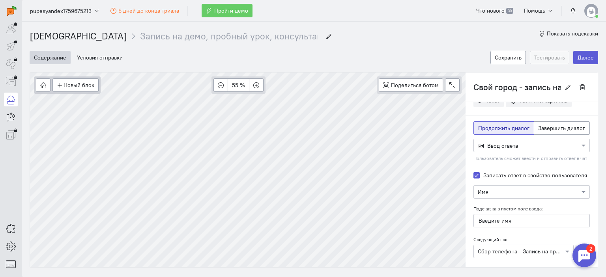
scroll to position [84, 0]
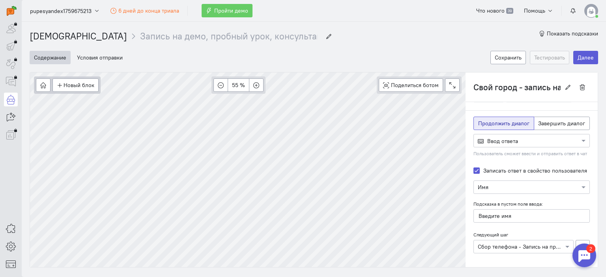
click at [581, 256] on div at bounding box center [584, 256] width 24 height 24
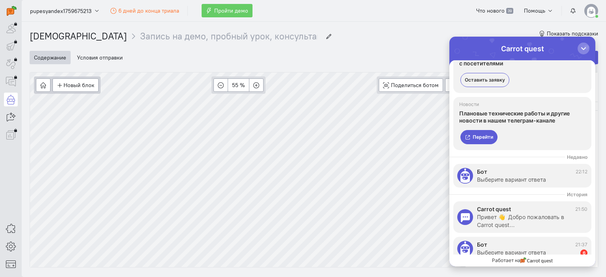
scroll to position [70, 0]
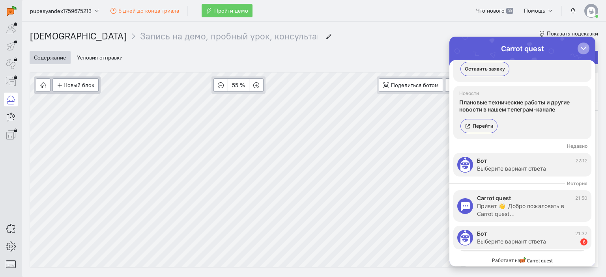
click at [581, 48] on div "button" at bounding box center [583, 49] width 8 height 8
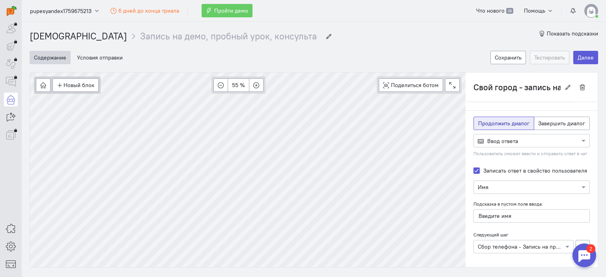
scroll to position [18, 0]
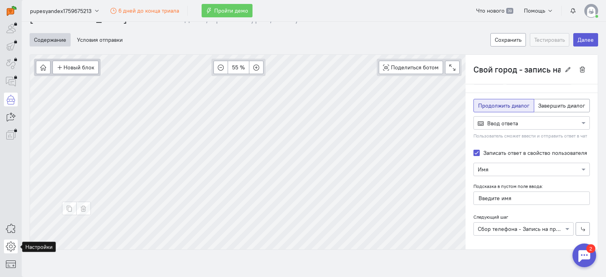
click at [11, 247] on icon at bounding box center [11, 246] width 10 height 9
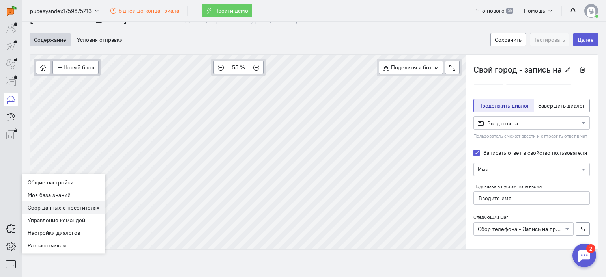
click at [55, 209] on link "Сбор данных о посетителях" at bounding box center [64, 207] width 84 height 13
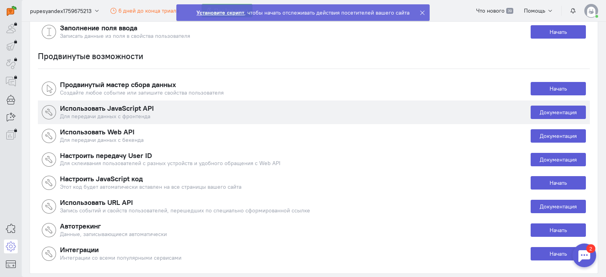
scroll to position [229, 0]
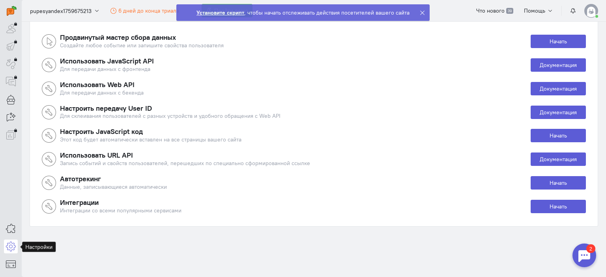
click at [9, 245] on icon at bounding box center [11, 246] width 10 height 9
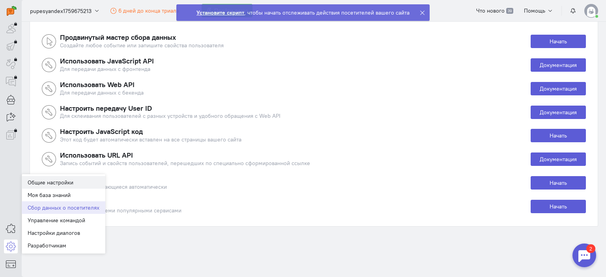
click at [53, 184] on link "Общие настройки" at bounding box center [64, 182] width 84 height 13
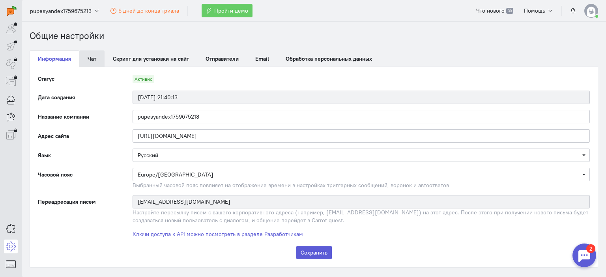
click at [93, 63] on link "Чат" at bounding box center [91, 58] width 25 height 17
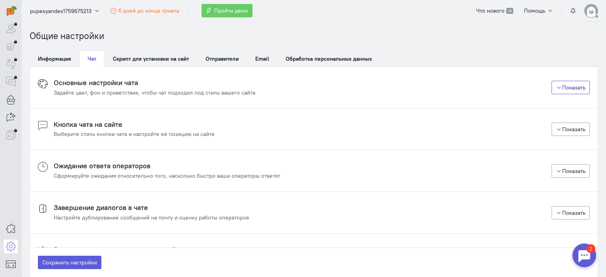
click at [551, 91] on button "Показать" at bounding box center [570, 87] width 39 height 13
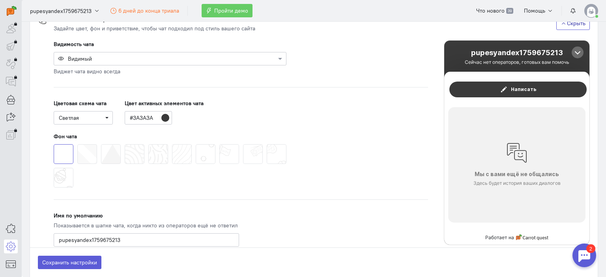
scroll to position [39, 0]
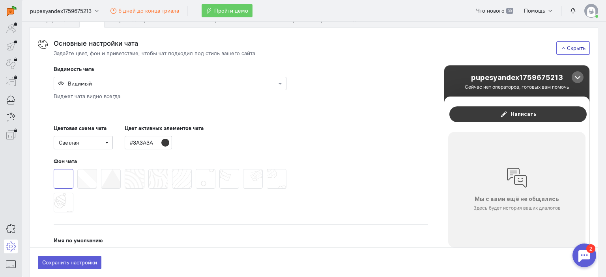
click at [563, 49] on button "Скрыть" at bounding box center [573, 47] width 34 height 13
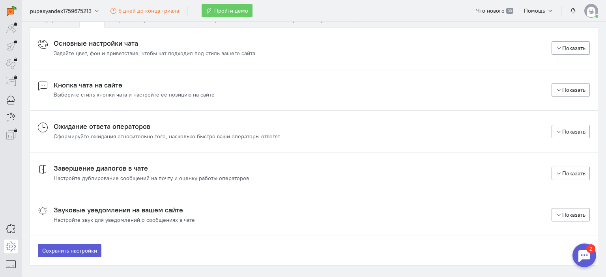
click at [99, 85] on h4 "Кнопка чата на сайте" at bounding box center [134, 85] width 161 height 8
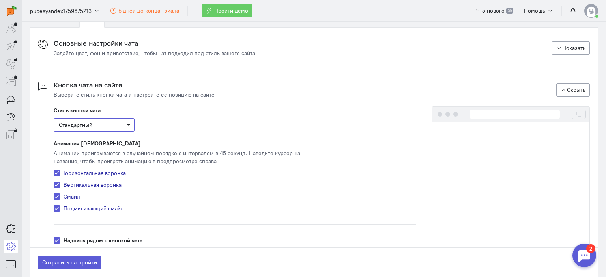
click at [129, 125] on span "Стандартный" at bounding box center [94, 125] width 71 height 8
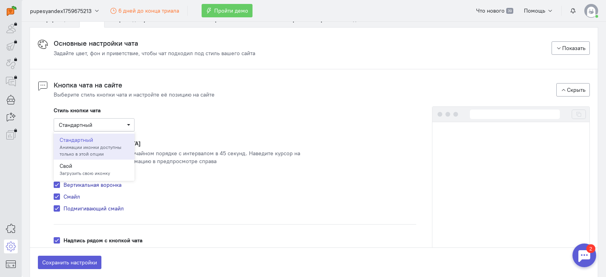
click at [213, 118] on div "Стиль кнопки чата Стандартный Стандартный Анимации иконки доступны только в это…" at bounding box center [235, 118] width 362 height 25
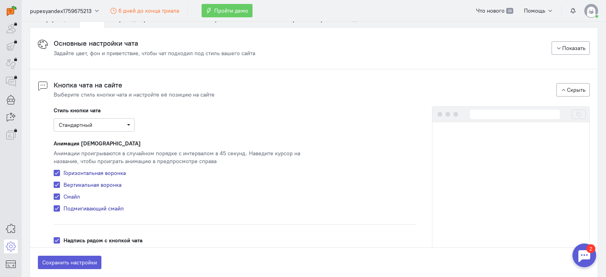
click at [112, 91] on div "Выберите стиль кнопки чата и настройте её позицию на сайте" at bounding box center [134, 95] width 161 height 8
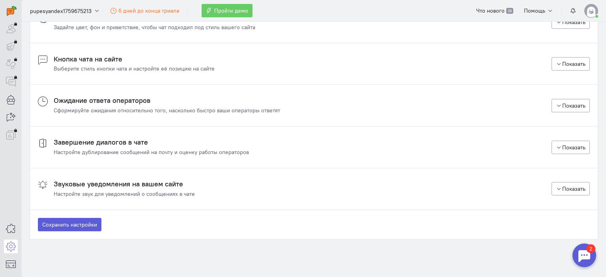
scroll to position [78, 0]
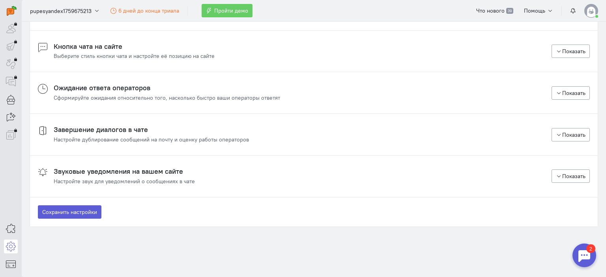
click at [119, 88] on h4 "Ожидание ответа операторов" at bounding box center [167, 88] width 226 height 8
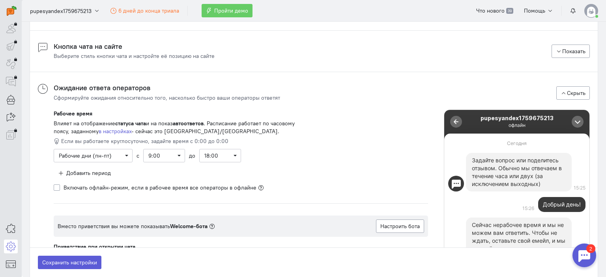
scroll to position [117, 0]
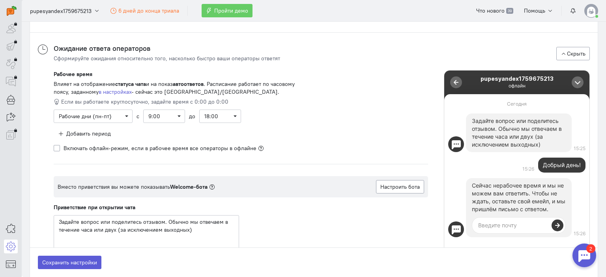
click at [85, 52] on h4 "Ожидание ответа операторов" at bounding box center [167, 49] width 226 height 8
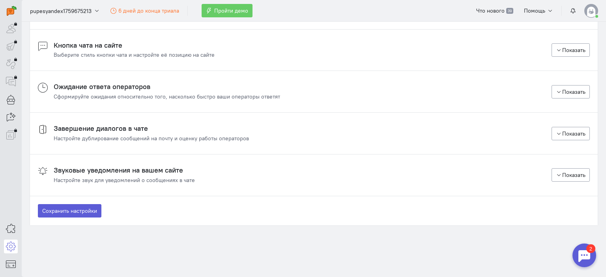
scroll to position [78, 0]
click at [79, 134] on div "Завершение диалогов в чате Настройте дублирование сообщений на почту и оценку р…" at bounding box center [151, 135] width 195 height 18
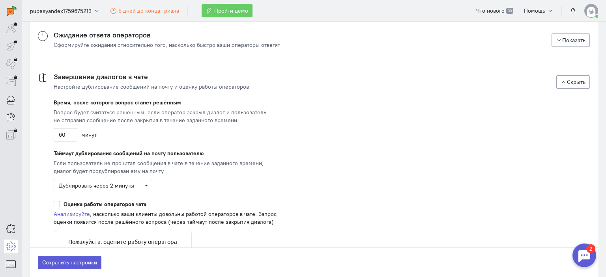
scroll to position [117, 0]
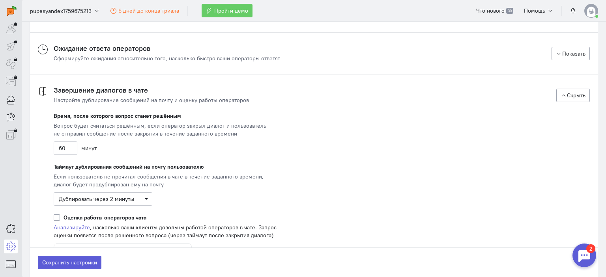
click at [79, 91] on h4 "Завершение диалогов в чате" at bounding box center [151, 90] width 195 height 8
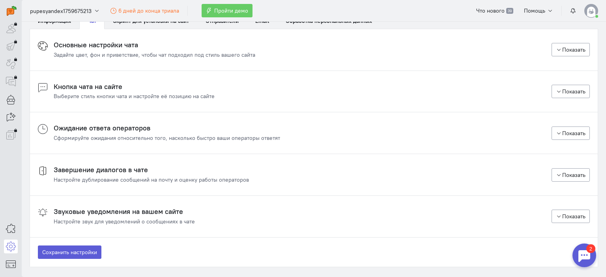
scroll to position [0, 0]
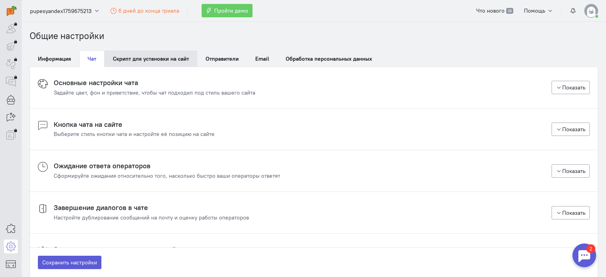
click at [154, 60] on link "Скрипт для установки на сайт" at bounding box center [150, 58] width 93 height 17
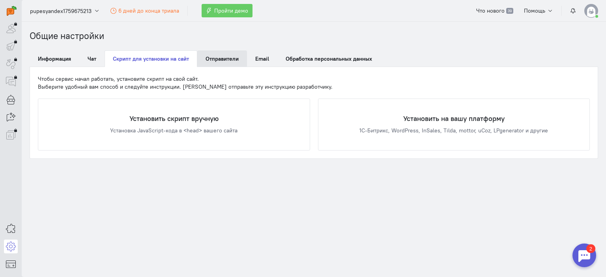
click at [224, 56] on span "Отправители" at bounding box center [221, 58] width 33 height 7
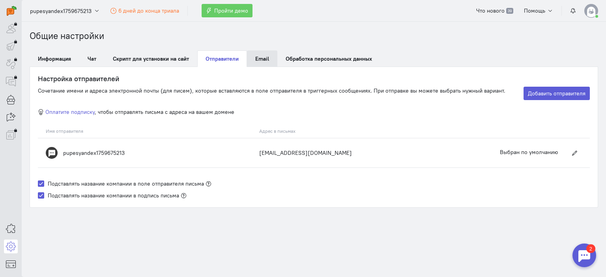
click at [258, 55] on span "Email" at bounding box center [262, 58] width 14 height 7
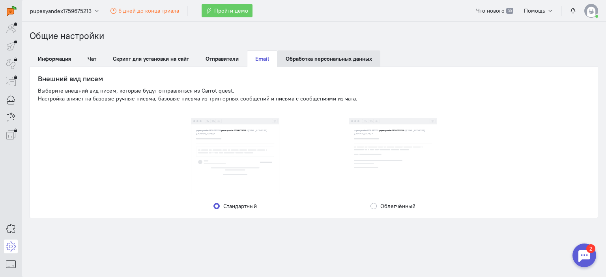
click at [294, 61] on link "Обработка персональных данных" at bounding box center [328, 58] width 103 height 17
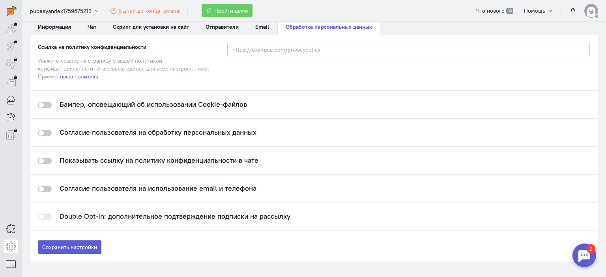
scroll to position [67, 0]
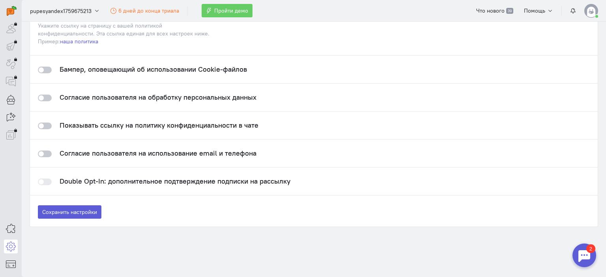
click at [593, 10] on img at bounding box center [591, 11] width 14 height 14
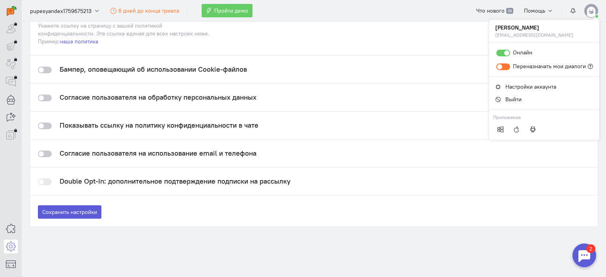
click at [391, 44] on div "Введите ссылку на политику конфиденциальности или отключите все параметры, где …" at bounding box center [408, 26] width 378 height 37
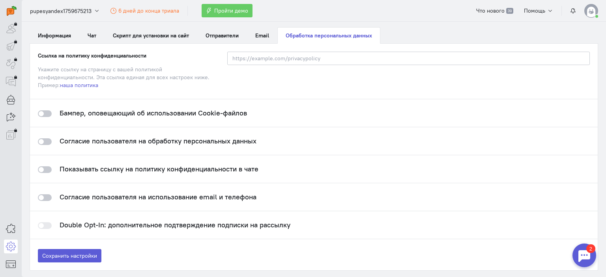
scroll to position [0, 0]
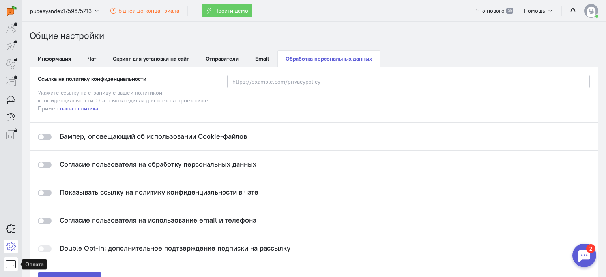
click at [15, 265] on icon at bounding box center [11, 263] width 10 height 9
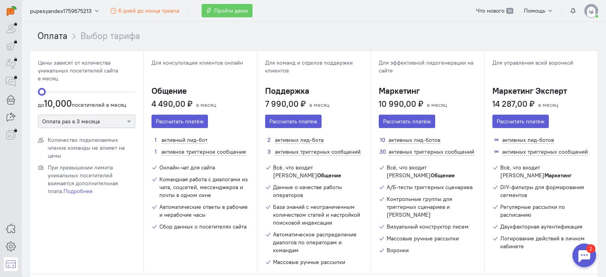
drag, startPoint x: 41, startPoint y: 93, endPoint x: 32, endPoint y: 92, distance: 9.1
click at [35, 92] on div "10000 до 10,000 посетителей в месяц Оплата раз в 3 месяца" at bounding box center [86, 109] width 113 height 54
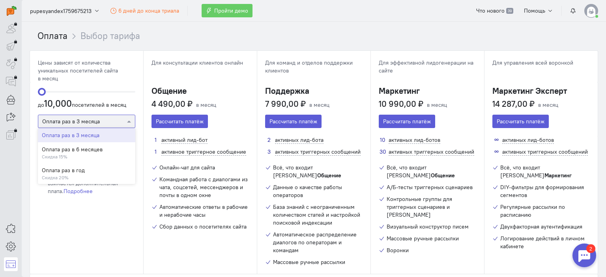
click at [80, 123] on div at bounding box center [86, 121] width 97 height 8
click at [96, 219] on div "Количество подключаемых членов команды не влияет на цены При превышении лимита …" at bounding box center [86, 205] width 113 height 138
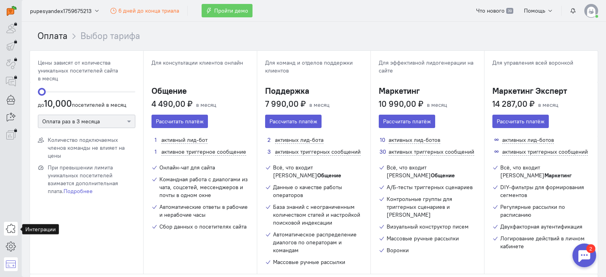
click at [7, 231] on icon at bounding box center [11, 228] width 10 height 9
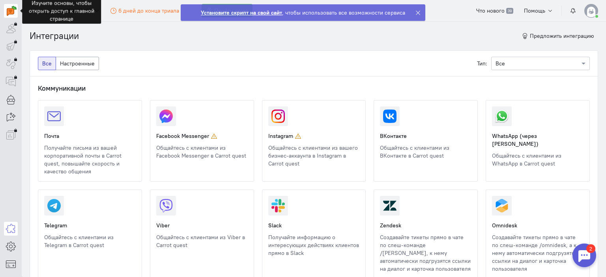
click at [9, 15] on img at bounding box center [12, 11] width 10 height 10
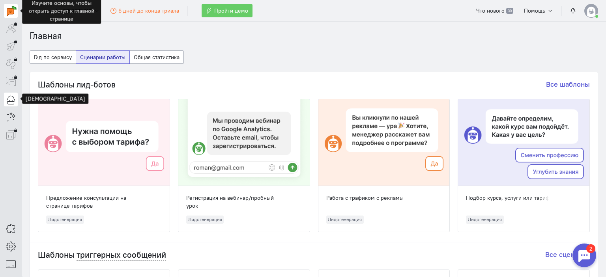
click at [6, 100] on icon at bounding box center [11, 99] width 10 height 9
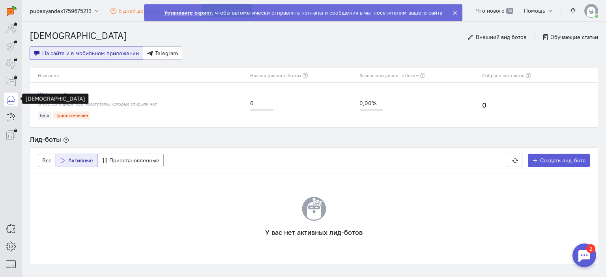
click at [452, 12] on icon at bounding box center [455, 13] width 6 height 6
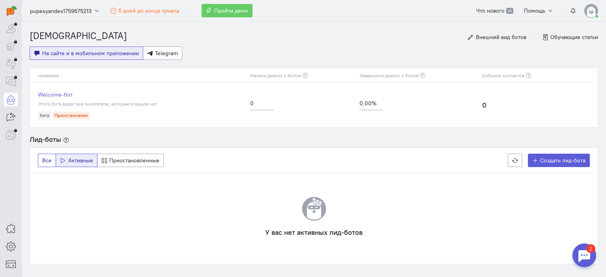
click at [47, 162] on span "Все" at bounding box center [46, 160] width 9 height 7
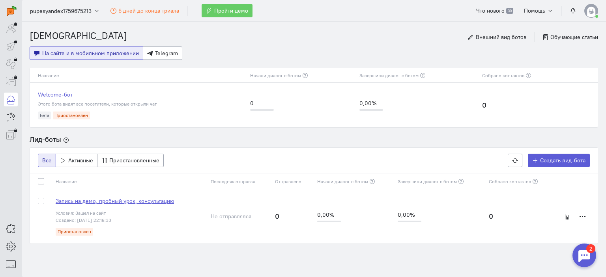
click at [92, 202] on span "Запись на демо, пробный урок, консультацию" at bounding box center [115, 201] width 118 height 7
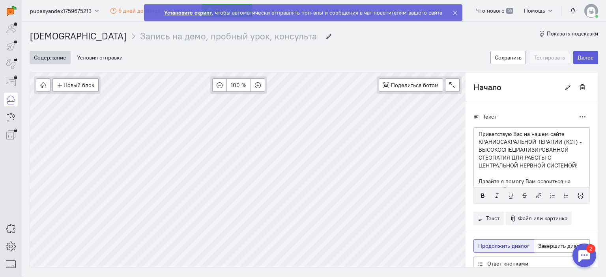
scroll to position [21, 0]
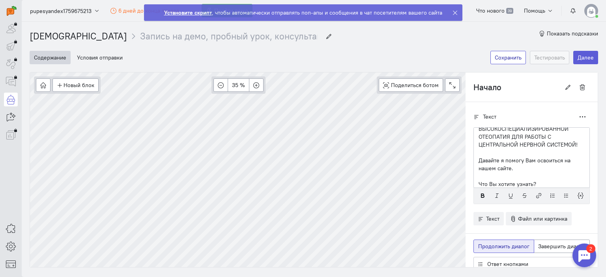
click at [494, 59] on button "Сохранить" at bounding box center [507, 57] width 35 height 13
click at [535, 57] on button "Тестировать" at bounding box center [549, 57] width 39 height 13
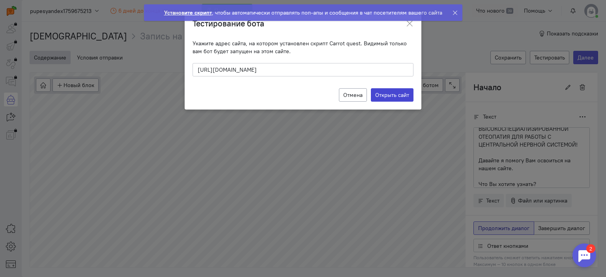
click at [396, 97] on label "Открыть сайт" at bounding box center [392, 94] width 43 height 13
click at [0, 0] on input "Открыть сайт" at bounding box center [0, 0] width 0 height 0
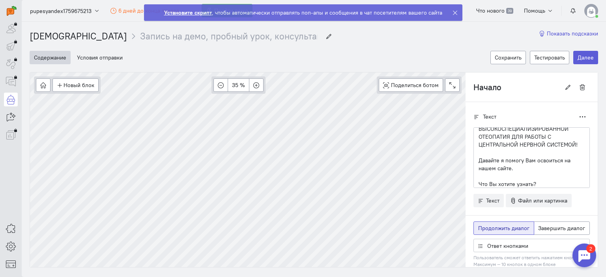
click at [546, 32] on span "Показать подсказки" at bounding box center [571, 33] width 51 height 7
type input "Сбор Email - Выбор курса"
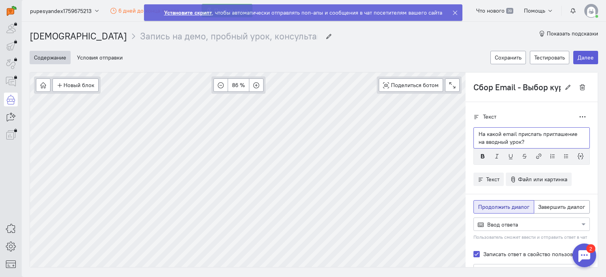
click at [509, 137] on p "На какой email прислать приглашение на вводный урок?" at bounding box center [531, 138] width 106 height 16
drag, startPoint x: 472, startPoint y: 140, endPoint x: 507, endPoint y: 142, distance: 34.4
click at [507, 142] on p "На какой email прислать приглашение на вводный урок?" at bounding box center [531, 138] width 106 height 16
drag, startPoint x: 535, startPoint y: 134, endPoint x: 507, endPoint y: 141, distance: 29.0
click at [507, 141] on p "На какой email прислать приглашение на вводный урок?" at bounding box center [531, 138] width 106 height 16
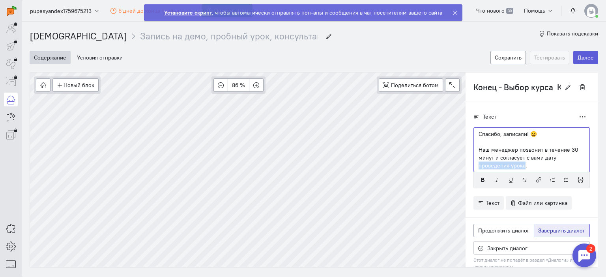
drag, startPoint x: 473, startPoint y: 165, endPoint x: 518, endPoint y: 164, distance: 45.8
click at [518, 164] on p "Наш менеджер позвонит в течение 30 минут и согласует с вами дату проведения уро…" at bounding box center [531, 158] width 106 height 24
drag, startPoint x: 472, startPoint y: 164, endPoint x: 518, endPoint y: 167, distance: 45.9
click at [519, 166] on p "Наш менеджер позвонит [DATE] в рабочее время и согласует с вами дату проведения…" at bounding box center [531, 158] width 106 height 24
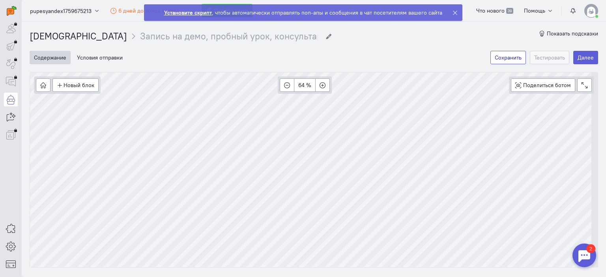
click at [498, 54] on button "Сохранить" at bounding box center [507, 57] width 35 height 13
click at [103, 56] on button "Условия отправки" at bounding box center [100, 57] width 54 height 13
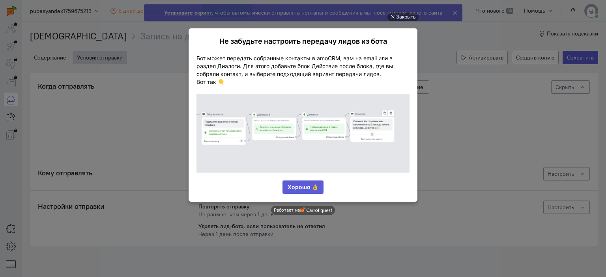
scroll to position [0, 0]
click at [397, 19] on div "Закрыть" at bounding box center [406, 17] width 20 height 9
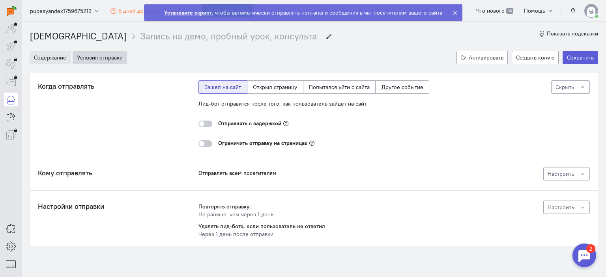
click at [46, 55] on button "Содержание" at bounding box center [50, 57] width 41 height 13
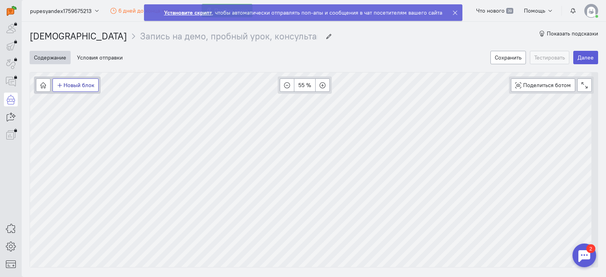
click at [72, 86] on button "Новый блок" at bounding box center [75, 84] width 46 height 13
click at [74, 124] on span "Действия" at bounding box center [81, 126] width 24 height 7
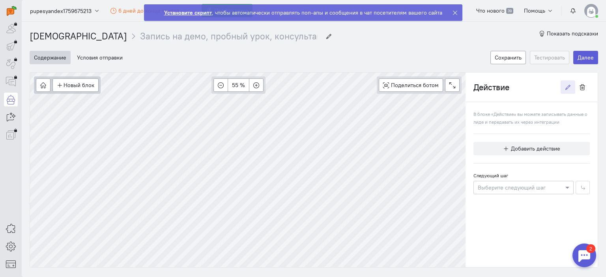
click at [489, 86] on input "Действие" at bounding box center [516, 86] width 87 height 13
type input "направить ЛИД на email"
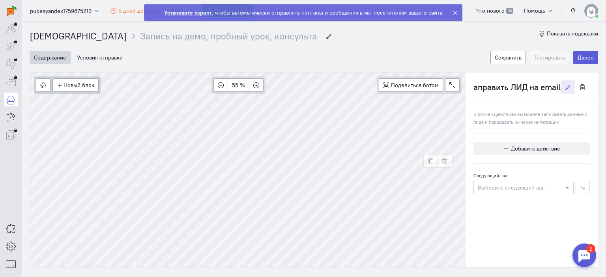
click at [502, 113] on span "В блоке «Действие» вы можете записывать данные о лиде и передавать их через инт…" at bounding box center [530, 118] width 114 height 14
click at [511, 150] on span "Добавить действие" at bounding box center [535, 148] width 49 height 7
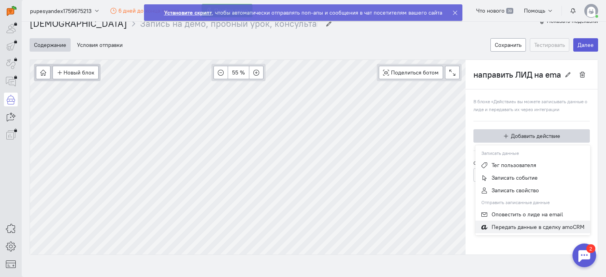
scroll to position [18, 0]
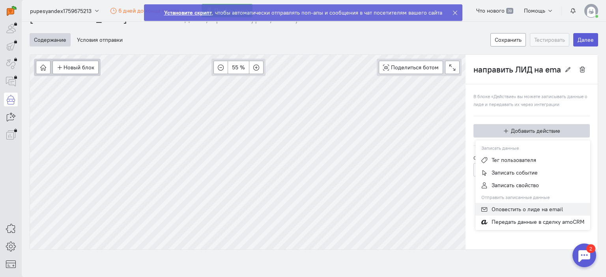
click at [507, 209] on span "Оповестить о лиде на email" at bounding box center [526, 209] width 71 height 7
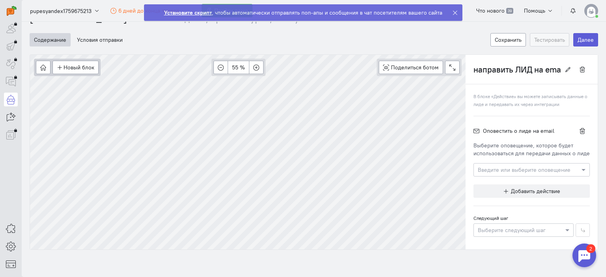
click at [497, 167] on input "text" at bounding box center [523, 170] width 92 height 8
click at [526, 170] on input "text" at bounding box center [523, 170] width 92 height 8
click at [515, 199] on button "Создать новое оповещение" at bounding box center [531, 199] width 111 height 13
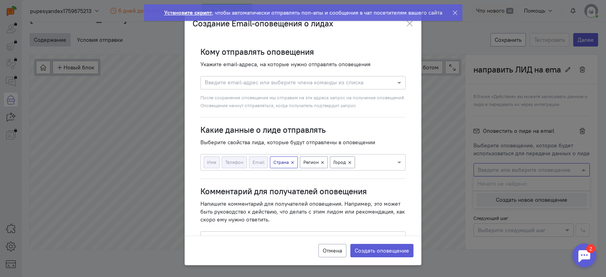
click at [292, 162] on icon "button" at bounding box center [293, 163] width 4 height 4
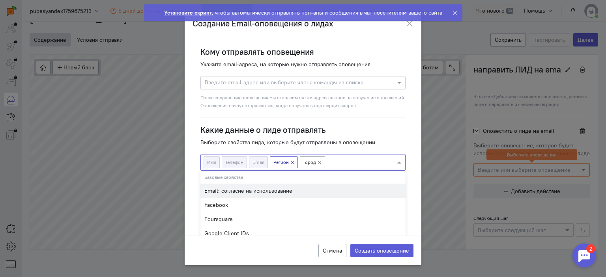
click at [293, 162] on icon "button" at bounding box center [293, 163] width 4 height 4
click at [252, 78] on div "Введите email-адрес или выберите члена команды из списка" at bounding box center [283, 83] width 160 height 10
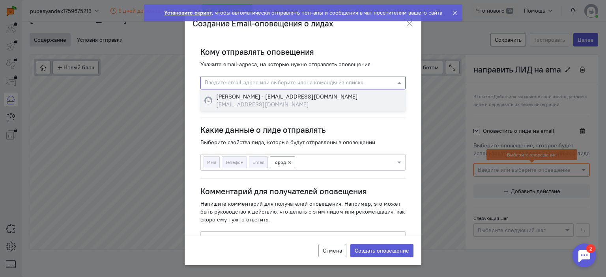
click at [263, 97] on div "[PERSON_NAME] · [EMAIL_ADDRESS][DOMAIN_NAME]" at bounding box center [287, 97] width 142 height 8
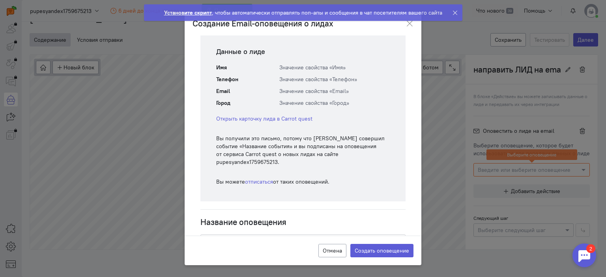
scroll to position [380, 0]
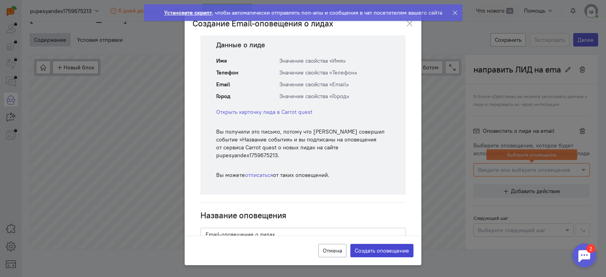
click at [370, 252] on button "Создать оповещение" at bounding box center [381, 250] width 63 height 13
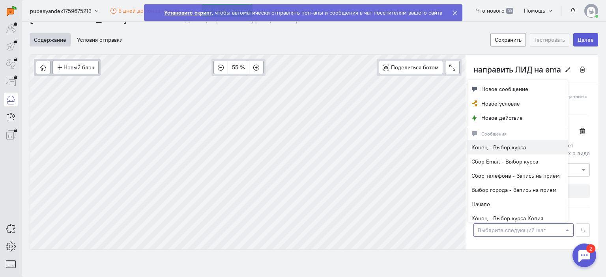
click at [563, 230] on span at bounding box center [568, 230] width 10 height 8
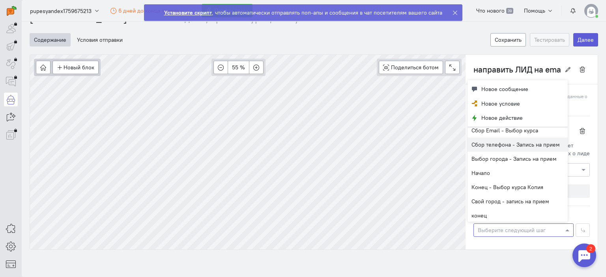
scroll to position [65, 0]
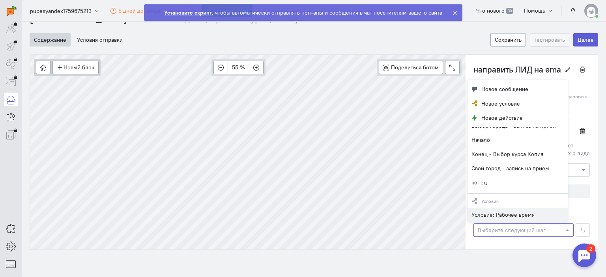
click at [515, 217] on span "Условие: Рабочее время" at bounding box center [502, 214] width 63 height 7
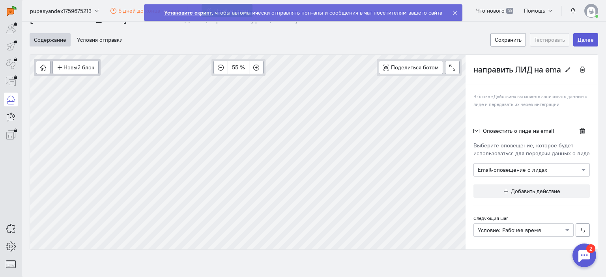
scroll to position [0, 0]
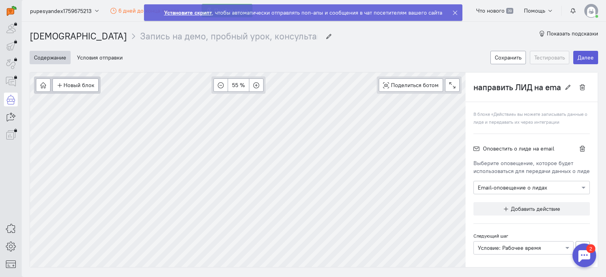
click at [513, 149] on span "Оповестить о лиде на email" at bounding box center [518, 148] width 71 height 7
click at [473, 146] on icon at bounding box center [476, 149] width 6 height 6
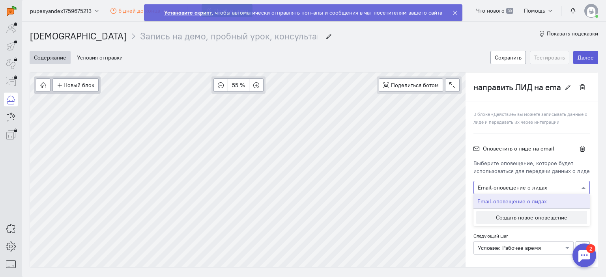
click at [503, 186] on input "text" at bounding box center [523, 187] width 92 height 8
click at [508, 202] on span "Email-оповещение о лидах" at bounding box center [511, 201] width 69 height 7
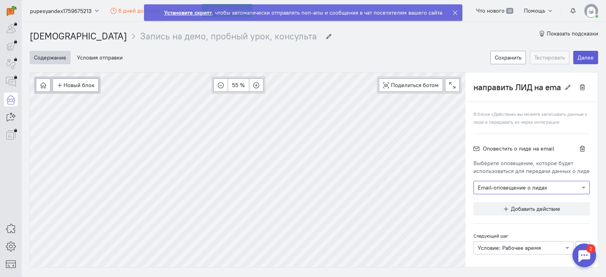
click at [560, 186] on input "text" at bounding box center [523, 187] width 92 height 8
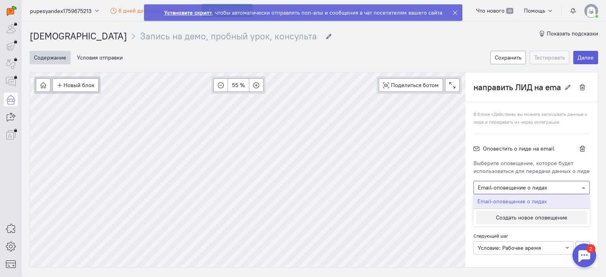
click at [536, 203] on span "Email-оповещение о лидах" at bounding box center [511, 201] width 69 height 7
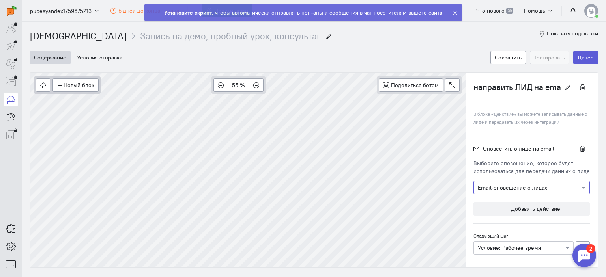
click at [543, 110] on cq-block-action-editor "В блоке «Действие» вы можете записывать данные о лиде и передавать их через инт…" at bounding box center [531, 182] width 116 height 145
click at [511, 117] on cq-block-action-editor "В блоке «Действие» вы можете записывать данные о лиде и передавать их через инт…" at bounding box center [531, 182] width 116 height 145
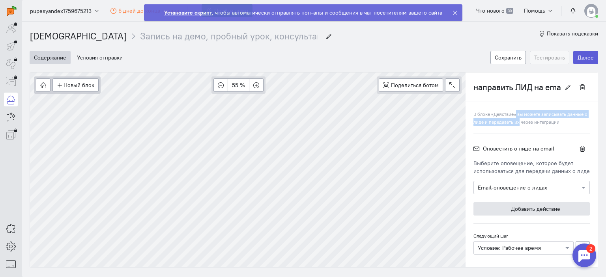
drag, startPoint x: 511, startPoint y: 117, endPoint x: 532, endPoint y: 211, distance: 96.5
click at [512, 126] on cq-block-action-editor "В блоке «Действие» вы можете записывать данные о лиде и передавать их через инт…" at bounding box center [531, 182] width 116 height 145
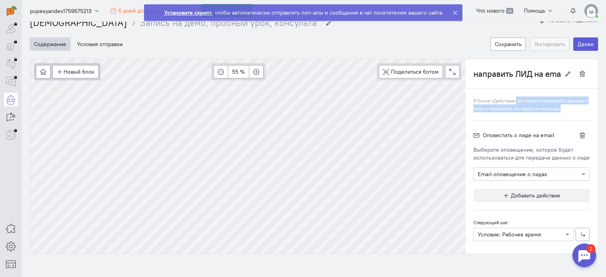
scroll to position [18, 0]
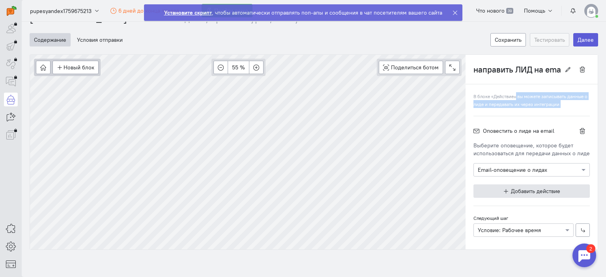
click at [511, 190] on span "Добавить действие" at bounding box center [535, 191] width 49 height 7
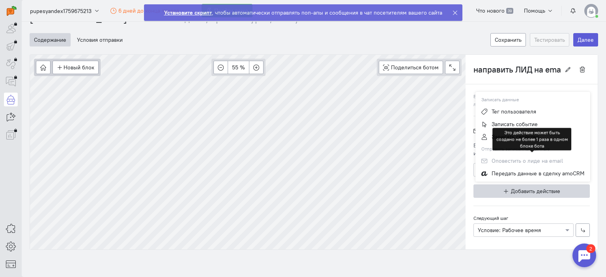
click at [500, 160] on div "Оповестить о лиде на email" at bounding box center [532, 161] width 115 height 13
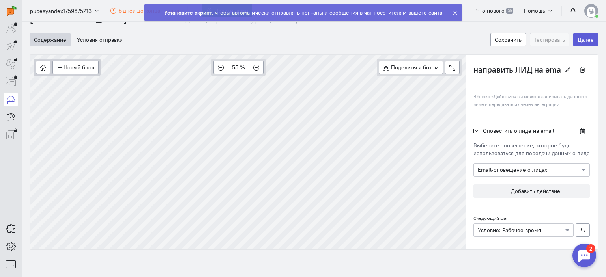
click at [541, 131] on span "Оповестить о лиде на email" at bounding box center [518, 130] width 71 height 7
click at [473, 129] on div "Оповестить о лиде на email" at bounding box center [513, 131] width 81 height 8
click at [473, 129] on icon at bounding box center [476, 131] width 6 height 6
click at [473, 128] on icon at bounding box center [476, 131] width 6 height 6
click at [506, 134] on div "Оповестить о лиде на email" at bounding box center [531, 130] width 116 height 13
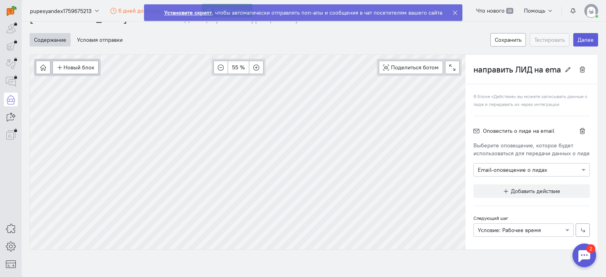
click at [513, 153] on div "Выберите оповещение, которое будет использоваться для передачи данных о лиде" at bounding box center [531, 150] width 116 height 16
click at [513, 152] on div "Выберите оповещение, которое будет использоваться для передачи данных о лиде" at bounding box center [531, 150] width 116 height 16
click at [504, 43] on button "Сохранить" at bounding box center [507, 39] width 35 height 13
click at [498, 41] on button "Сохранить" at bounding box center [507, 39] width 35 height 13
click at [536, 39] on button "Тестировать" at bounding box center [549, 39] width 39 height 13
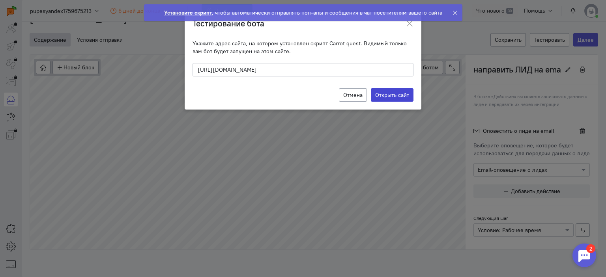
click at [397, 94] on label "Открыть сайт" at bounding box center [392, 94] width 43 height 13
click at [0, 0] on input "Открыть сайт" at bounding box center [0, 0] width 0 height 0
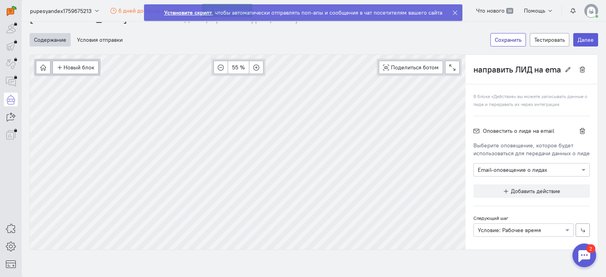
click at [499, 39] on button "Сохранить" at bounding box center [507, 39] width 35 height 13
click at [187, 11] on strong "Установите скрипт" at bounding box center [188, 12] width 48 height 7
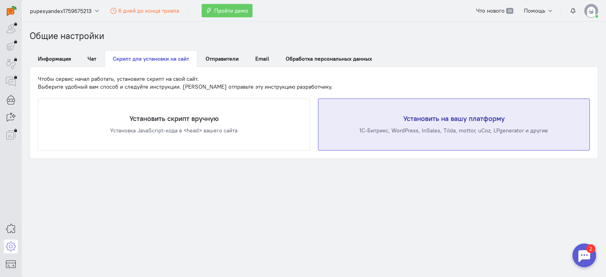
click at [420, 128] on div "1С-Битрикс, WordPress, InSales, Tilda, mottor, uCoz, LPgenerator и другие" at bounding box center [454, 131] width 240 height 8
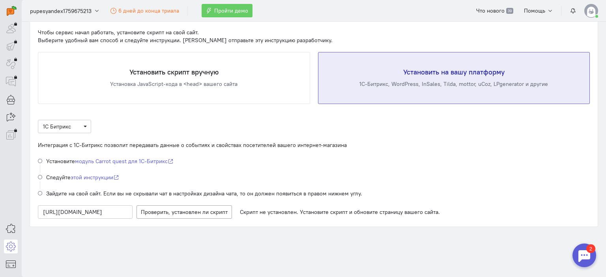
scroll to position [47, 0]
click at [78, 122] on span "1С Битрикс" at bounding box center [64, 126] width 43 height 8
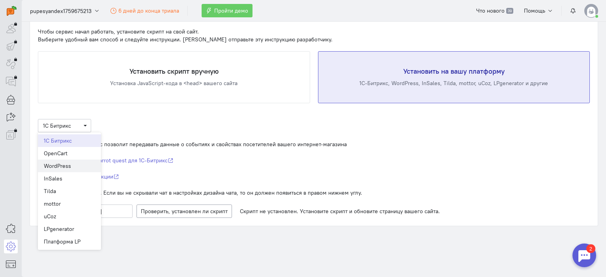
click at [65, 165] on div "WordPress" at bounding box center [69, 166] width 51 height 8
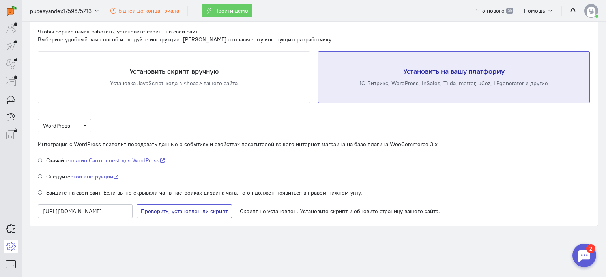
click at [170, 214] on span "Проверяем наличие скрипта" at bounding box center [188, 211] width 74 height 7
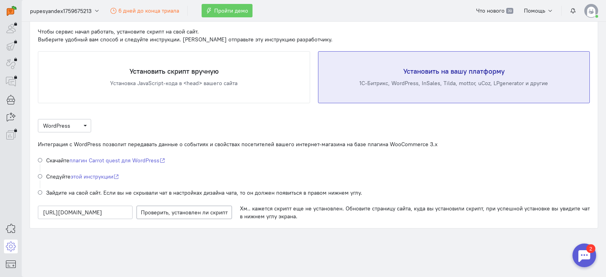
click at [582, 252] on div at bounding box center [584, 256] width 24 height 24
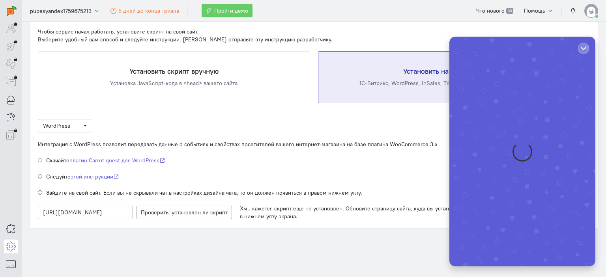
scroll to position [0, 0]
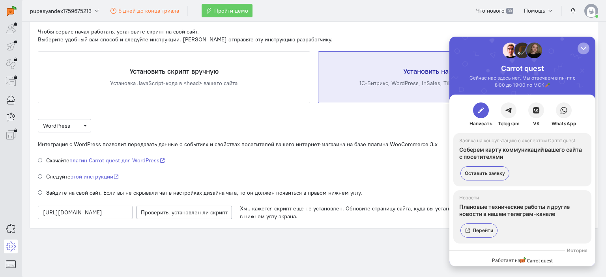
click at [582, 48] on div "button" at bounding box center [583, 49] width 8 height 8
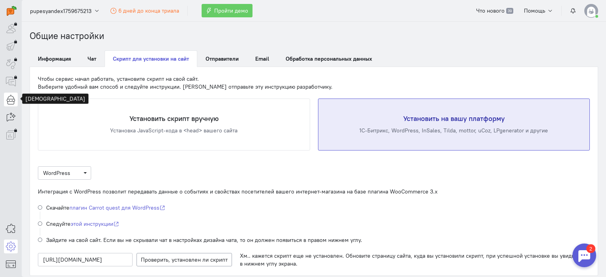
click at [13, 96] on icon at bounding box center [11, 99] width 10 height 9
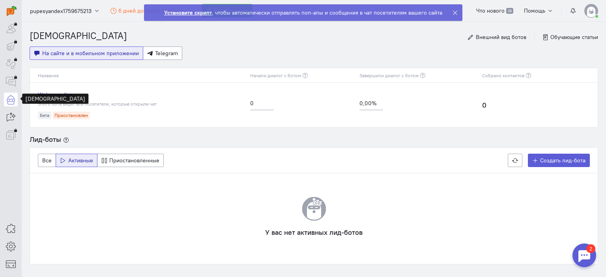
click at [77, 162] on span "Активные" at bounding box center [80, 160] width 25 height 7
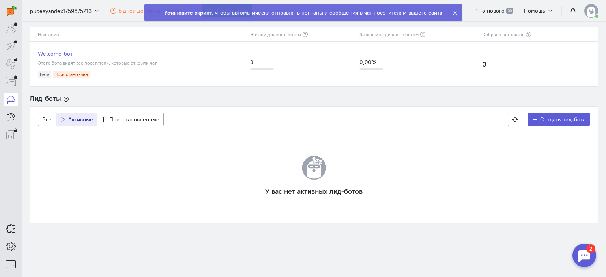
scroll to position [41, 0]
click at [45, 117] on span "Все" at bounding box center [46, 119] width 9 height 7
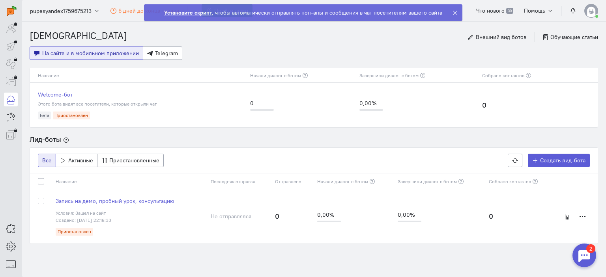
scroll to position [21, 0]
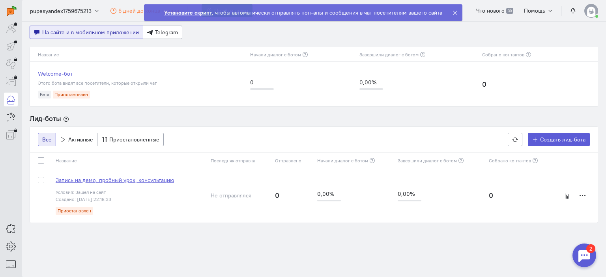
click at [86, 179] on span "Запись на демо, пробный урок, консультацию" at bounding box center [115, 180] width 118 height 7
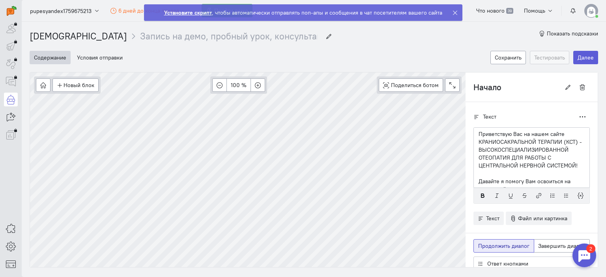
scroll to position [21, 0]
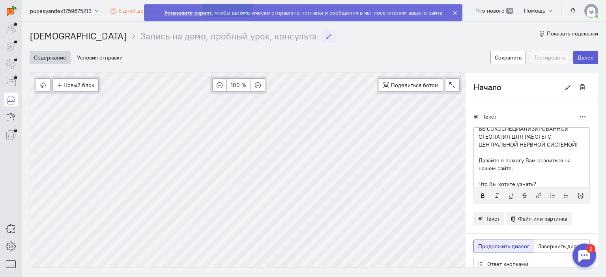
click at [174, 35] on input "Запись на демо, пробный урок, консультацию" at bounding box center [228, 36] width 177 height 13
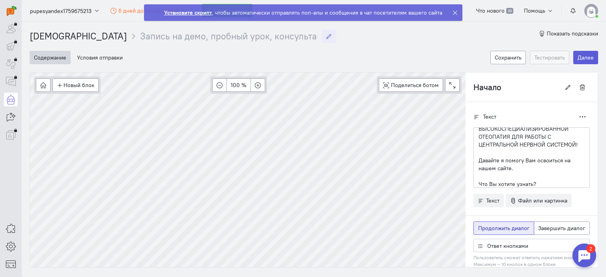
click at [174, 35] on input "Запись на демо, пробный урок, консультацию" at bounding box center [228, 36] width 177 height 13
type input "D"
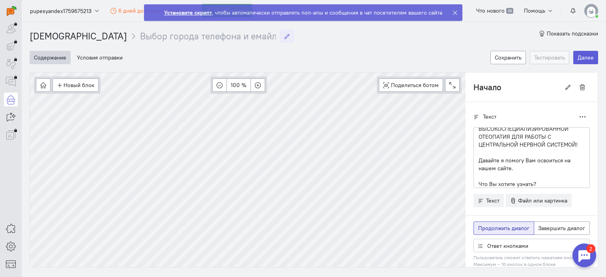
type input "Выбор города телефона и емайл"
click at [291, 40] on div "[DEMOGRAPHIC_DATA] Выбор города телефона и емайл Выбор города телефона и емайл …" at bounding box center [314, 32] width 568 height 21
click at [495, 54] on button "Сохранить" at bounding box center [507, 57] width 35 height 13
click at [95, 58] on button "Условия отправки" at bounding box center [100, 57] width 54 height 13
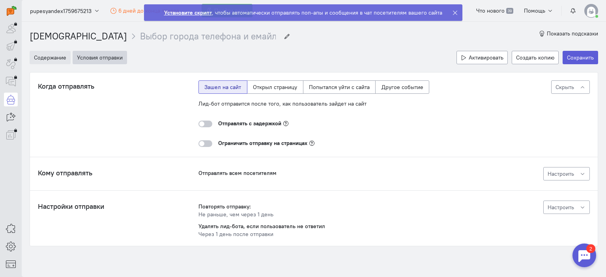
click at [52, 60] on button "Содержание" at bounding box center [50, 57] width 41 height 13
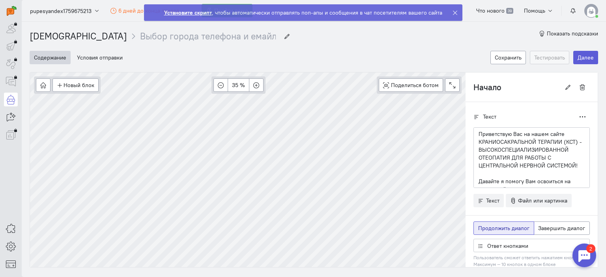
scroll to position [21, 0]
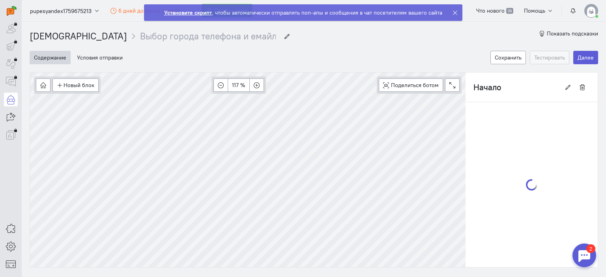
type input "Прерывание бота"
radio input "false"
radio input "true"
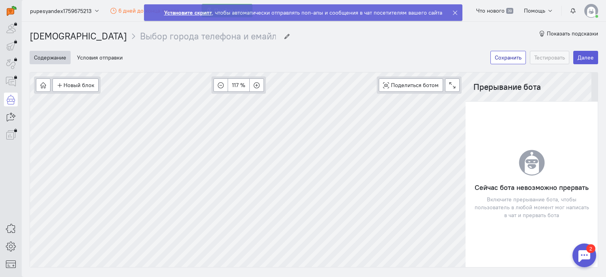
click at [499, 60] on button "Сохранить" at bounding box center [507, 57] width 35 height 13
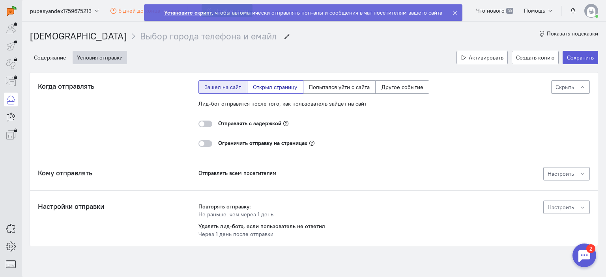
click at [267, 90] on label "Открыл страницу" at bounding box center [275, 86] width 56 height 13
click at [258, 88] on input "Открыл страницу" at bounding box center [255, 85] width 5 height 5
radio input "true"
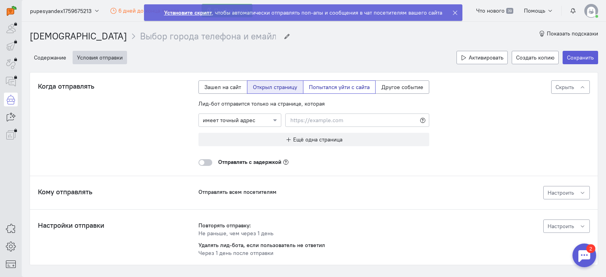
click at [320, 88] on label "Попытался уйти с сайта" at bounding box center [339, 86] width 73 height 13
click at [314, 88] on input "Попытался уйти с сайта" at bounding box center [311, 85] width 5 height 5
radio input "true"
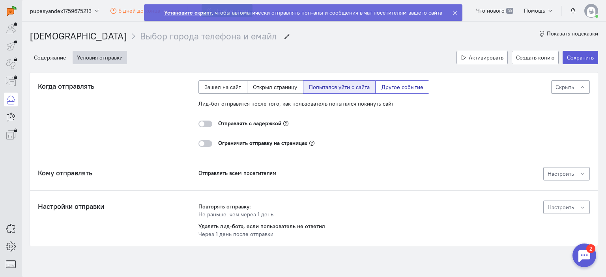
click at [383, 87] on label "Другое событие" at bounding box center [402, 86] width 54 height 13
click at [383, 87] on input "Другое событие" at bounding box center [383, 85] width 5 height 5
radio input "true"
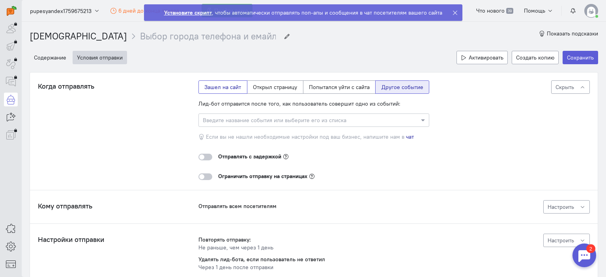
click at [222, 89] on label "Зашел на сайт" at bounding box center [222, 86] width 49 height 13
click at [209, 88] on input "Зашел на сайт" at bounding box center [206, 85] width 5 height 5
radio input "true"
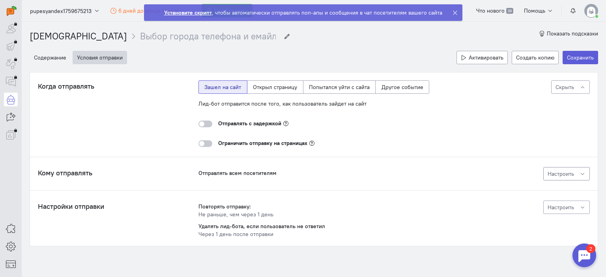
click at [566, 172] on span "Настроить" at bounding box center [560, 173] width 26 height 7
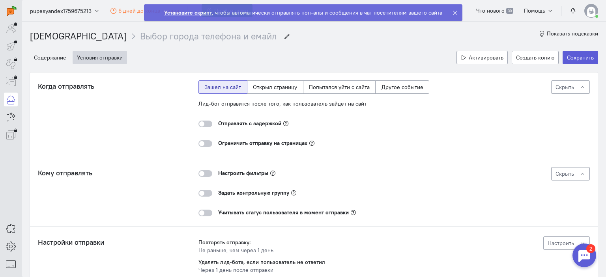
click at [566, 172] on span "Скрыть" at bounding box center [564, 173] width 19 height 7
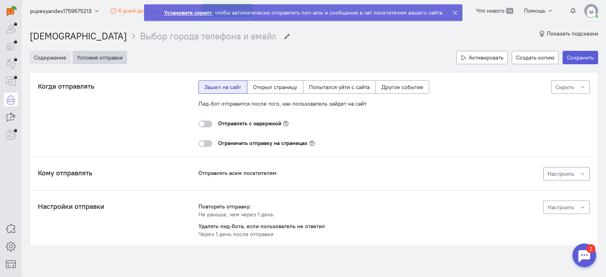
click at [57, 58] on button "Содержание" at bounding box center [50, 57] width 41 height 13
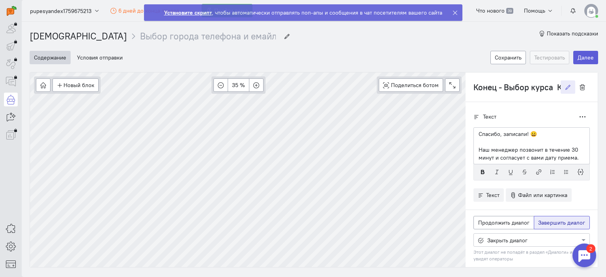
click at [532, 87] on input "Конец - Выбор курса Копия" at bounding box center [516, 86] width 87 height 13
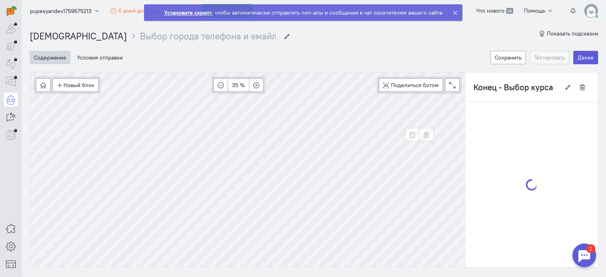
scroll to position [0, 0]
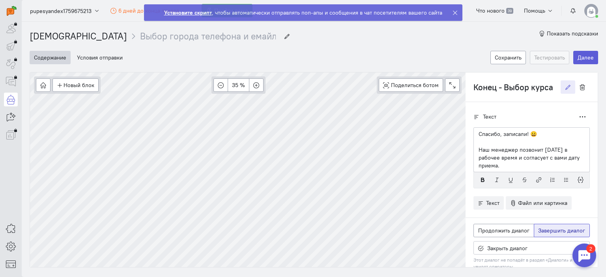
drag, startPoint x: 498, startPoint y: 84, endPoint x: 545, endPoint y: 92, distance: 47.6
click at [545, 92] on input "Конец - Выбор курса" at bounding box center [516, 86] width 87 height 13
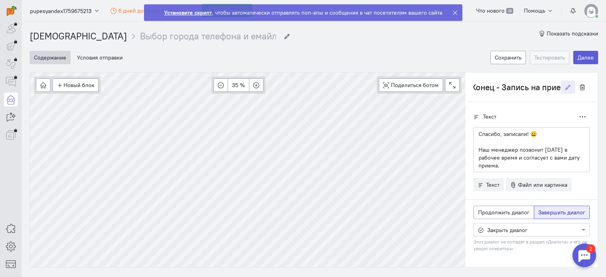
scroll to position [0, 8]
type input "Конец - Запись на прием"
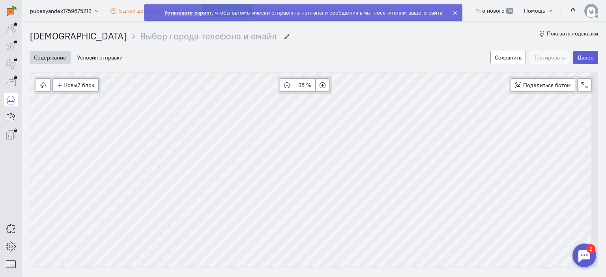
scroll to position [0, 0]
click at [501, 56] on button "Сохранить" at bounding box center [507, 57] width 35 height 13
click at [453, 12] on icon at bounding box center [455, 13] width 6 height 6
